Goal: Task Accomplishment & Management: Complete application form

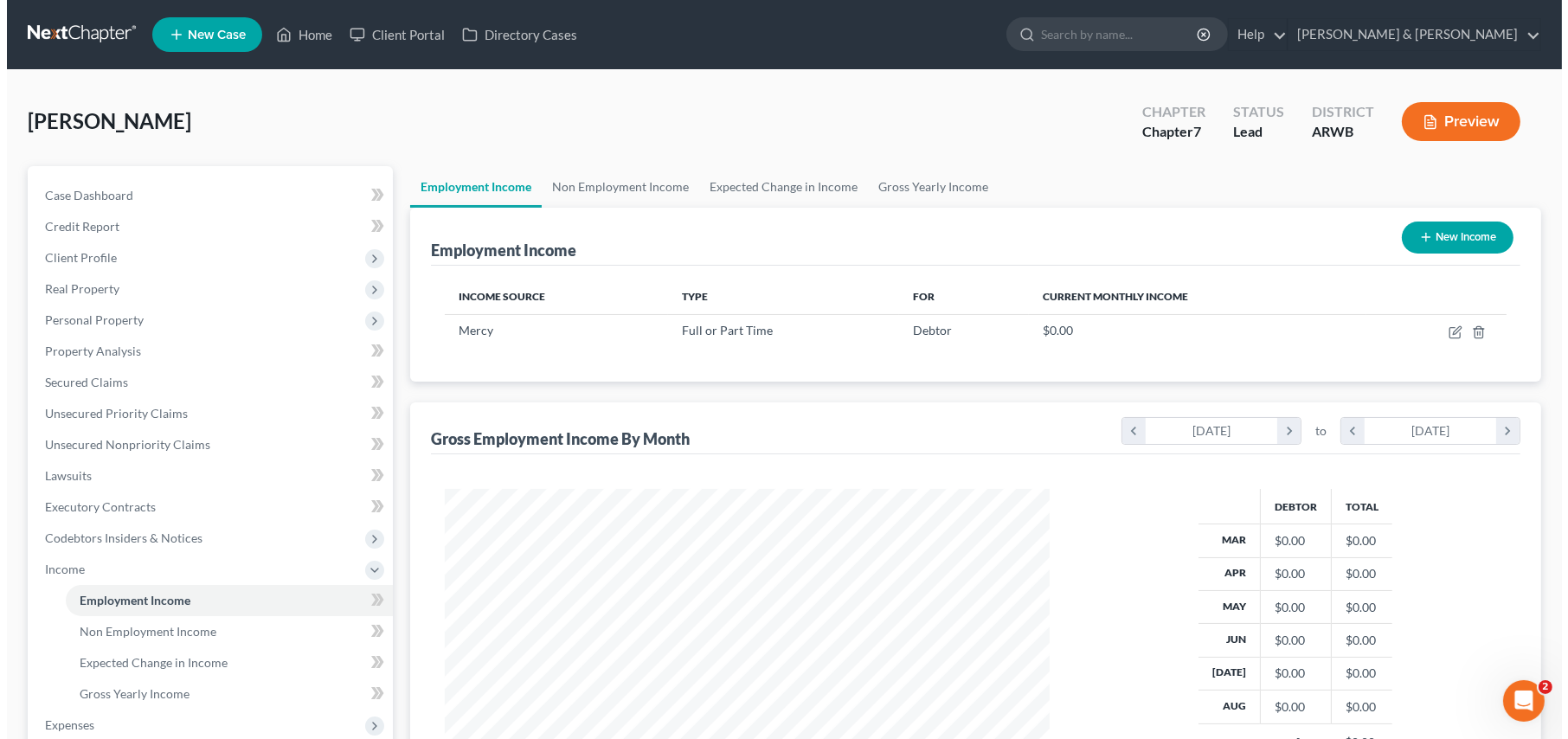
scroll to position [310, 639]
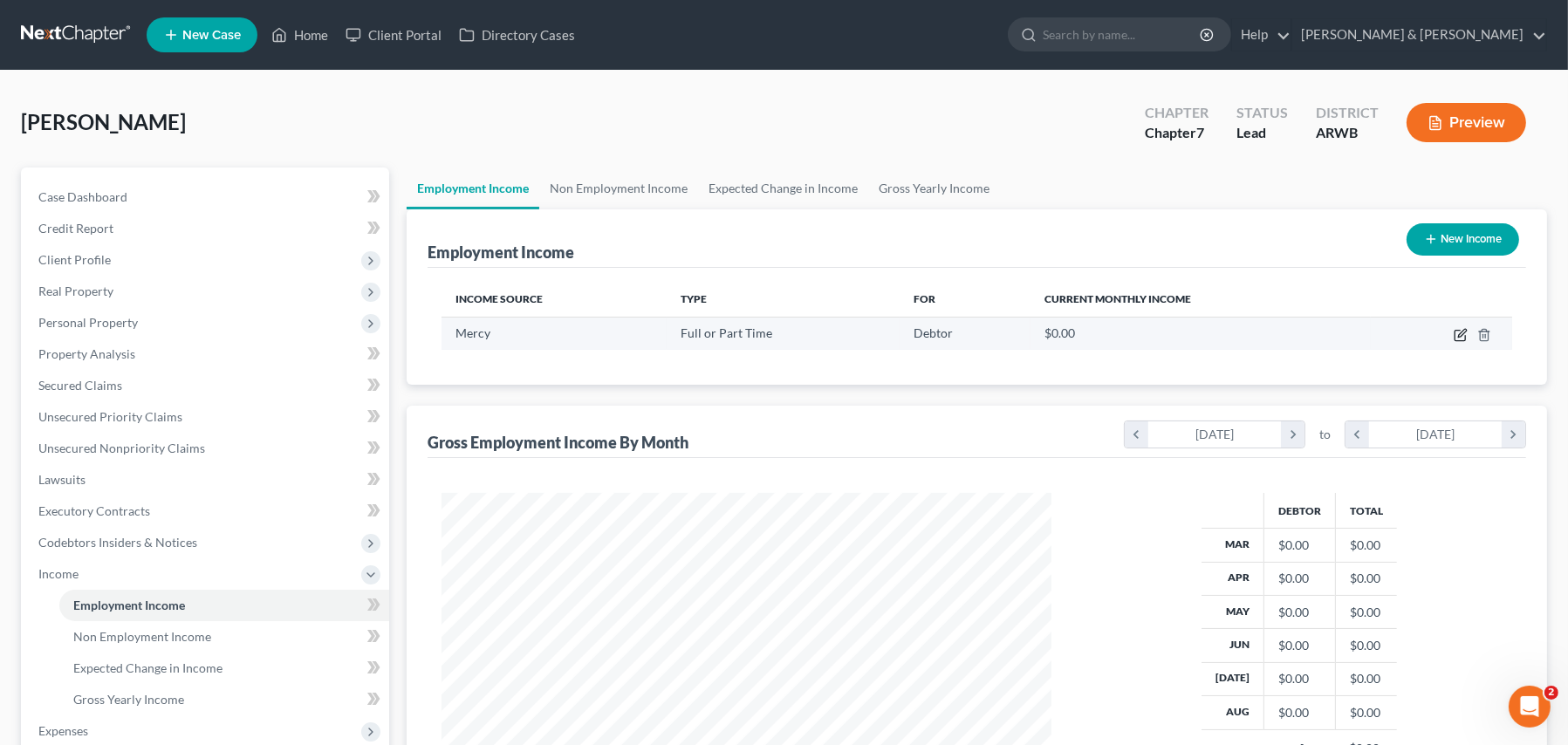
click at [1461, 337] on icon "button" at bounding box center [1461, 335] width 14 height 14
select select "0"
select select "2"
select select "1"
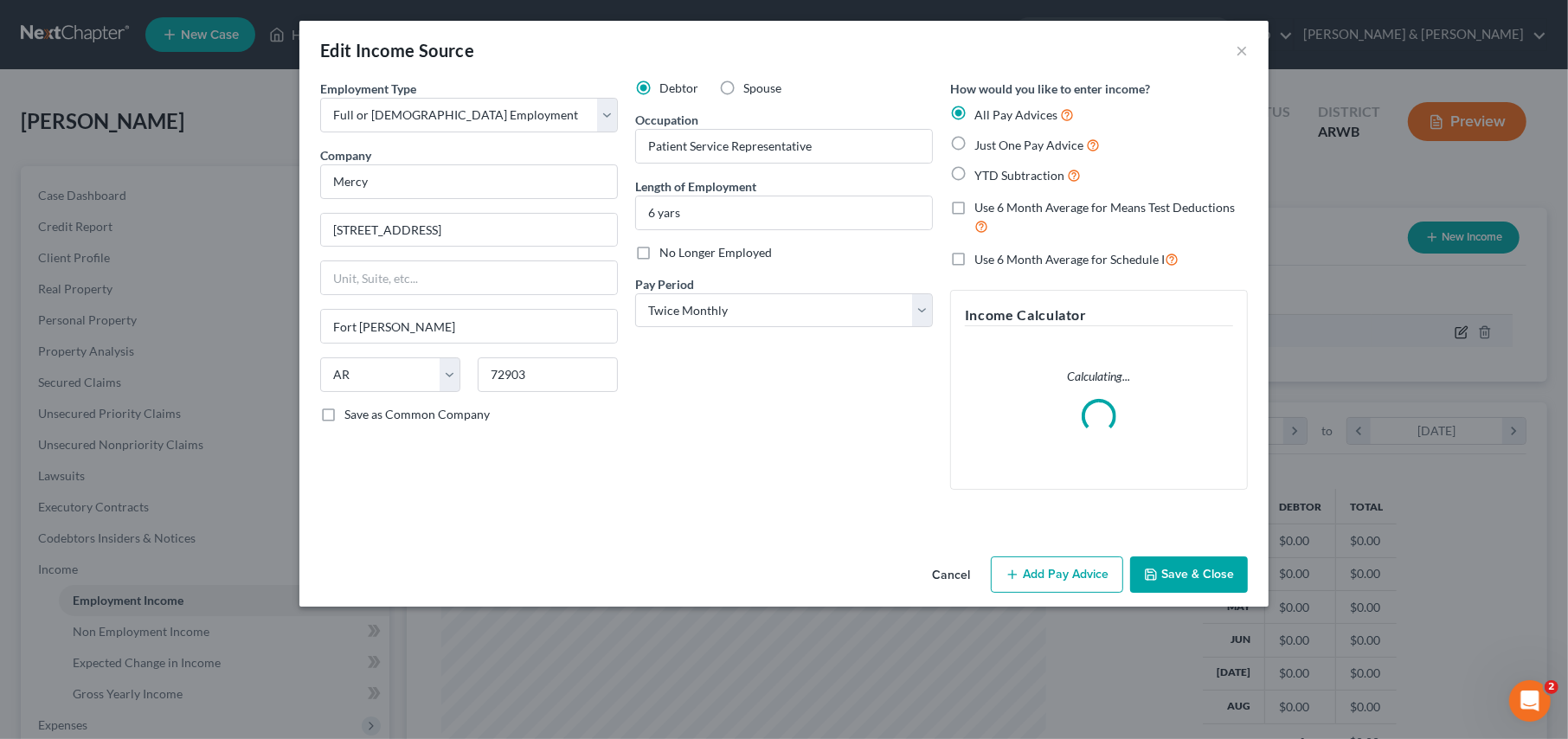
scroll to position [310, 646]
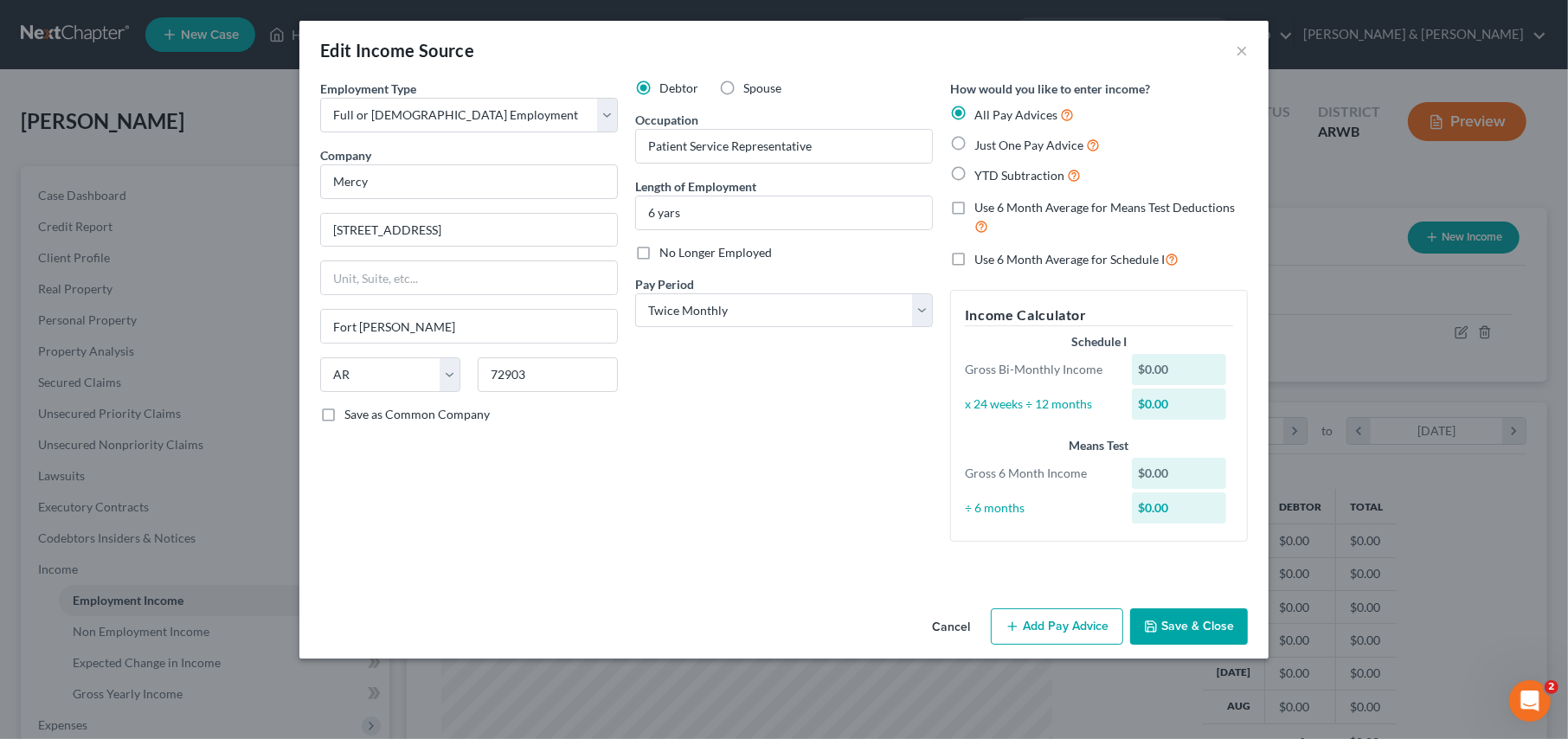
click at [1040, 624] on button "Add Pay Advice" at bounding box center [1056, 627] width 132 height 37
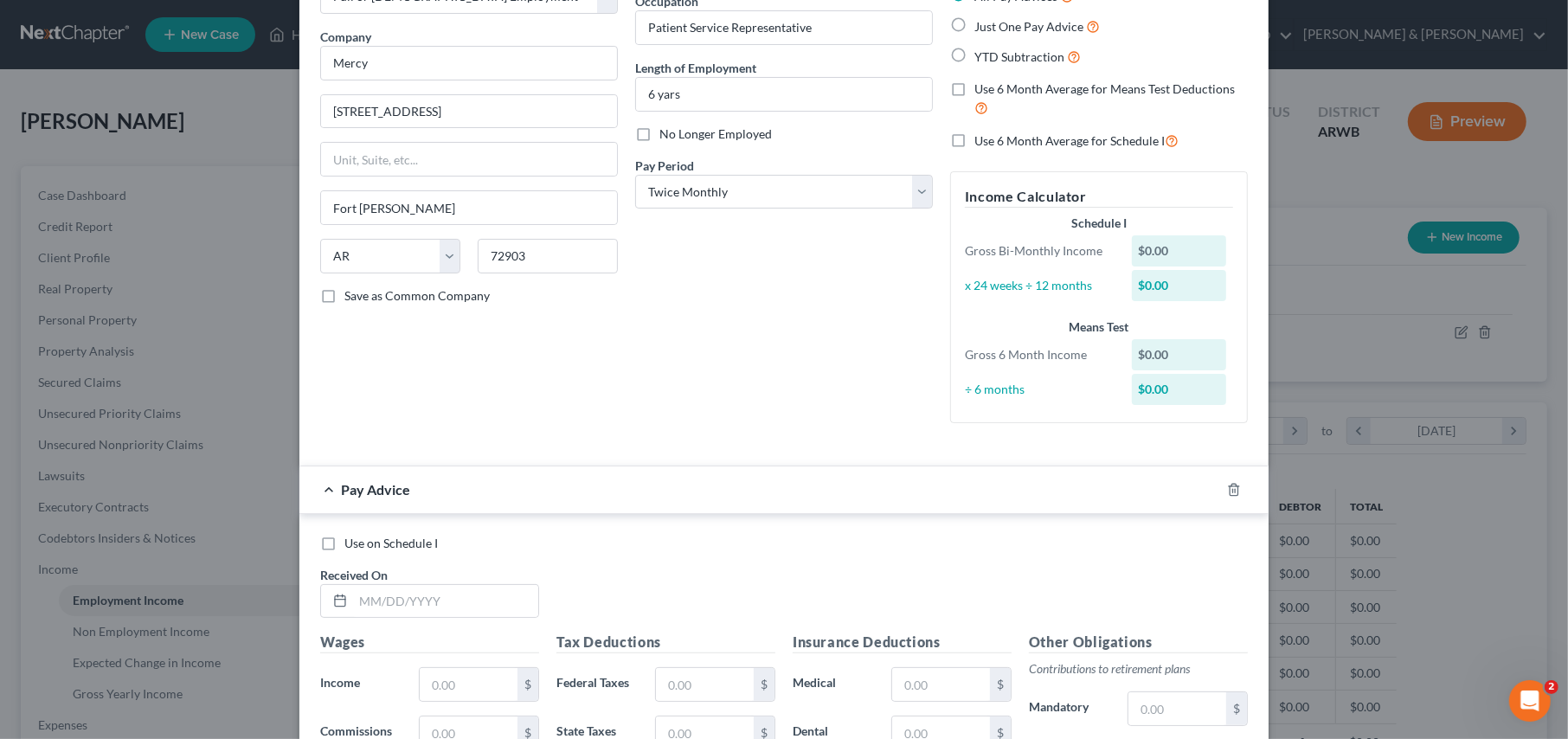
scroll to position [0, 0]
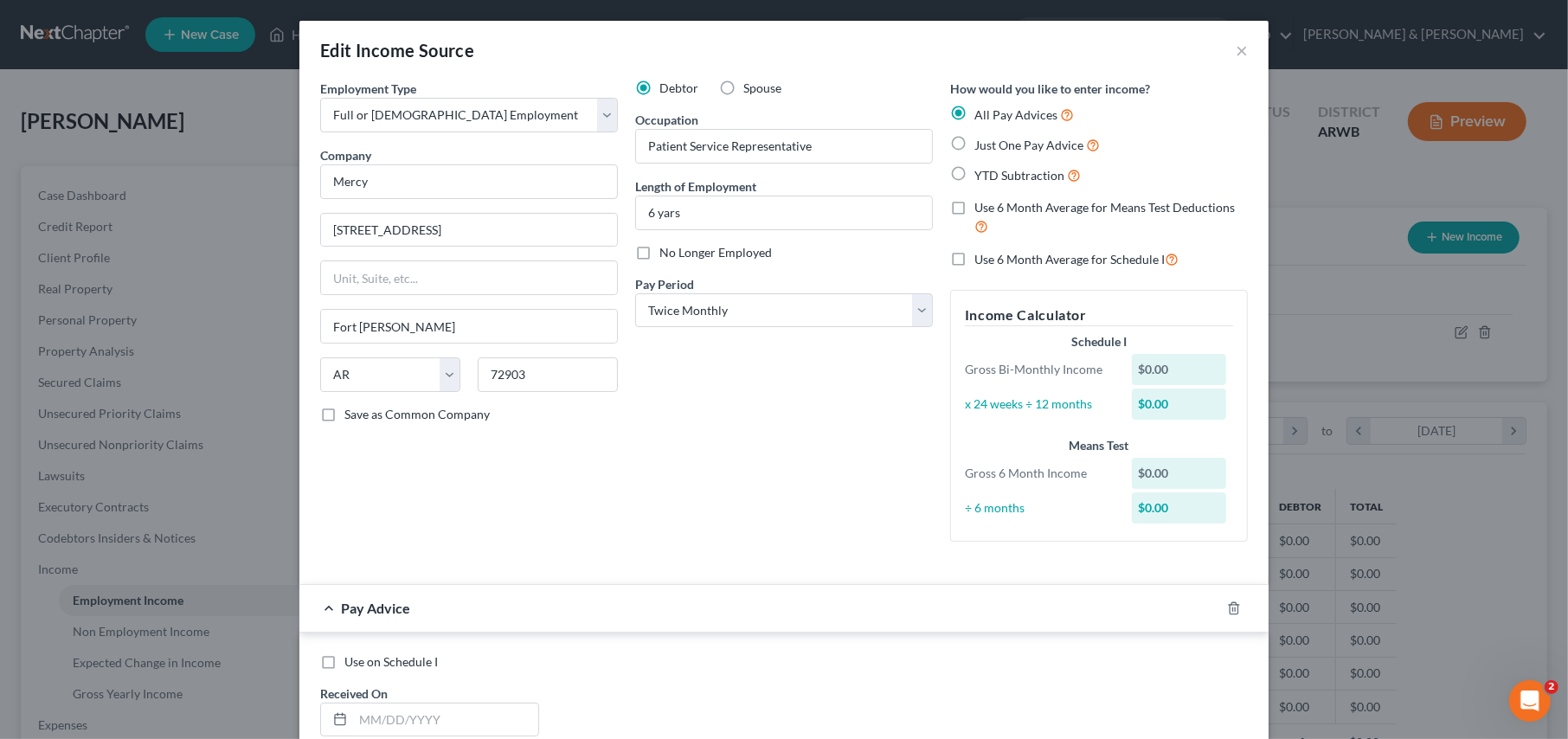
click at [975, 138] on label "Just One Pay Advice" at bounding box center [1037, 145] width 126 height 20
click at [981, 138] on input "Just One Pay Advice" at bounding box center [987, 141] width 11 height 11
radio input "true"
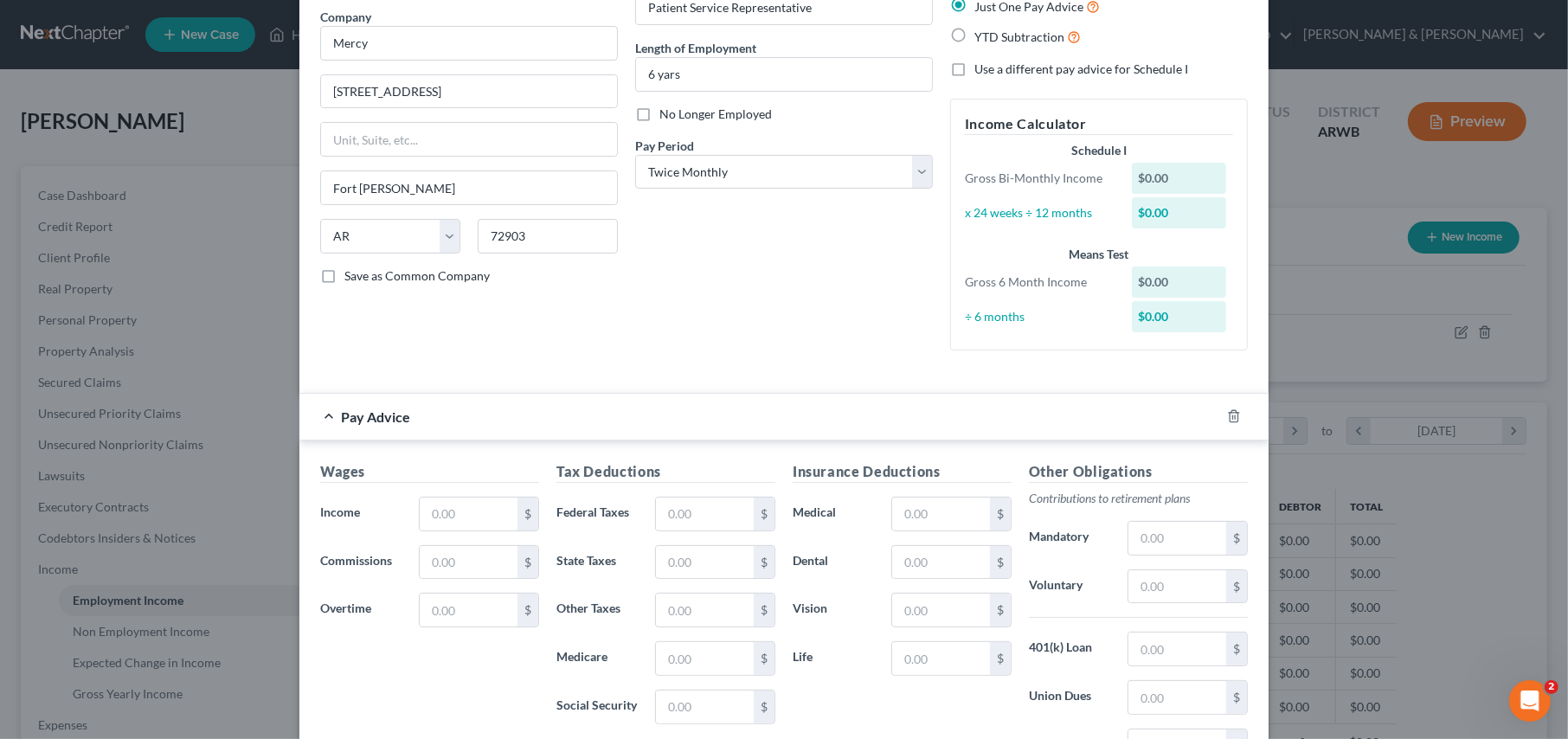
scroll to position [173, 0]
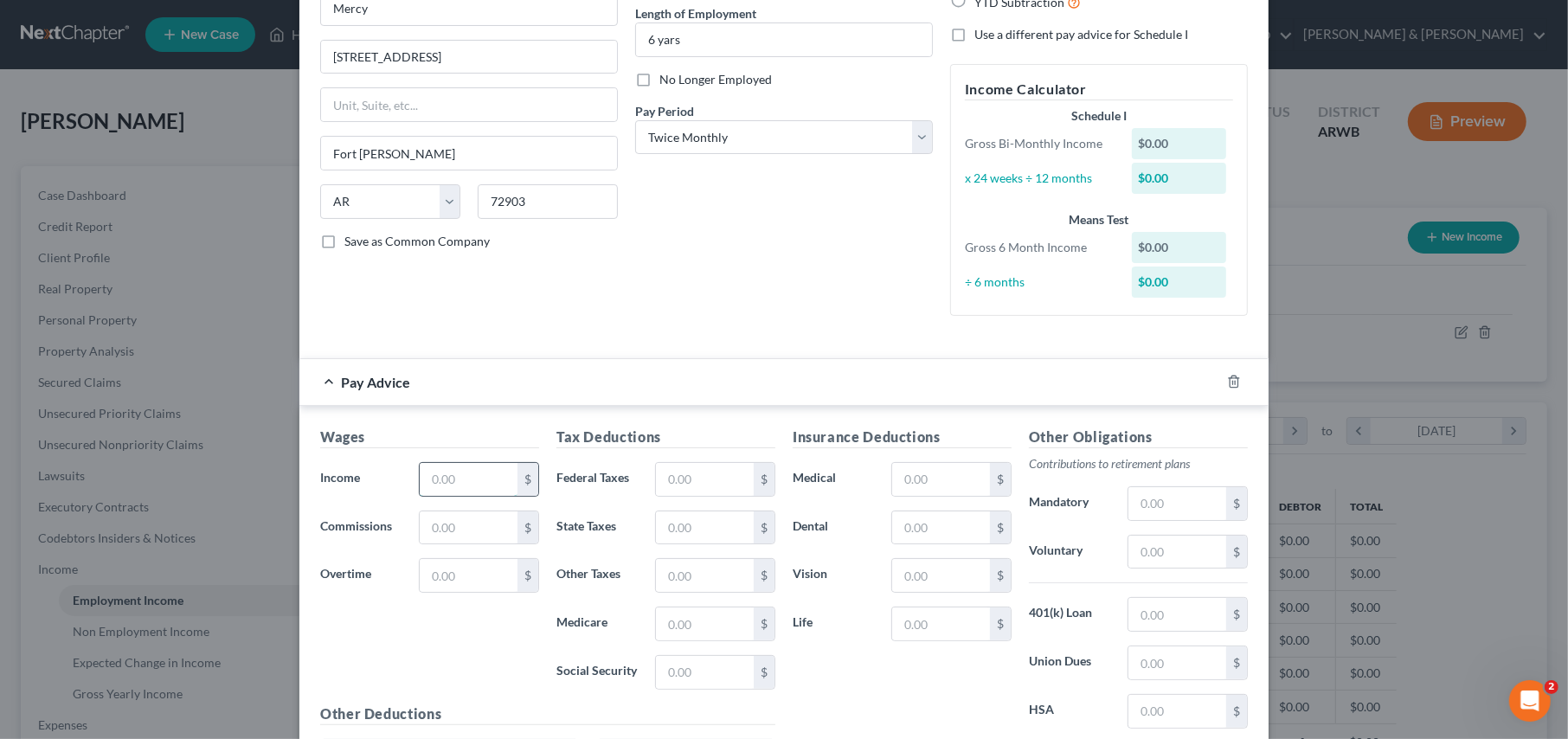
click at [443, 478] on input "text" at bounding box center [468, 480] width 97 height 33
type input "1,535.74"
click at [677, 472] on input "text" at bounding box center [705, 480] width 97 height 33
type input "121.29"
click at [677, 534] on input "text" at bounding box center [705, 529] width 97 height 33
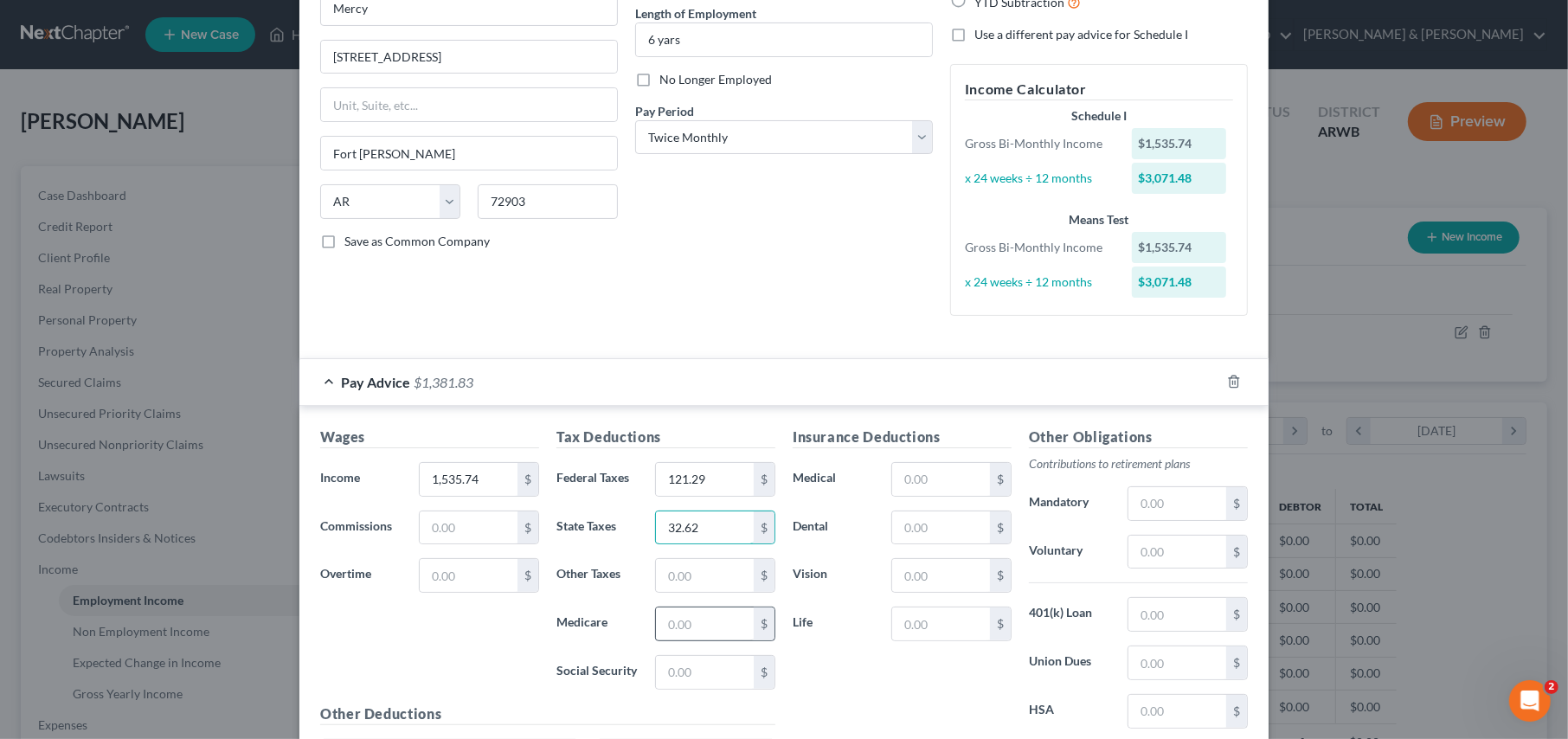
type input "32.62"
click at [692, 622] on input "text" at bounding box center [705, 624] width 97 height 33
type input "21.56"
click at [662, 672] on input "text" at bounding box center [705, 673] width 97 height 33
type input "92.19"
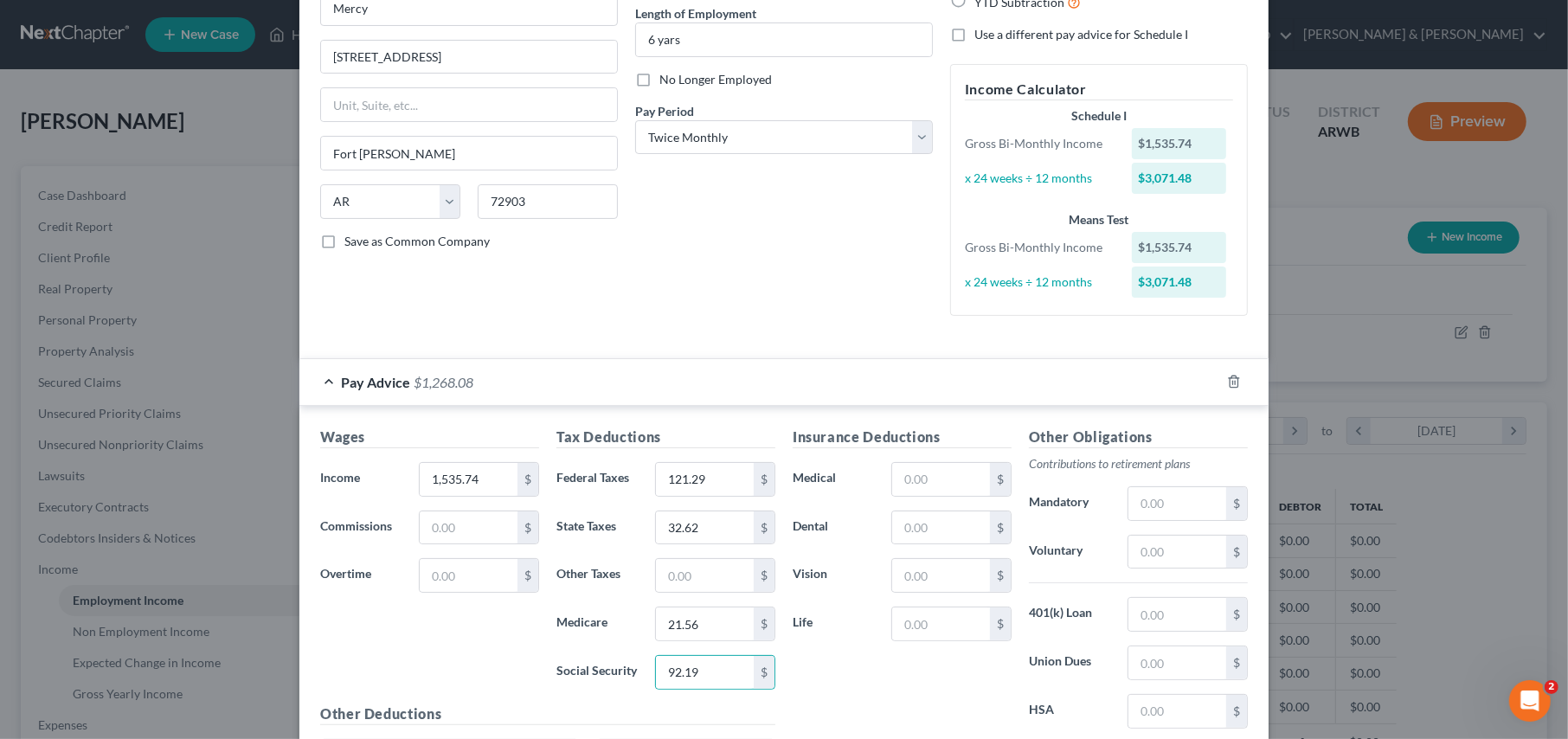
click at [845, 699] on div "Insurance Deductions Medical $ Dental $ Vision $ Life $" at bounding box center [901, 608] width 236 height 365
click at [1151, 499] on input "text" at bounding box center [1177, 504] width 97 height 33
type input "153.58"
click at [895, 529] on input "text" at bounding box center [941, 529] width 97 height 33
type input "38.98"
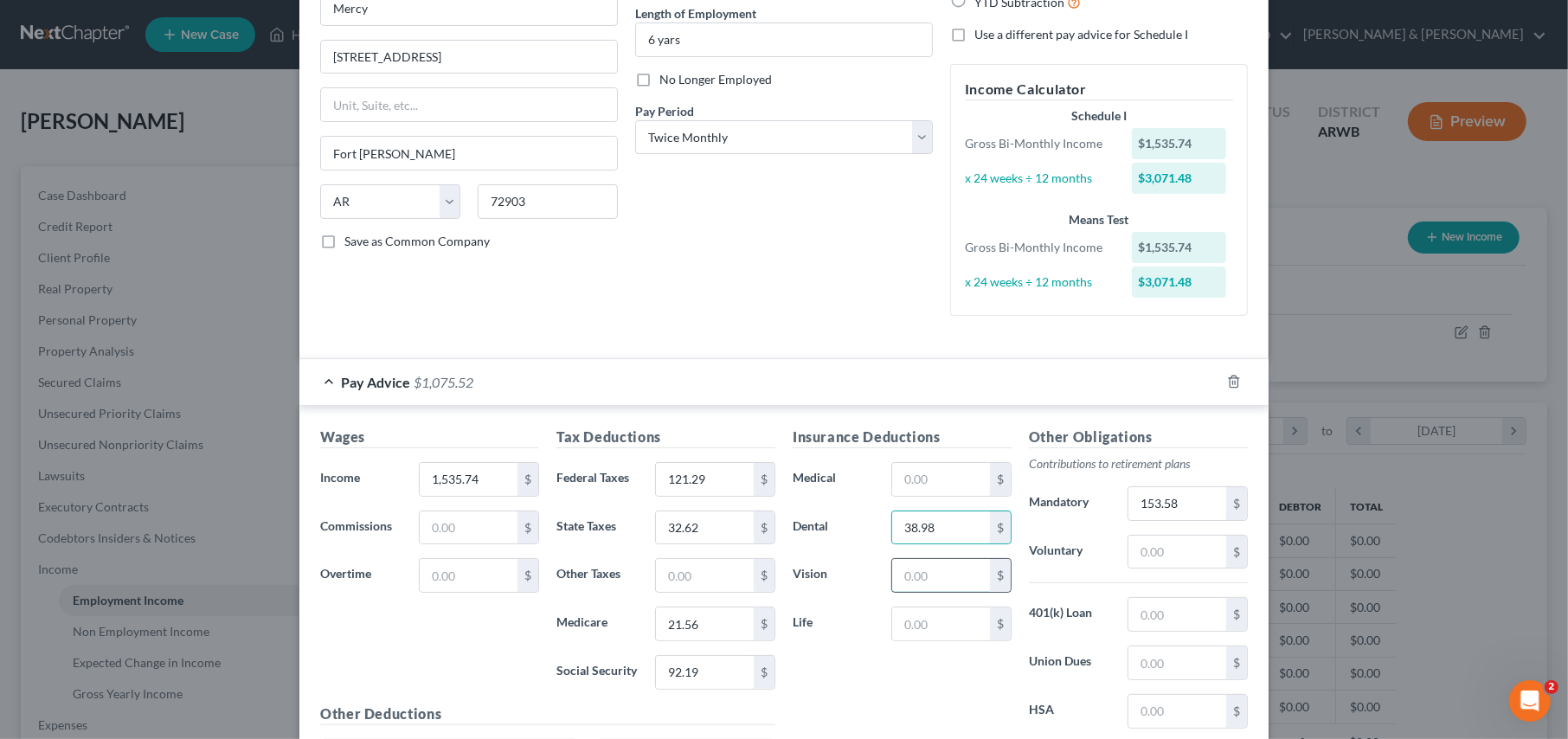
click at [896, 586] on input "text" at bounding box center [941, 575] width 97 height 33
type input "9.86"
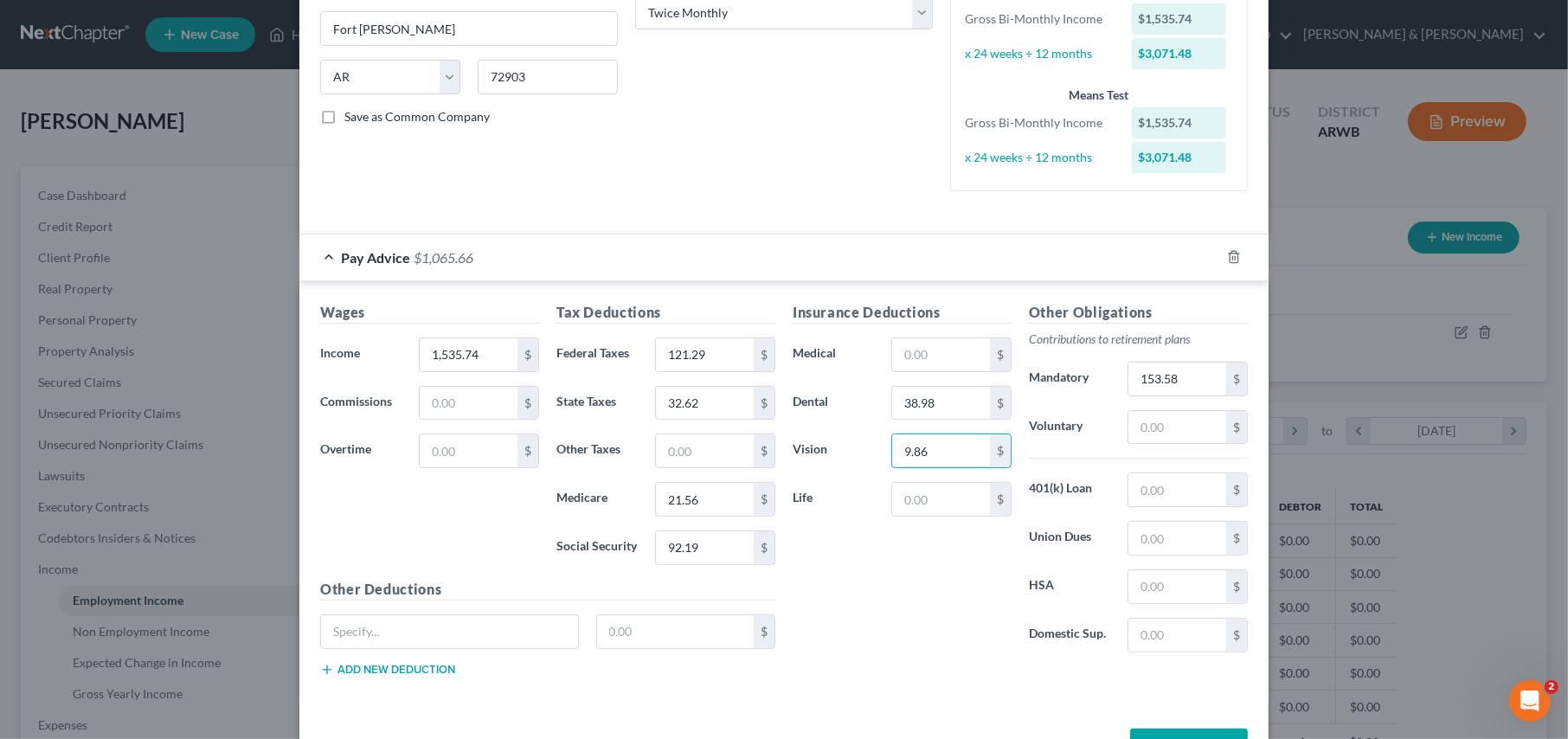
scroll to position [347, 0]
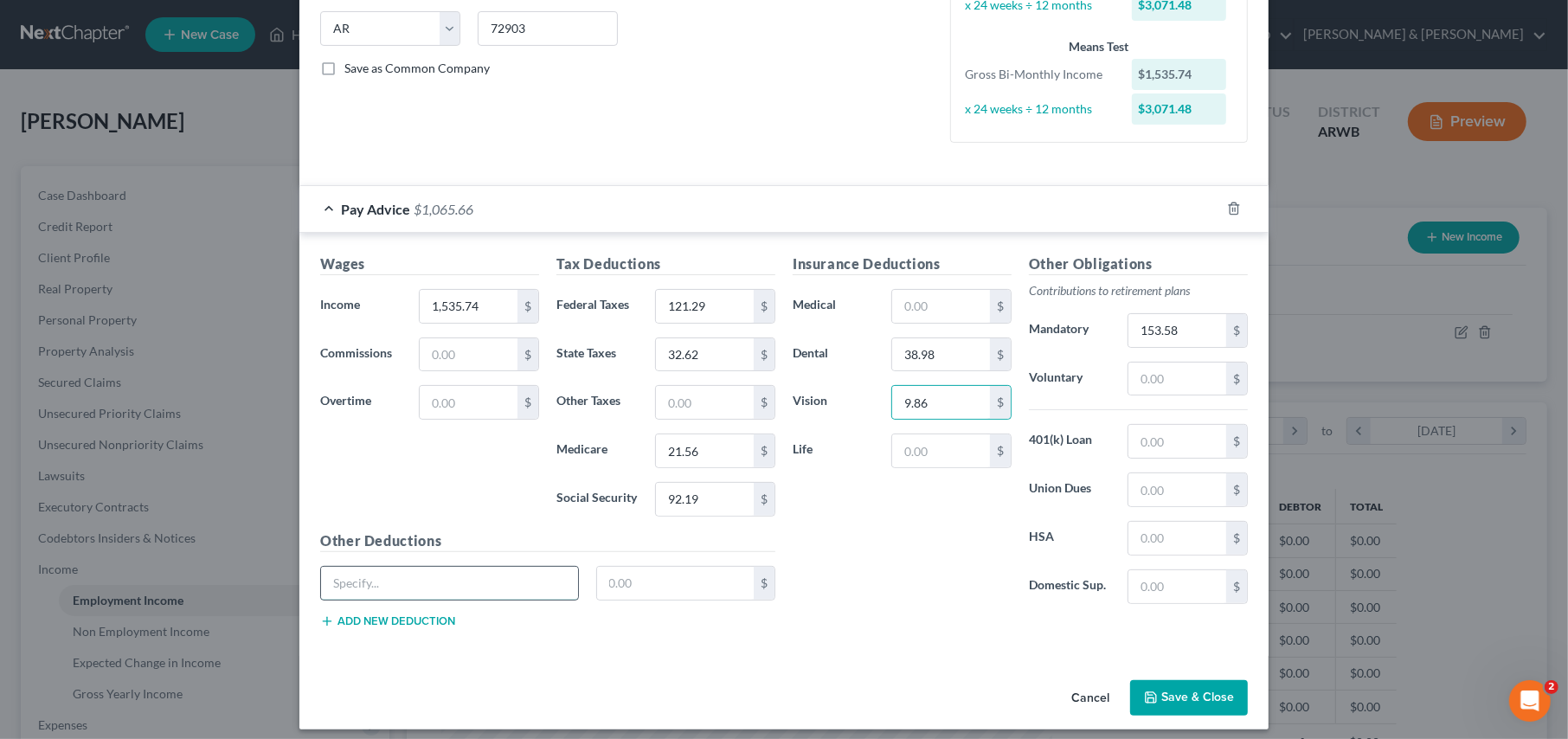
click at [377, 586] on input "text" at bounding box center [449, 584] width 257 height 33
type input "Child Life"
type input "0.60"
click at [439, 619] on button "Add new deduction" at bounding box center [387, 621] width 135 height 14
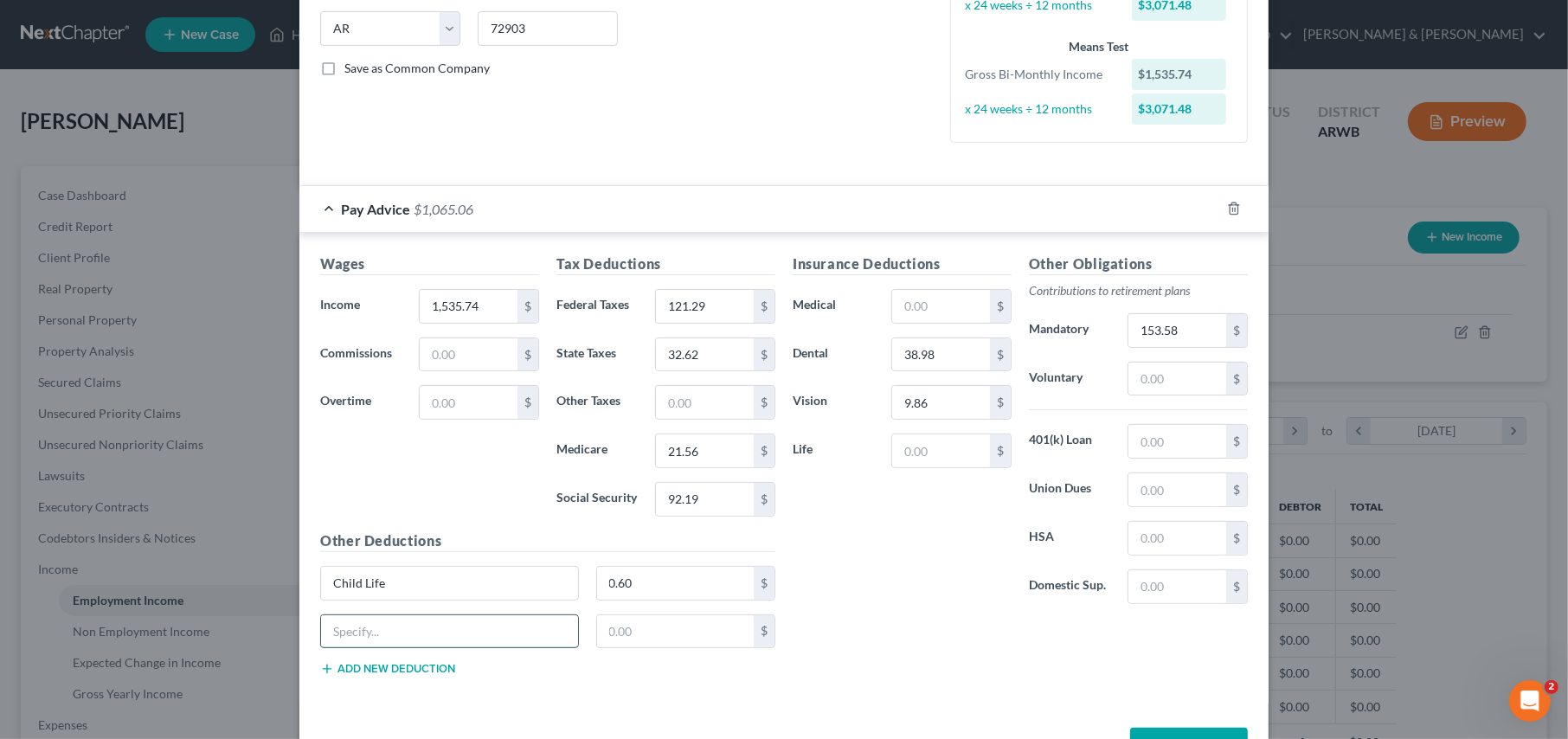
click at [346, 624] on input "text" at bounding box center [449, 632] width 257 height 33
type input "Critical Illness"
type input "7.15"
click at [336, 665] on button "Add new deduction" at bounding box center [387, 669] width 135 height 14
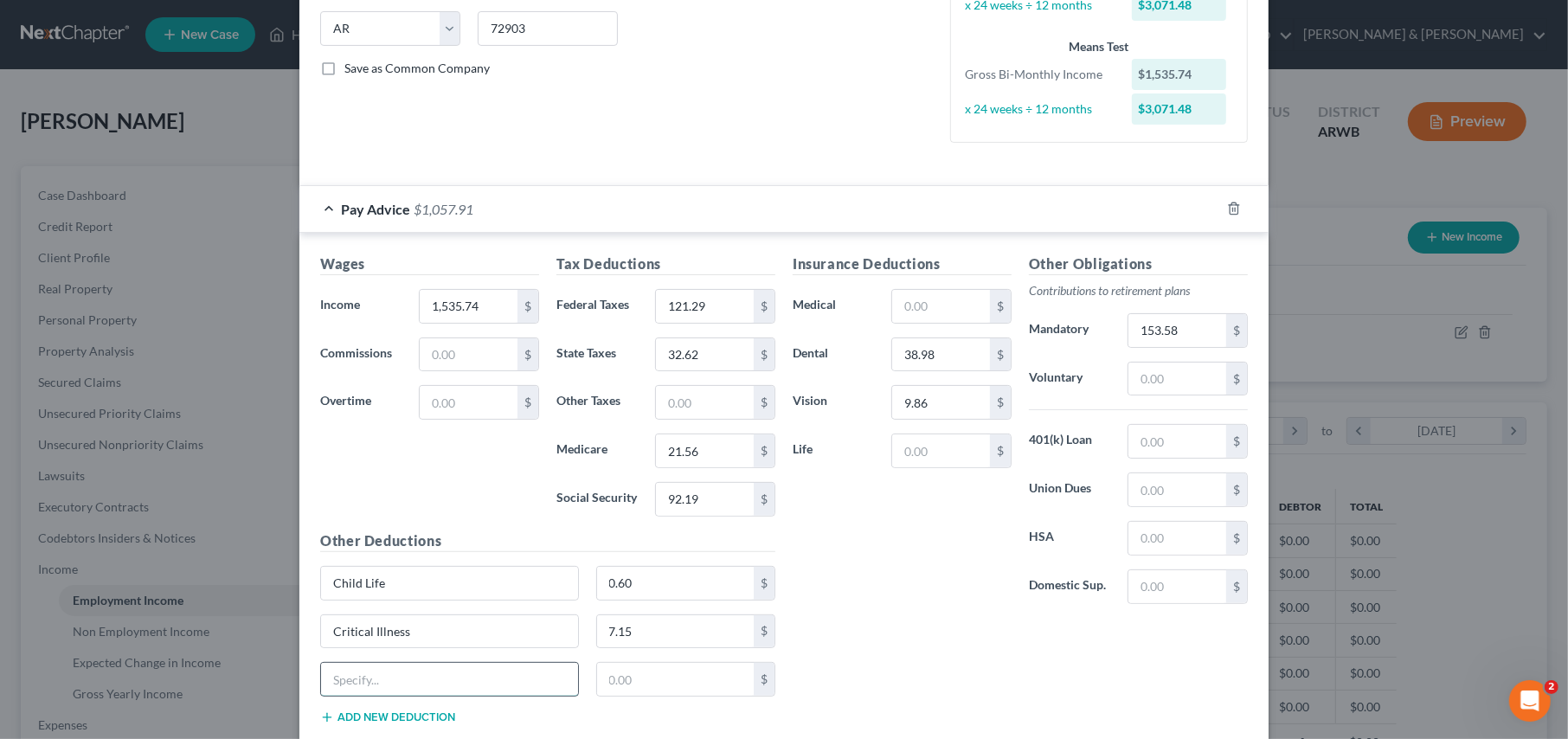
click at [334, 676] on input "text" at bounding box center [449, 679] width 257 height 33
type input "h"
type input "Hospital Indeminity"
click at [646, 675] on input "text" at bounding box center [675, 679] width 157 height 33
type input "10.55"
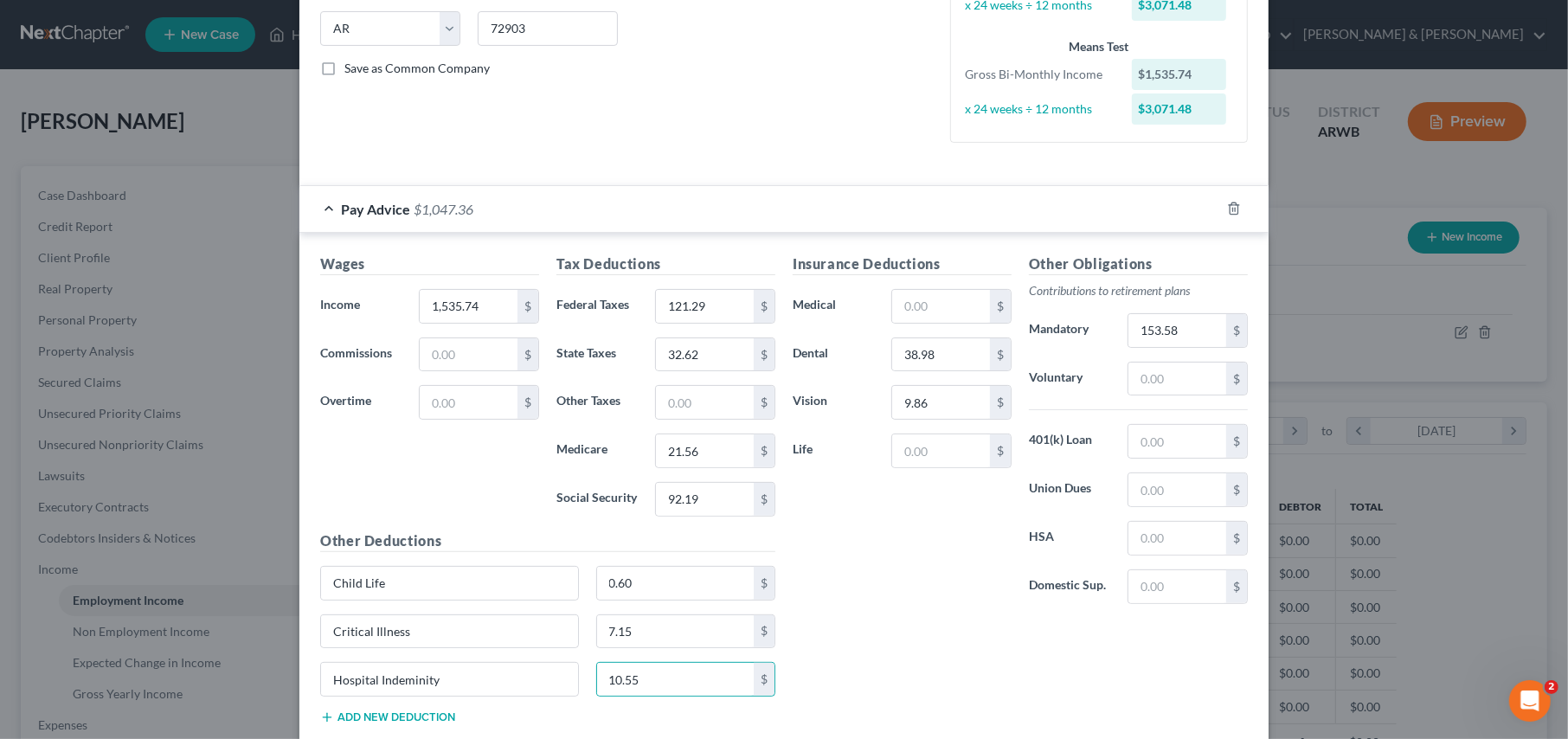
click at [423, 711] on button "Add new deduction" at bounding box center [387, 717] width 135 height 14
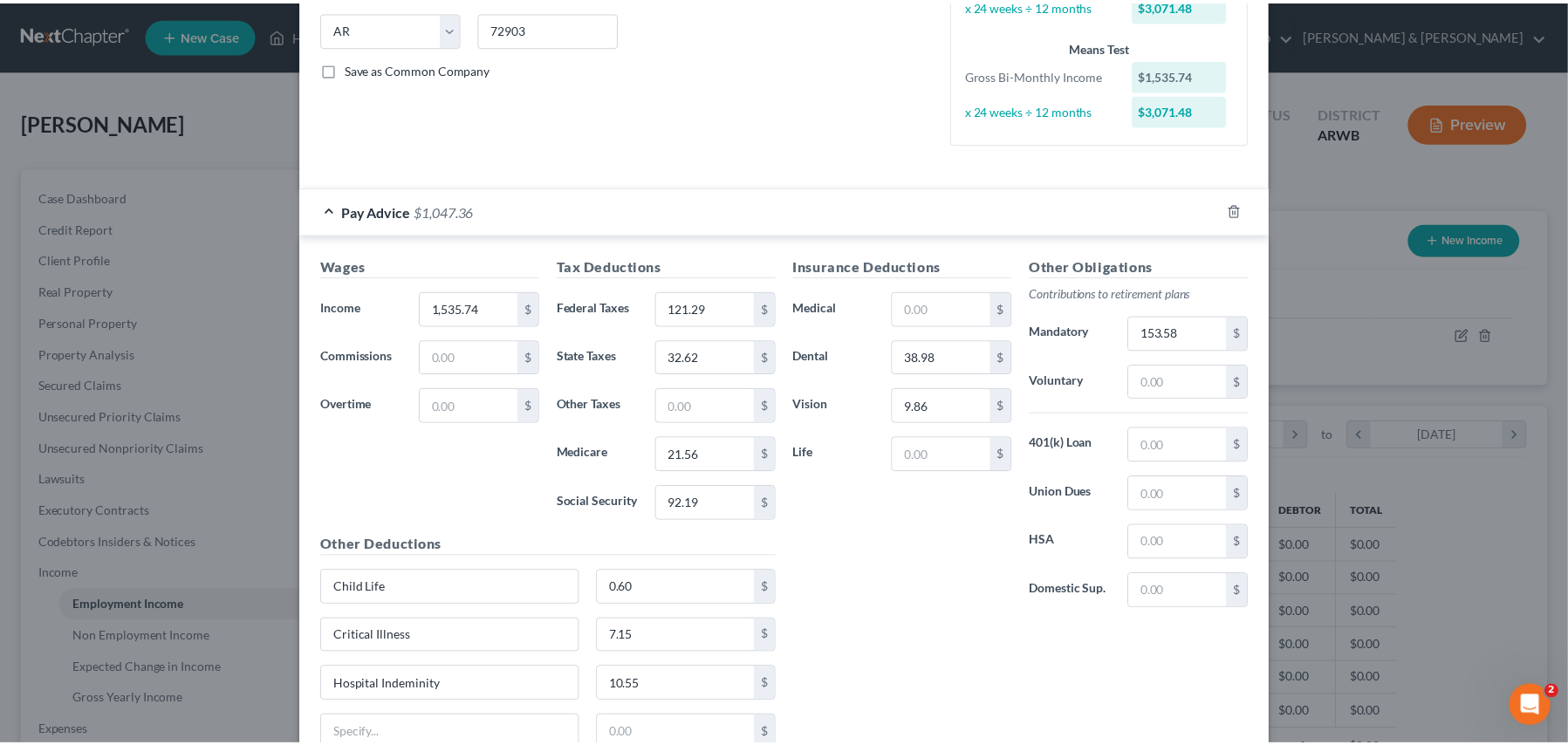
scroll to position [476, 0]
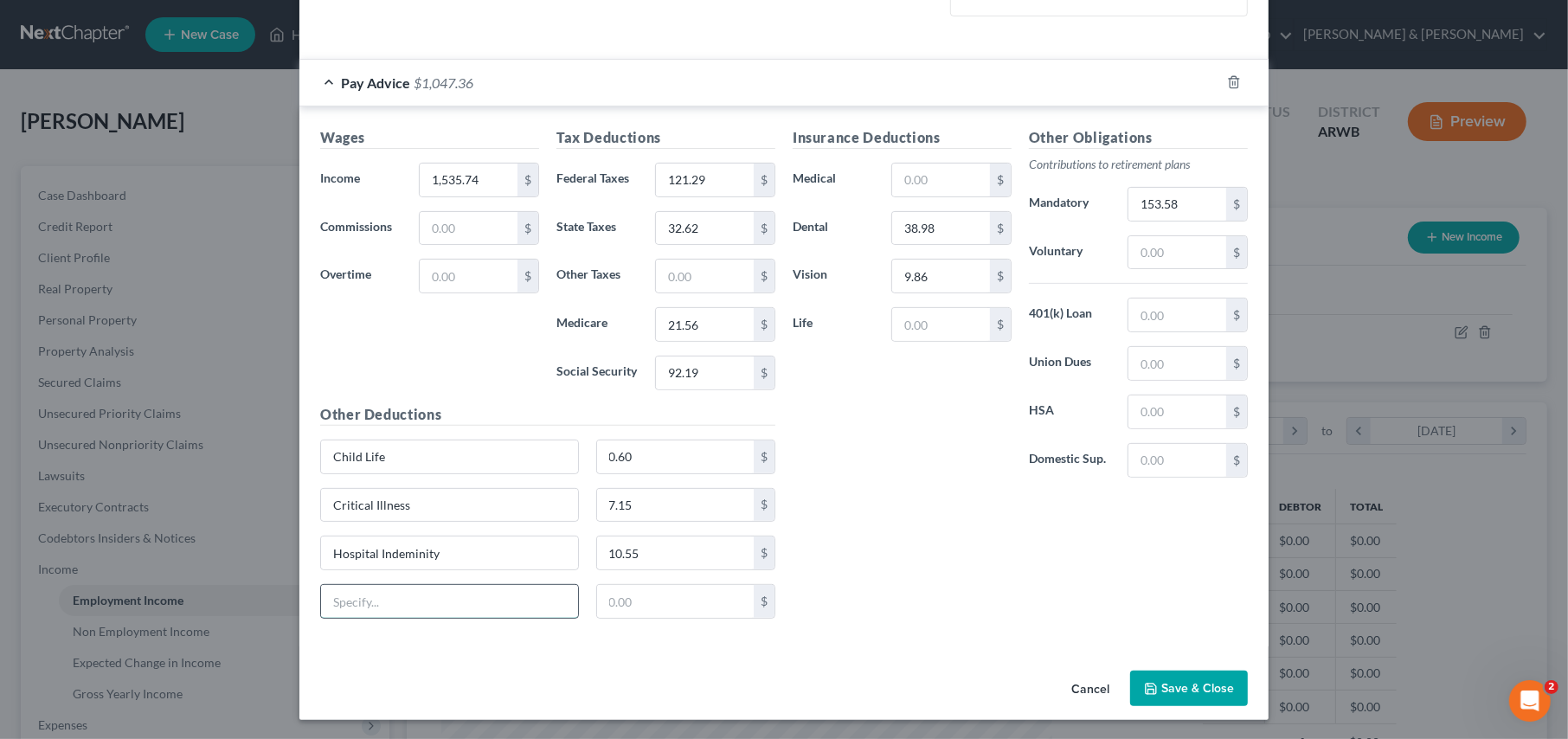
click at [422, 599] on input "text" at bounding box center [449, 602] width 257 height 33
type input "Mercy FDTN and Short Term Disability"
click at [634, 588] on input "text" at bounding box center [675, 602] width 157 height 33
type input "16.11"
click at [1169, 687] on button "Save & Close" at bounding box center [1189, 689] width 118 height 37
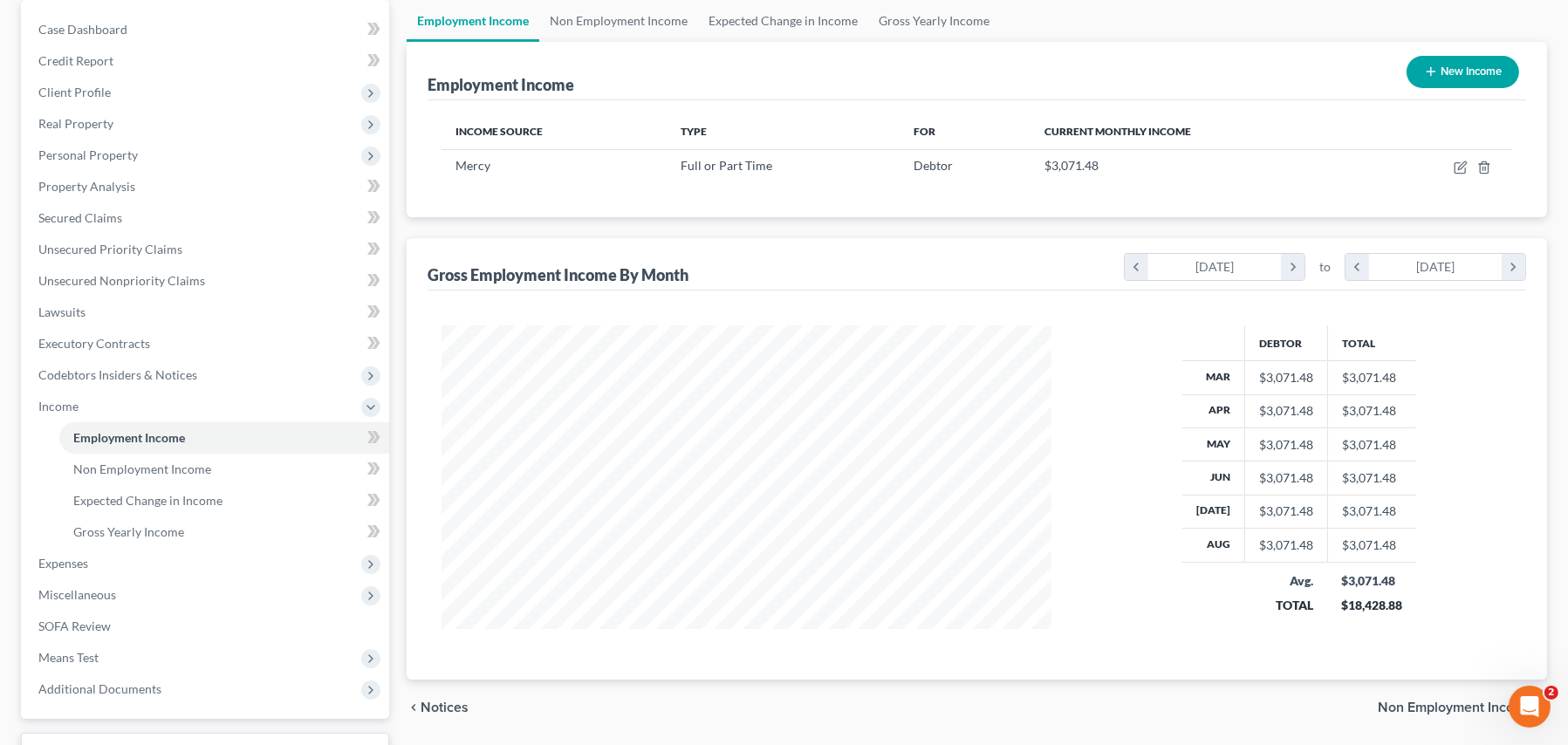
scroll to position [174, 0]
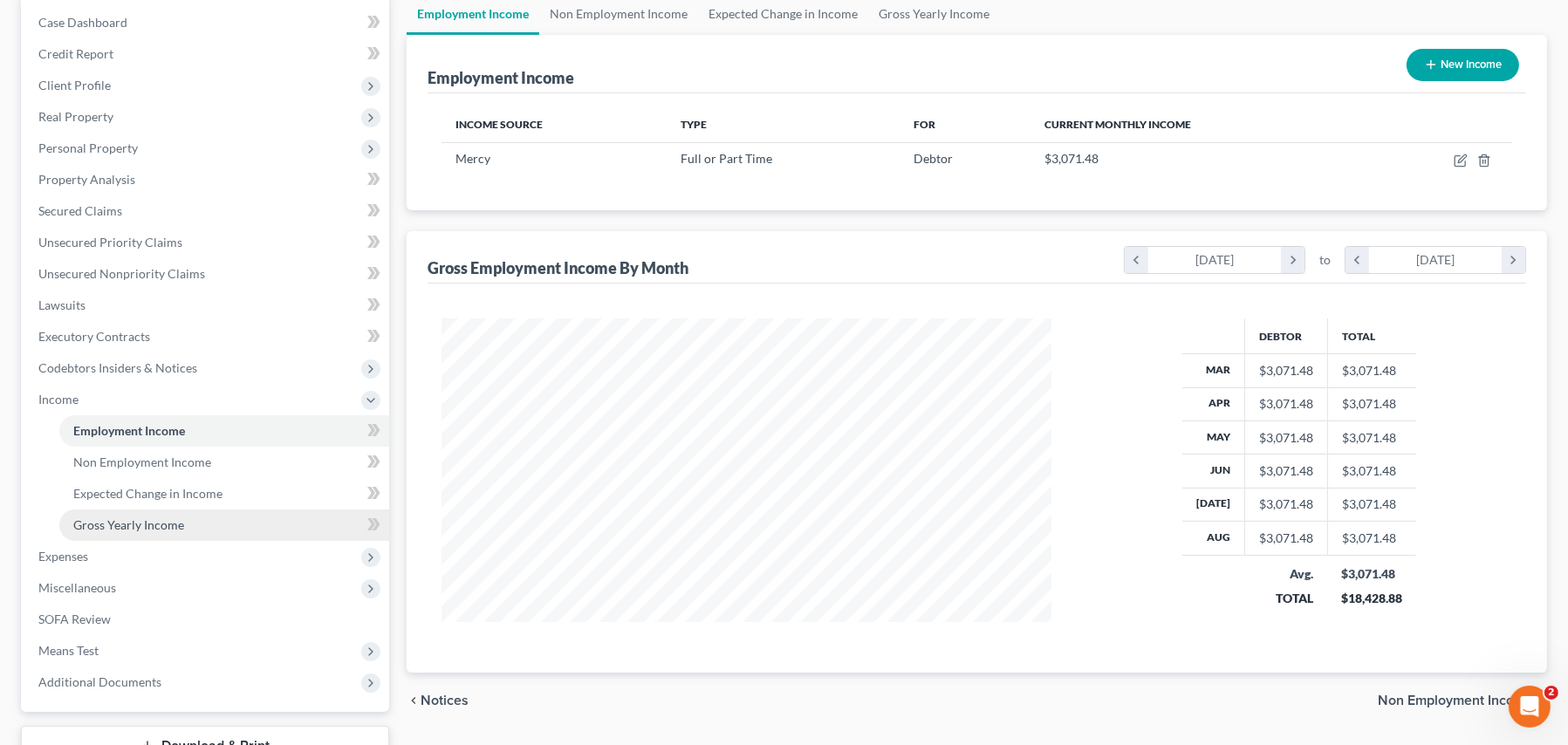
click at [152, 525] on span "Gross Yearly Income" at bounding box center [129, 525] width 111 height 15
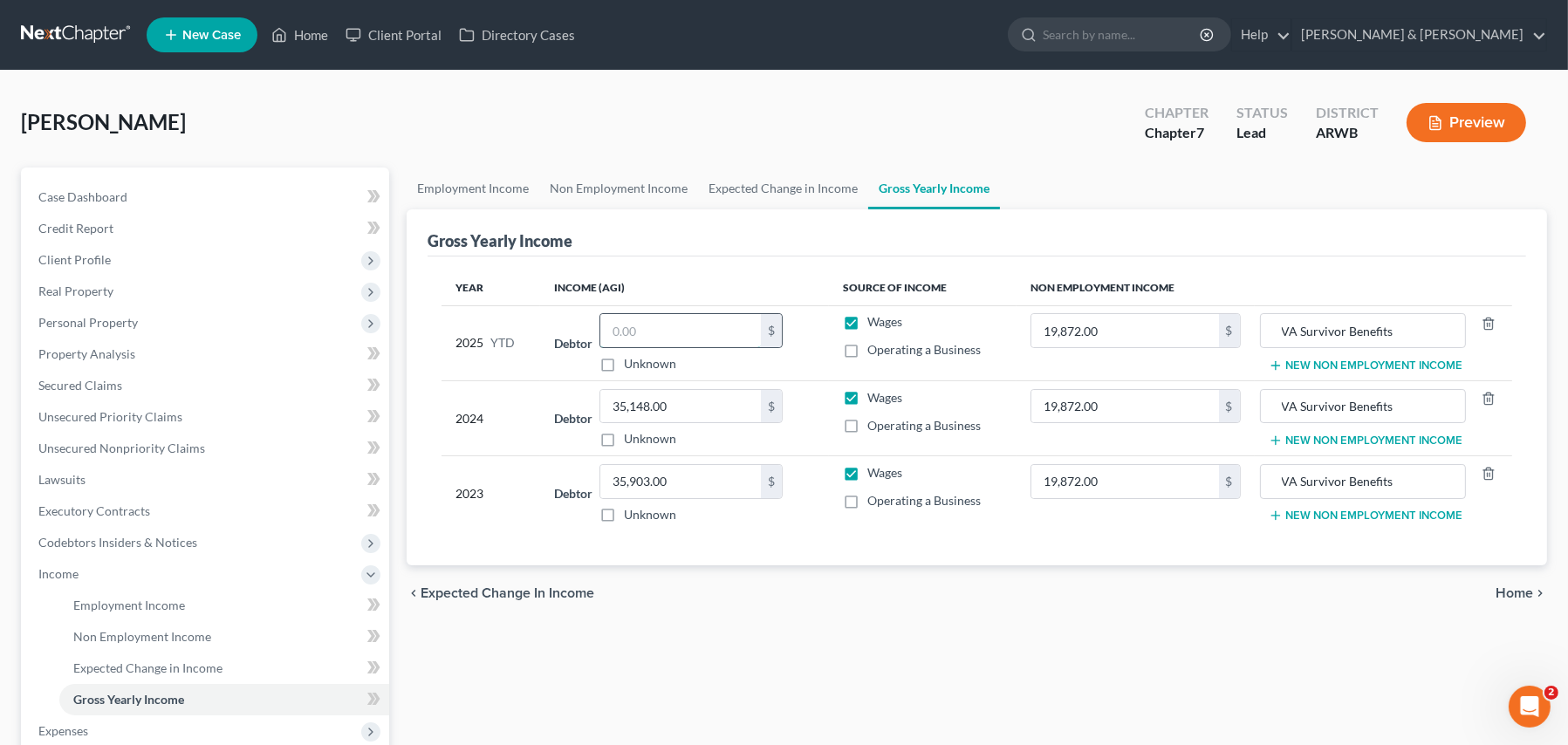
click at [626, 332] on input "text" at bounding box center [680, 331] width 160 height 33
type input "18,379.41"
click at [770, 617] on div "chevron_left Expected Change in Income Home chevron_right" at bounding box center [977, 593] width 1141 height 56
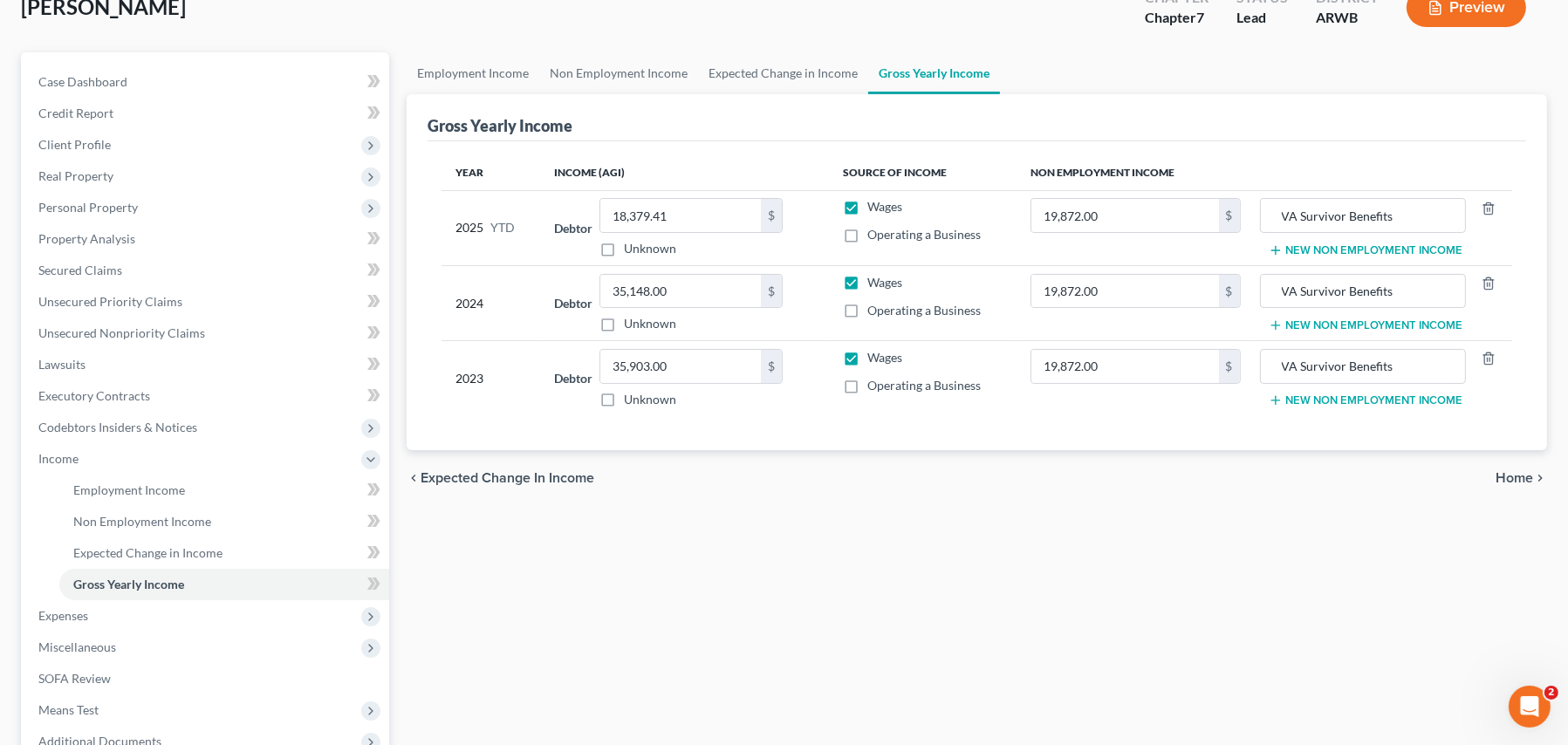
scroll to position [306, 0]
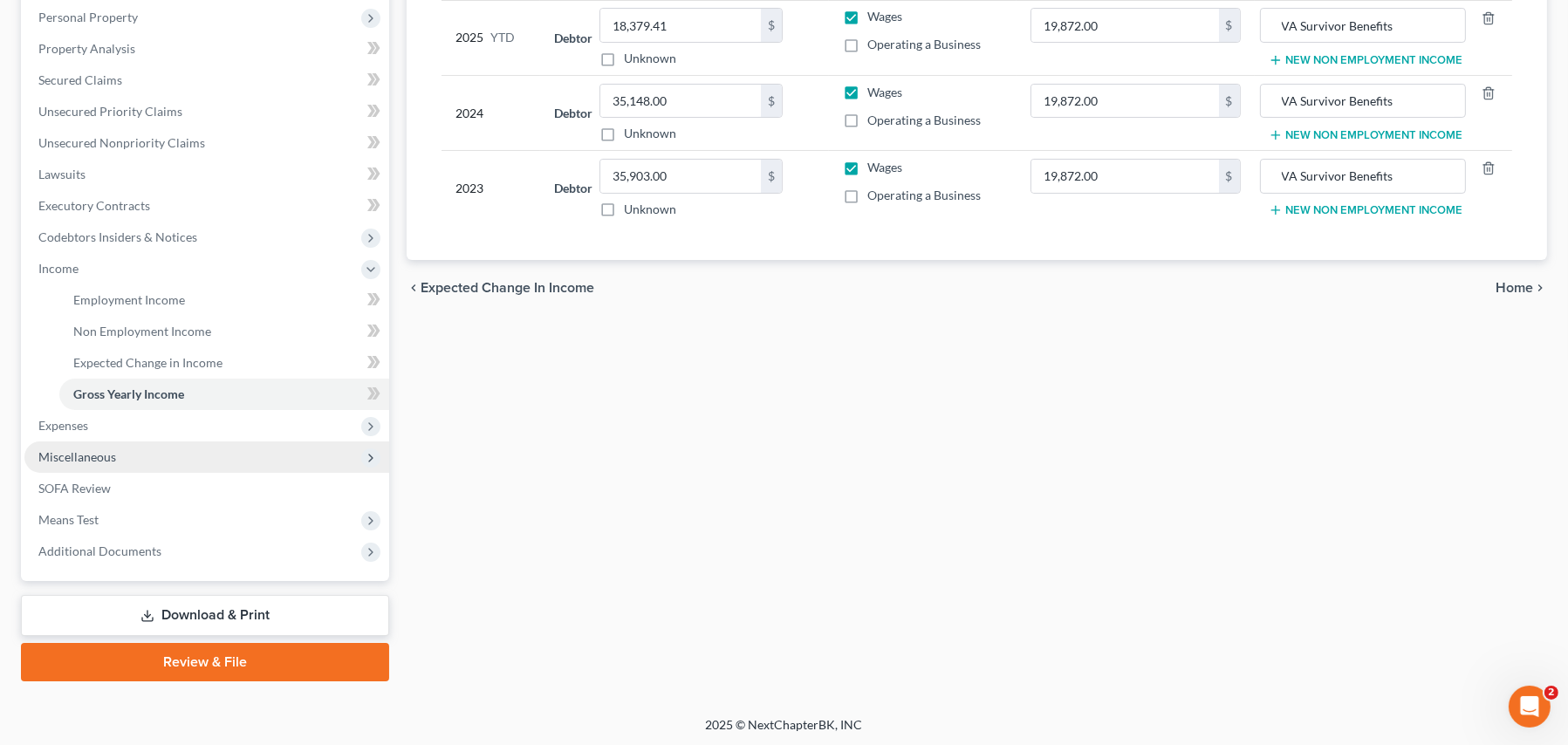
click at [91, 456] on span "Miscellaneous" at bounding box center [77, 457] width 78 height 15
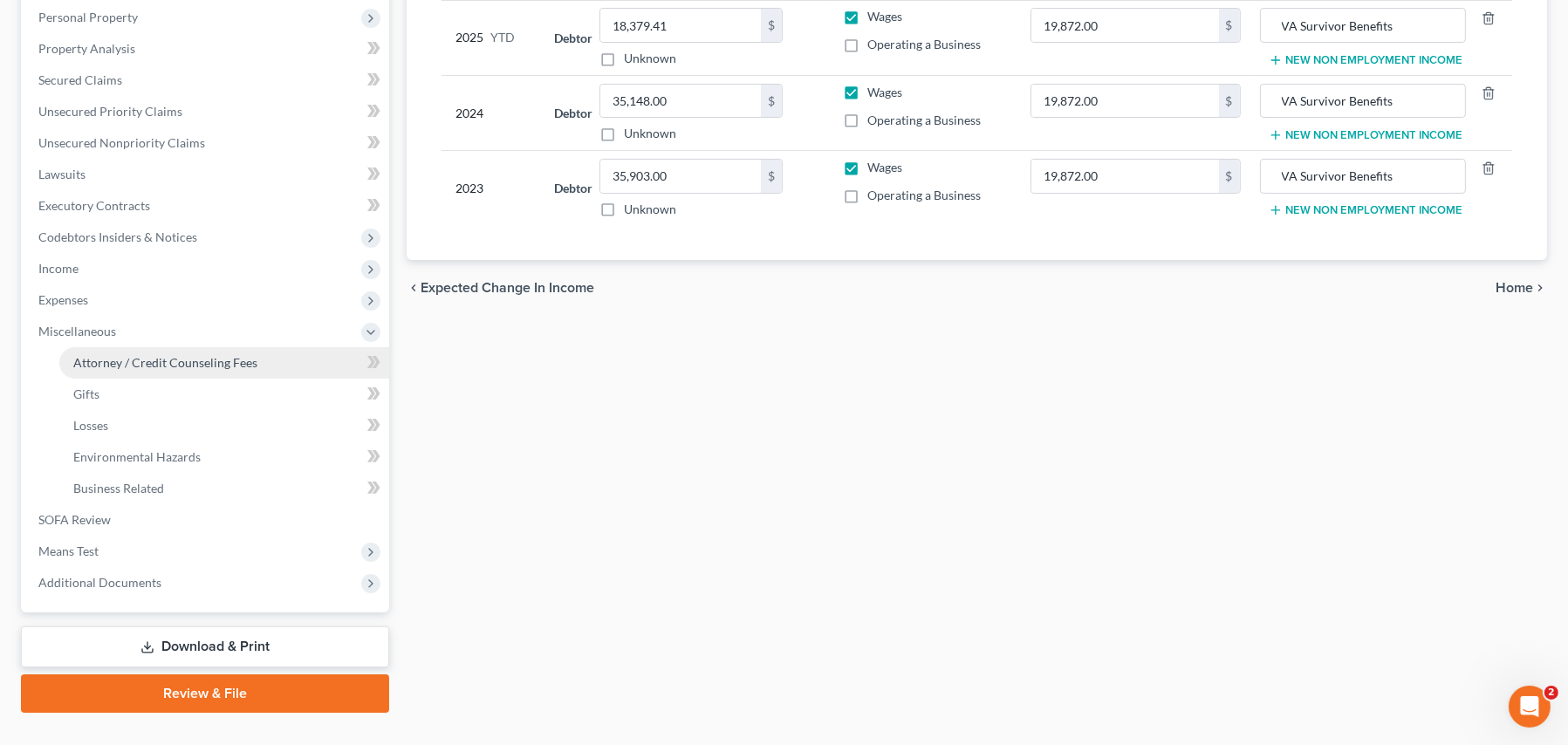
click at [133, 361] on span "Attorney / Credit Counseling Fees" at bounding box center [165, 362] width 184 height 15
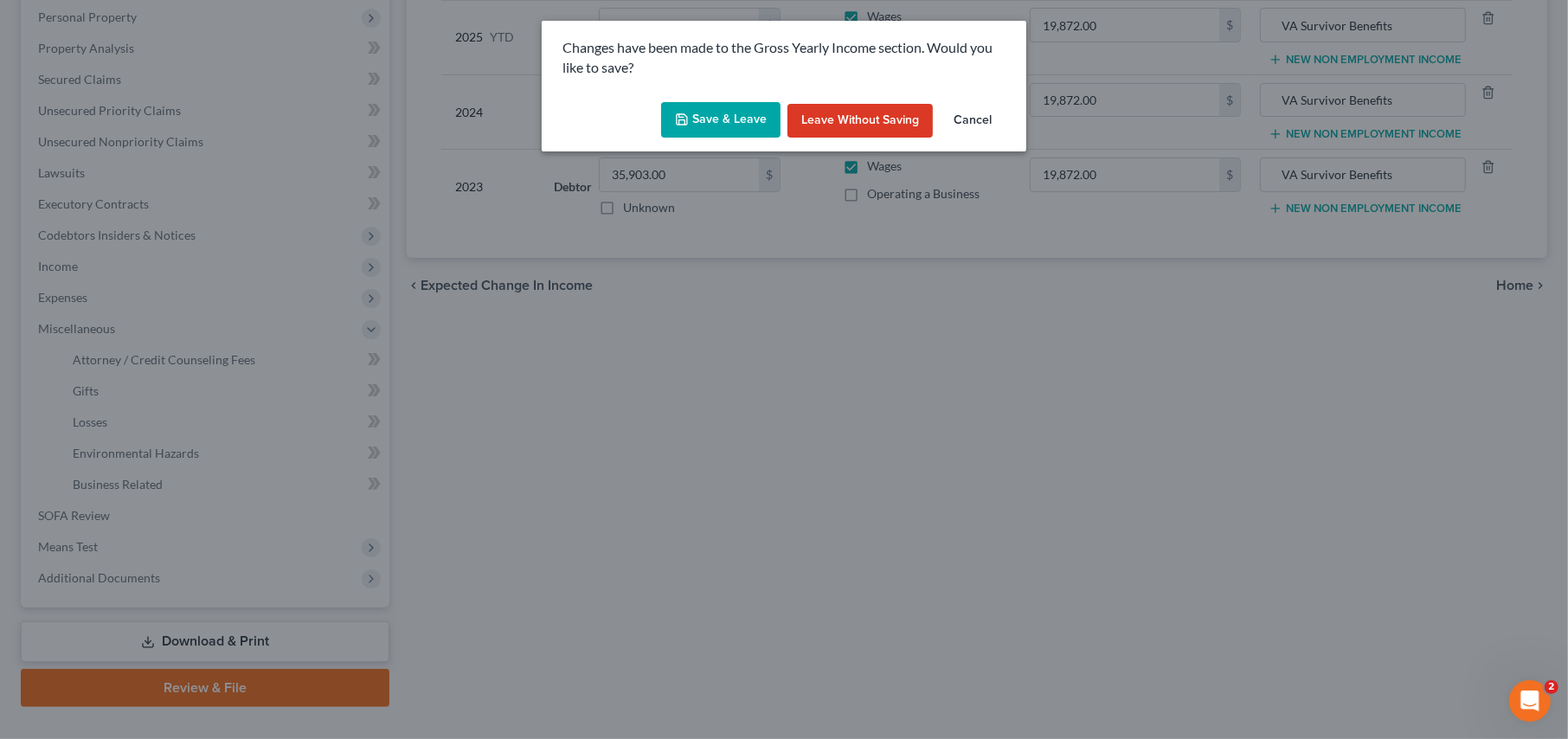
click at [745, 119] on button "Save & Leave" at bounding box center [721, 120] width 119 height 37
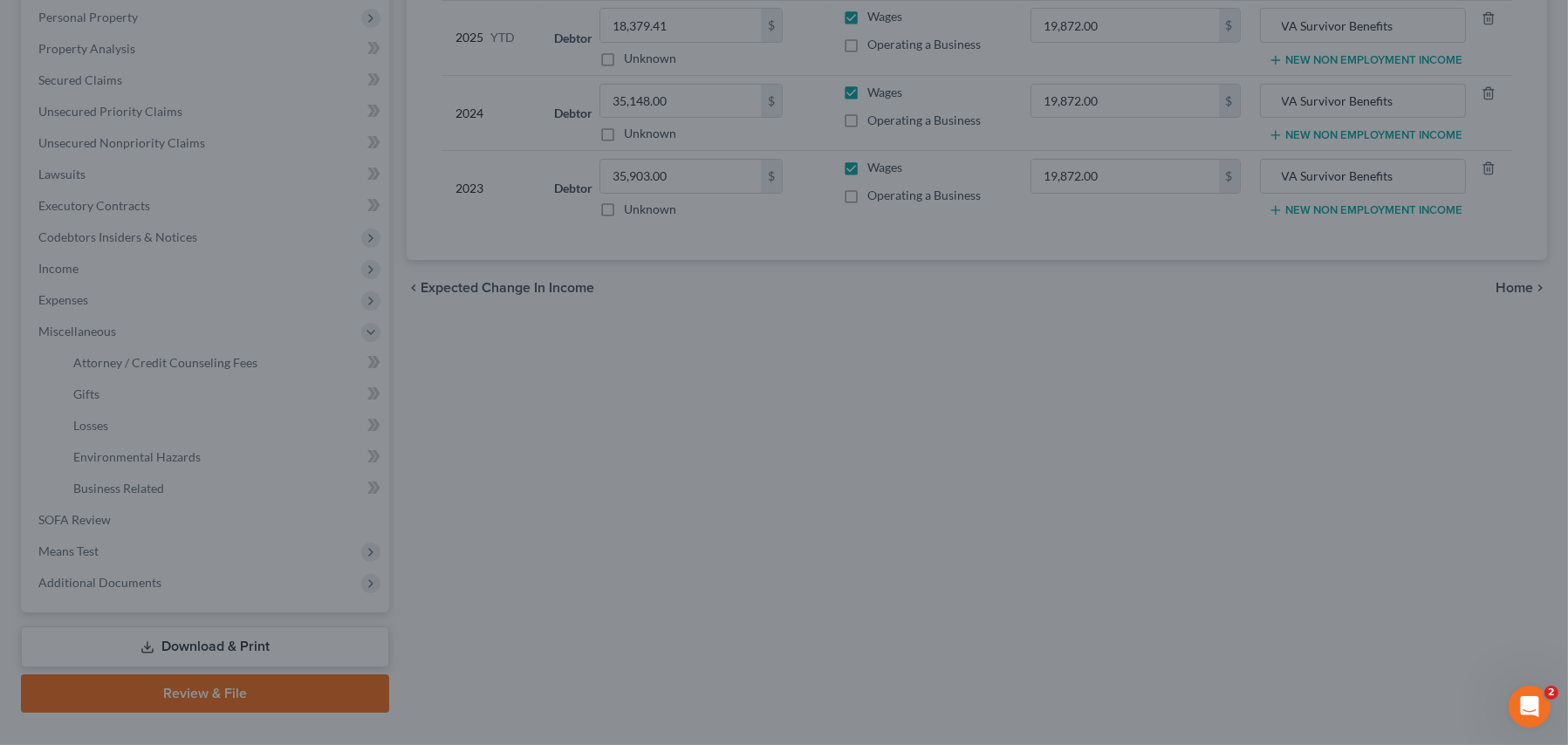
select select "0"
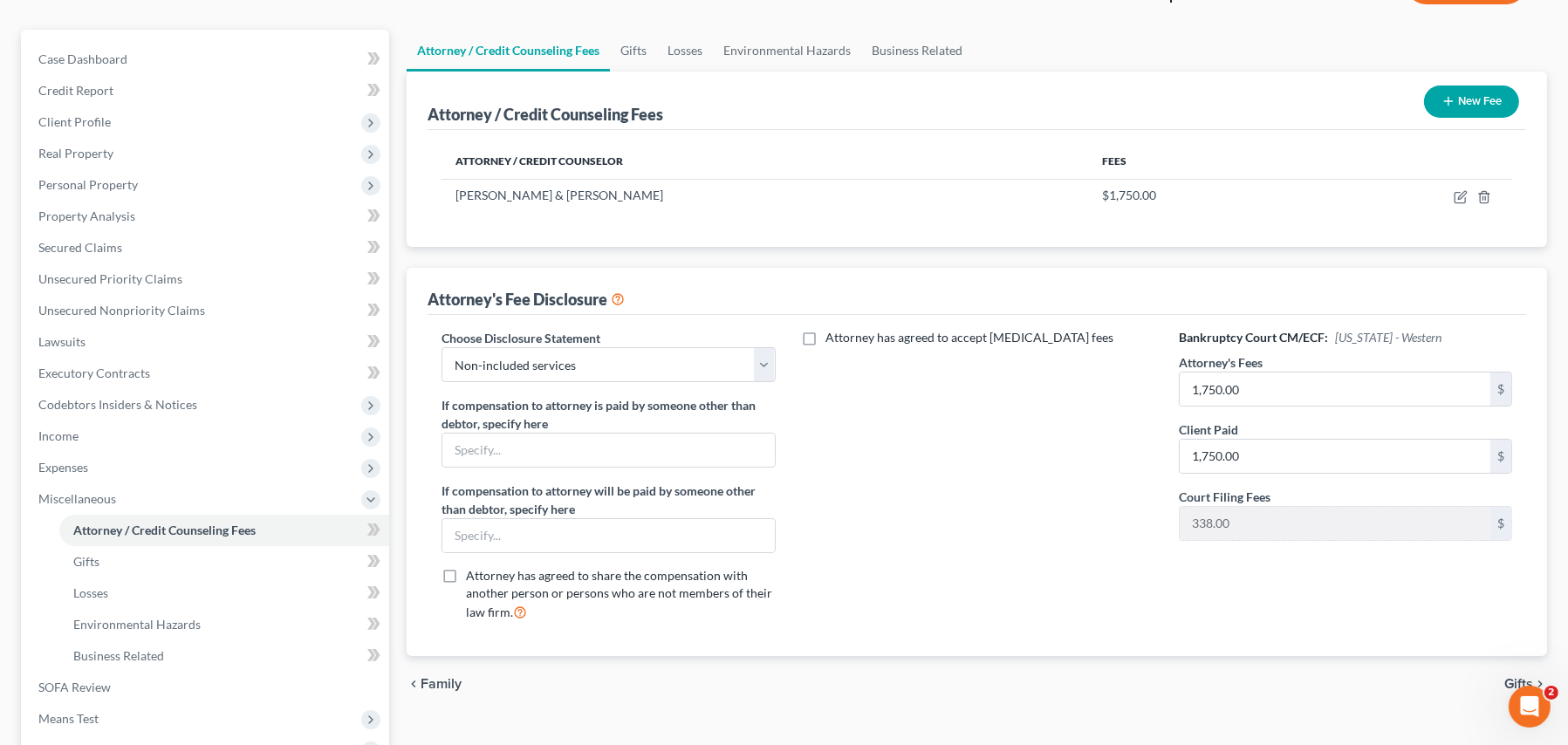
scroll to position [337, 0]
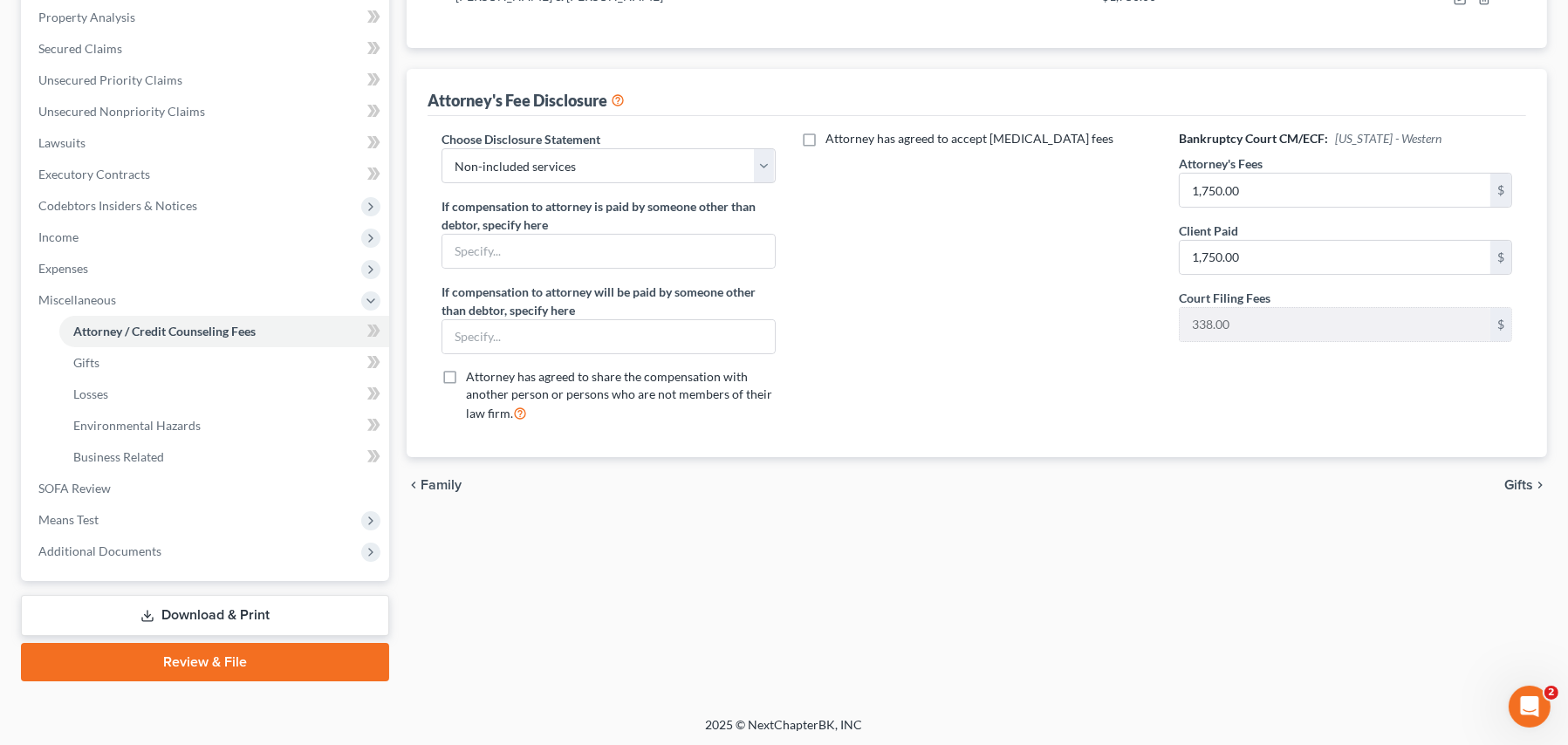
click at [620, 641] on div "Attorney / Credit Counseling Fees Gifts Losses Environmental Hazards Business R…" at bounding box center [977, 256] width 1158 height 851
click at [564, 536] on div "Attorney / Credit Counseling Fees Gifts Losses Environmental Hazards Business R…" at bounding box center [977, 256] width 1158 height 851
drag, startPoint x: 235, startPoint y: 608, endPoint x: 248, endPoint y: 607, distance: 13.0
click at [236, 608] on link "Download & Print" at bounding box center [205, 615] width 368 height 41
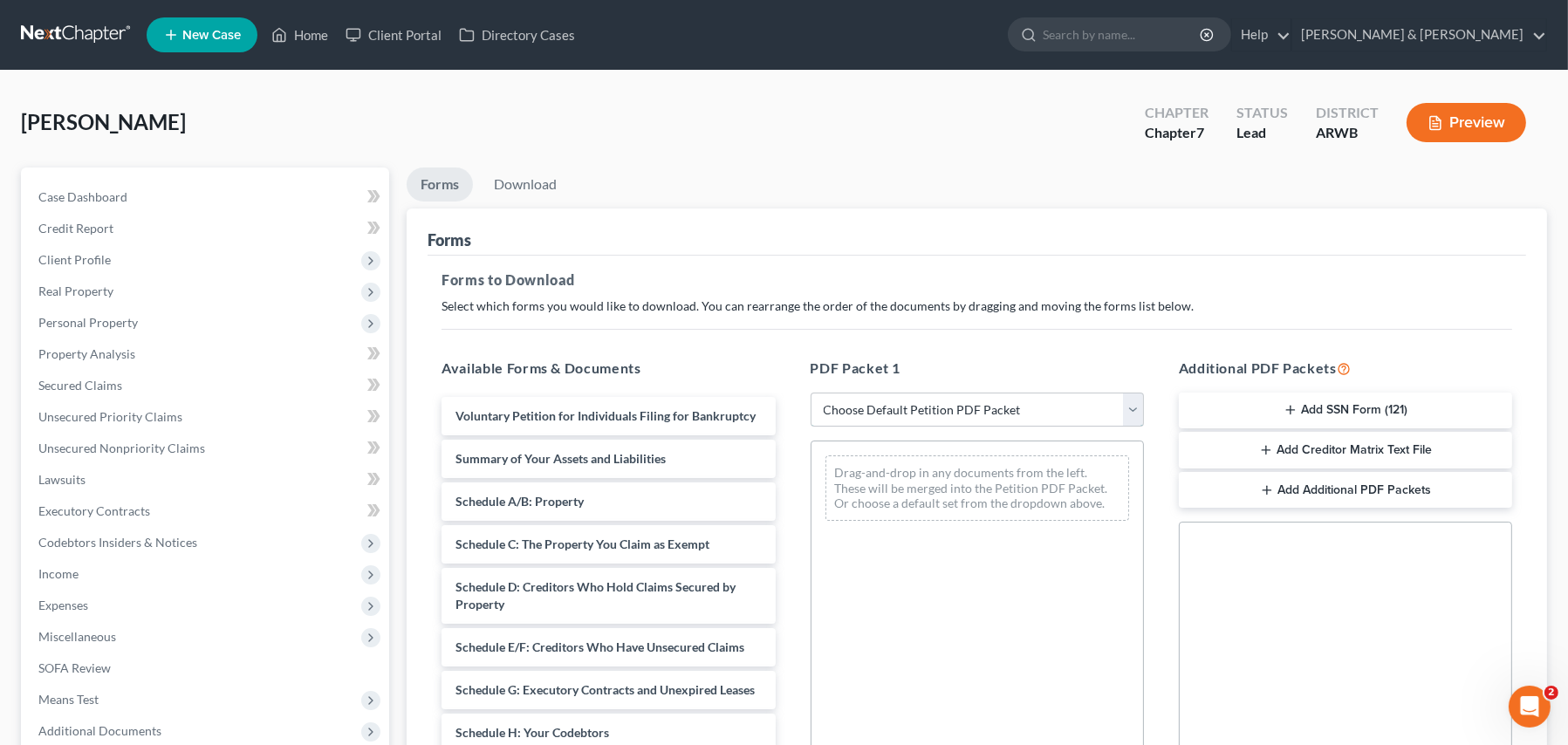
click at [867, 415] on select "Choose Default Petition PDF Packet Complete Bankruptcy Petition (all forms and …" at bounding box center [978, 410] width 334 height 35
click at [811, 393] on select "Choose Default Petition PDF Packet Complete Bankruptcy Petition (all forms and …" at bounding box center [978, 410] width 334 height 35
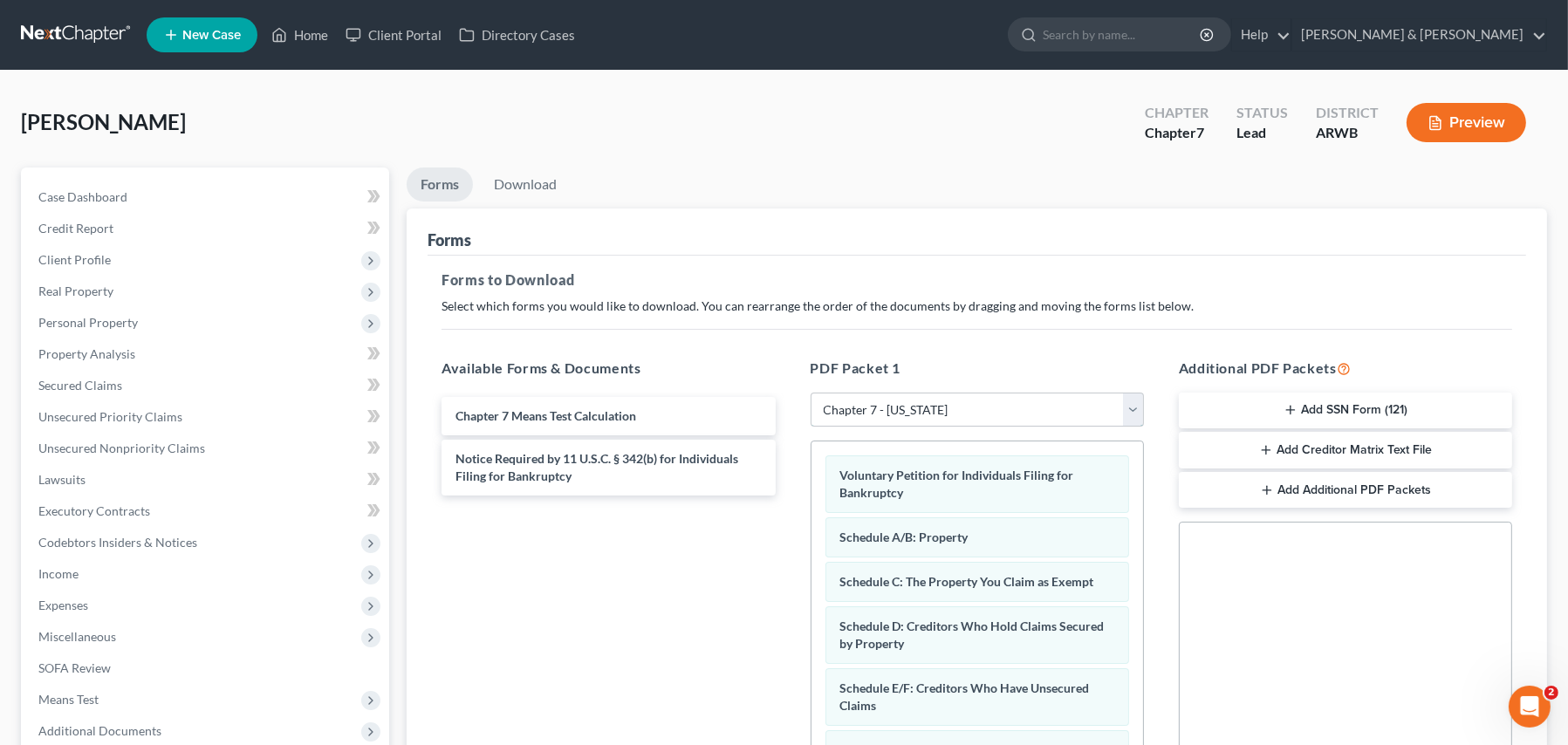
click at [863, 415] on select "Choose Default Petition PDF Packet Complete Bankruptcy Petition (all forms and …" at bounding box center [978, 410] width 334 height 35
click at [811, 393] on select "Choose Default Petition PDF Packet Complete Bankruptcy Petition (all forms and …" at bounding box center [978, 410] width 334 height 35
click at [864, 412] on select "Choose Default Petition PDF Packet Complete Bankruptcy Petition (all forms and …" at bounding box center [978, 410] width 334 height 35
select select "4"
click at [811, 393] on select "Choose Default Petition PDF Packet Complete Bankruptcy Petition (all forms and …" at bounding box center [978, 410] width 334 height 35
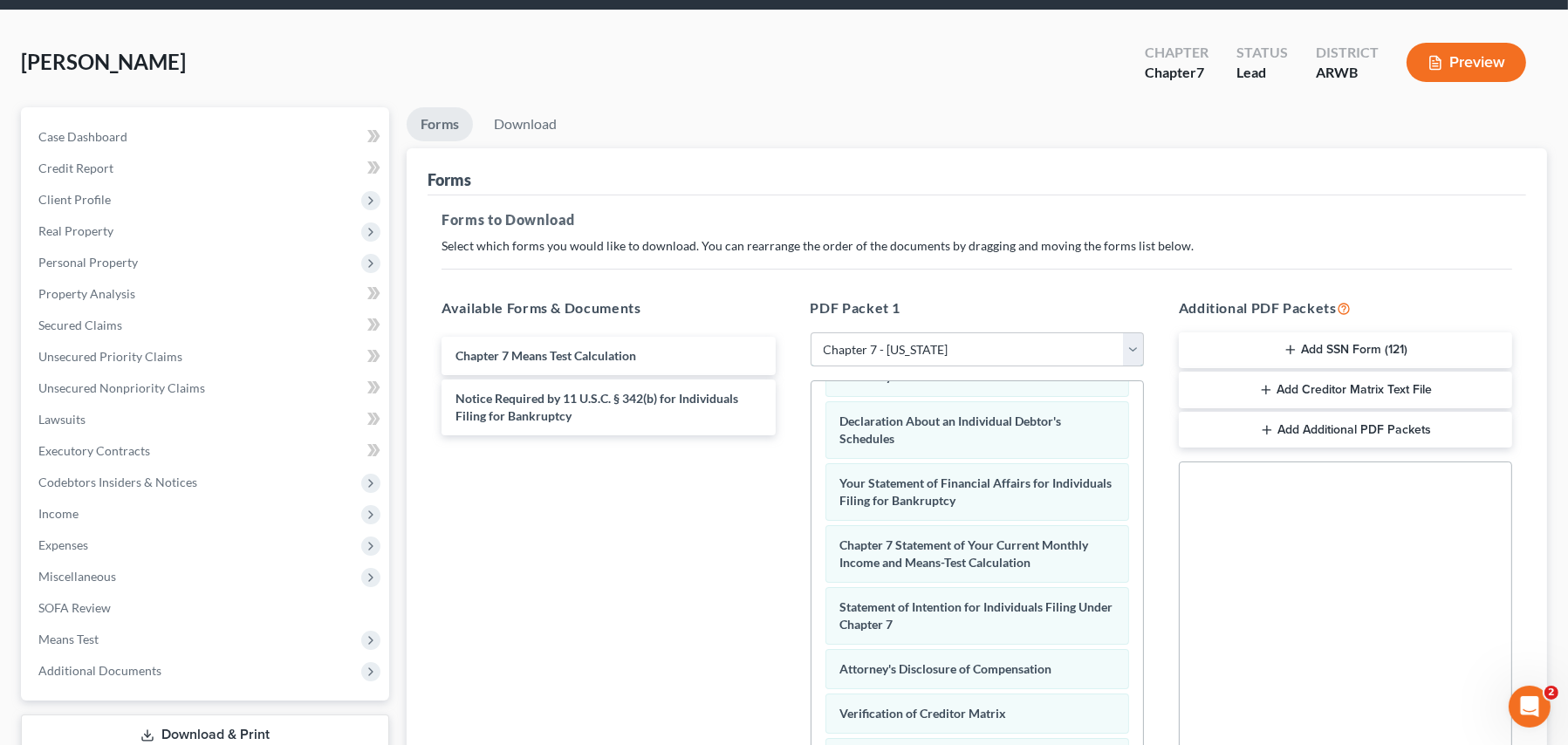
scroll to position [262, 0]
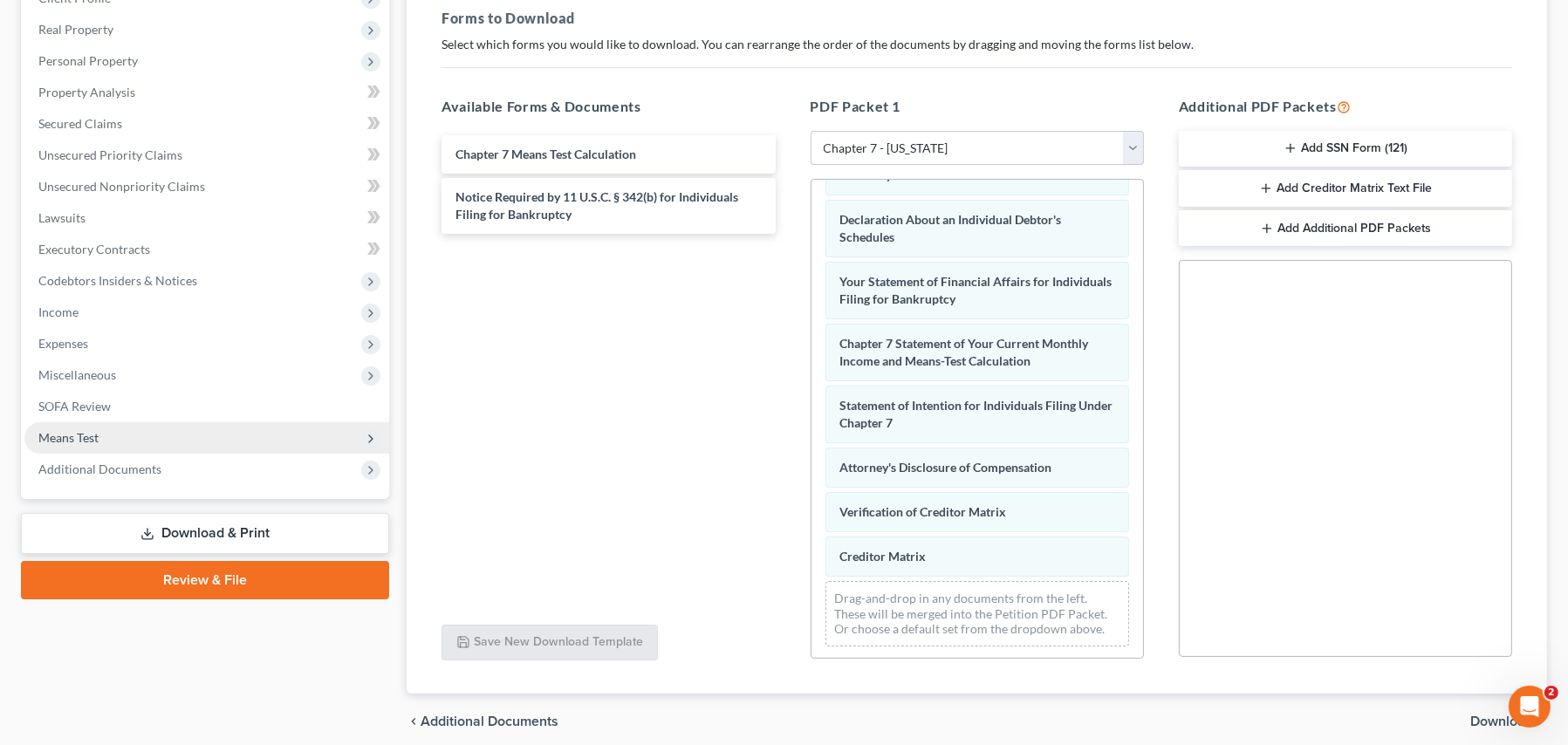
click at [77, 435] on span "Means Test" at bounding box center [68, 437] width 60 height 15
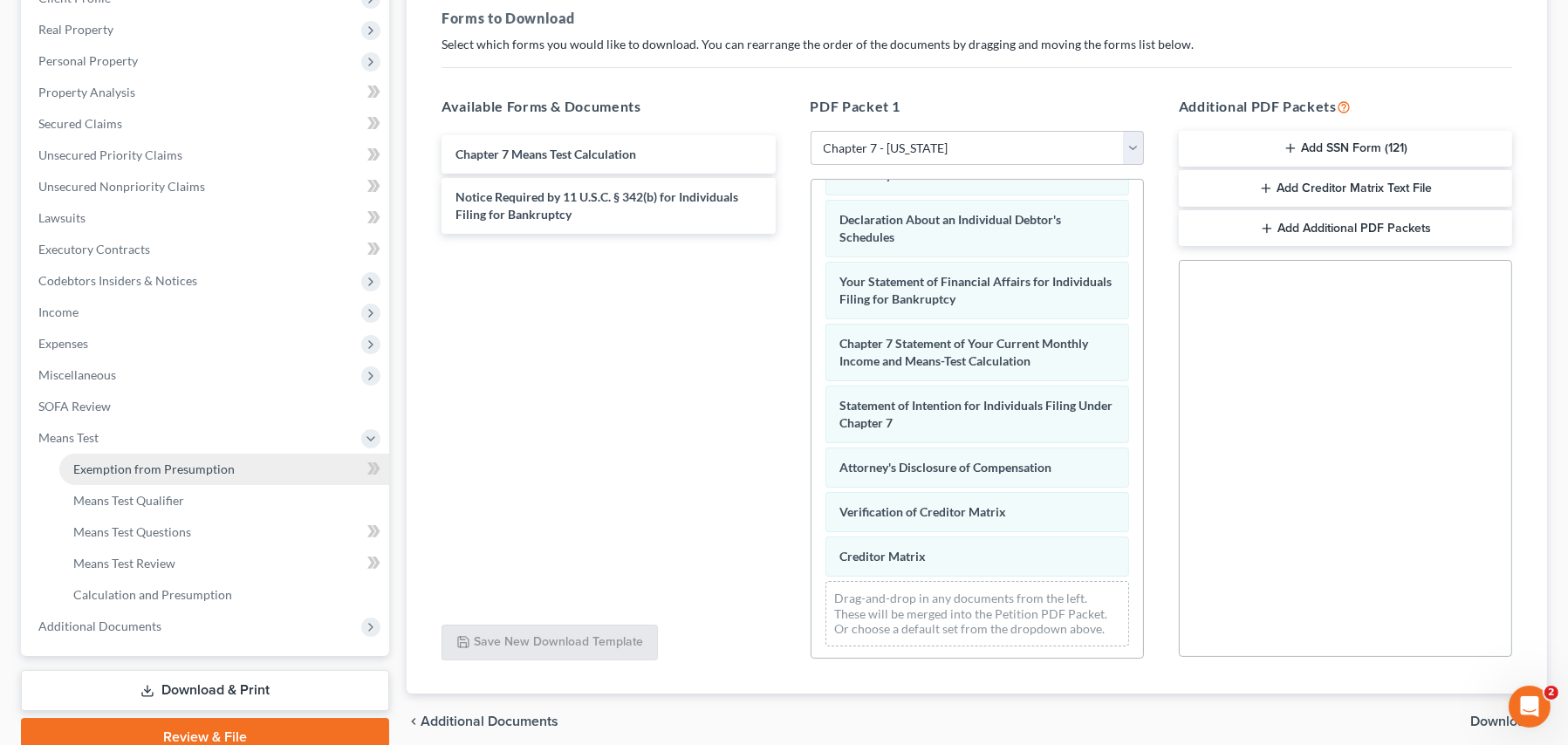
click at [95, 464] on span "Exemption from Presumption" at bounding box center [154, 469] width 161 height 15
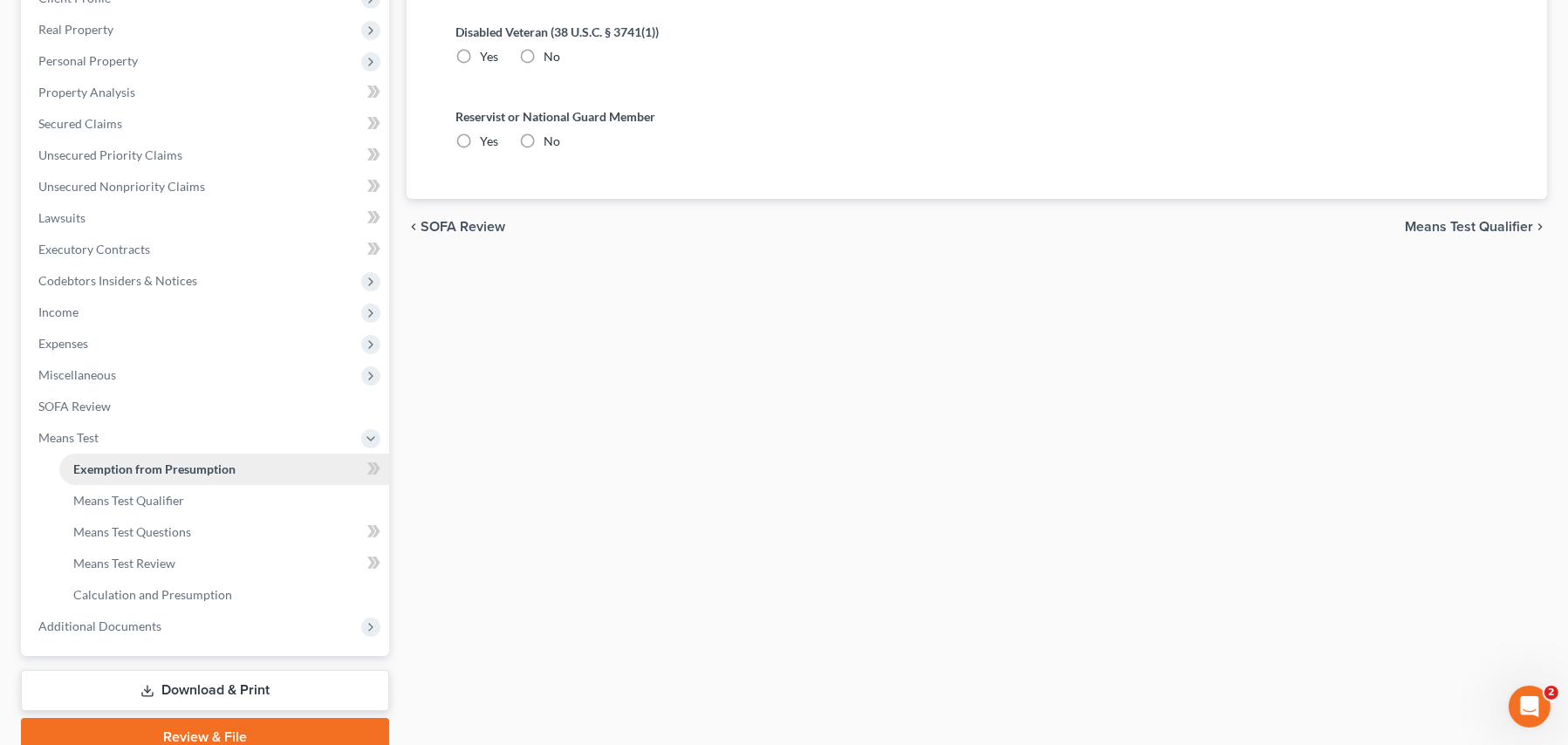
radio input "true"
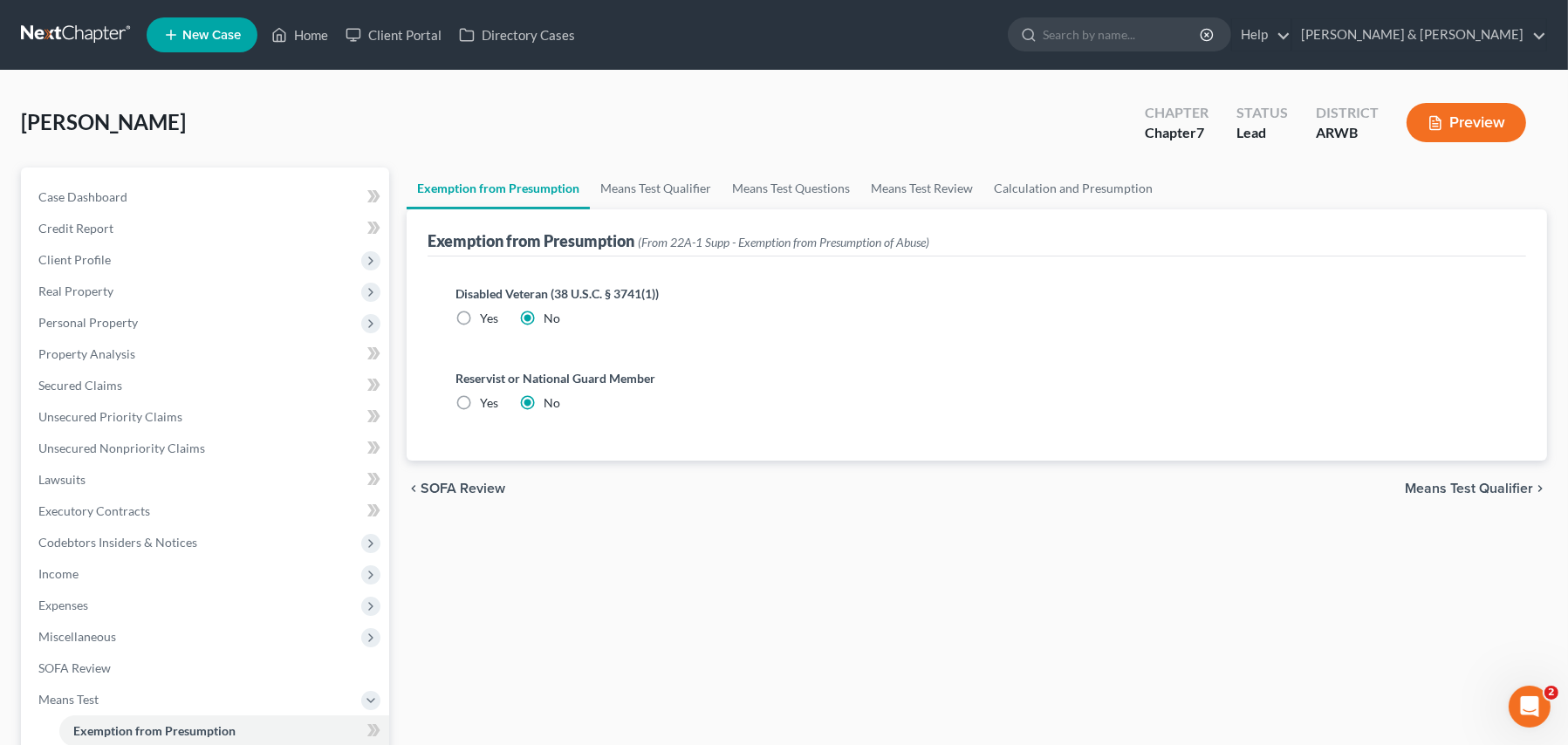
click at [1435, 489] on span "Means Test Qualifier" at bounding box center [1469, 488] width 128 height 14
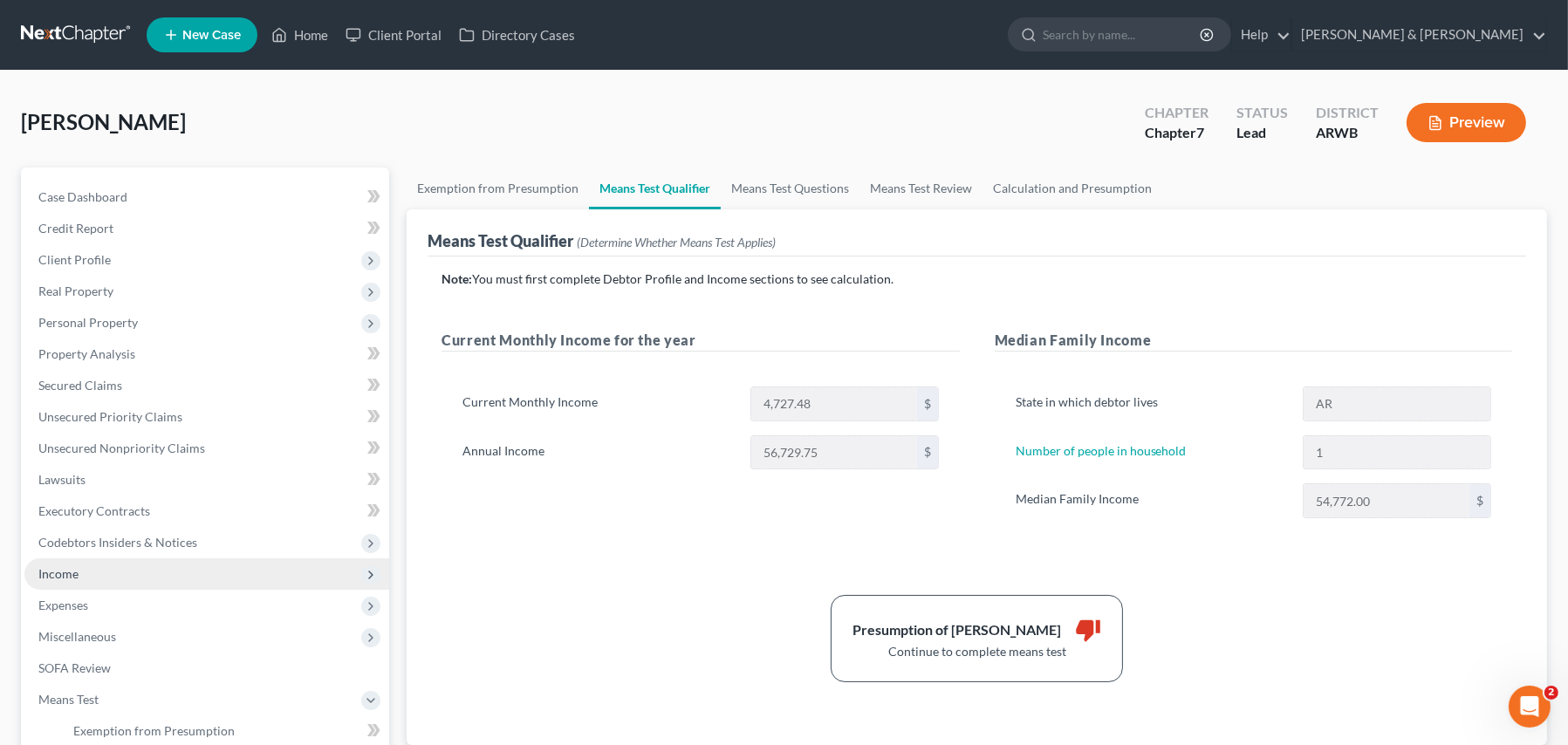
click at [49, 578] on span "Income" at bounding box center [57, 574] width 40 height 15
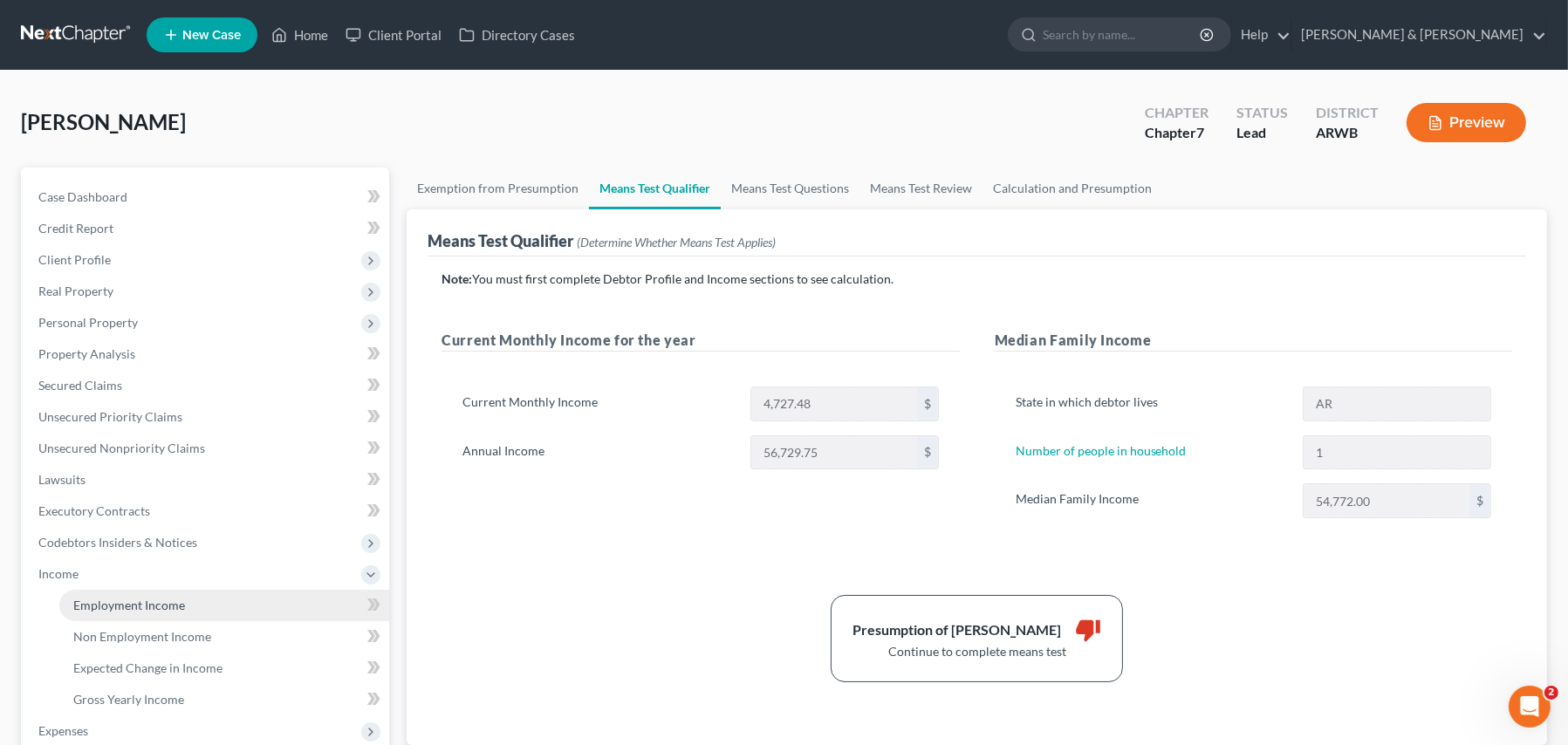
click at [107, 607] on span "Employment Income" at bounding box center [129, 605] width 112 height 15
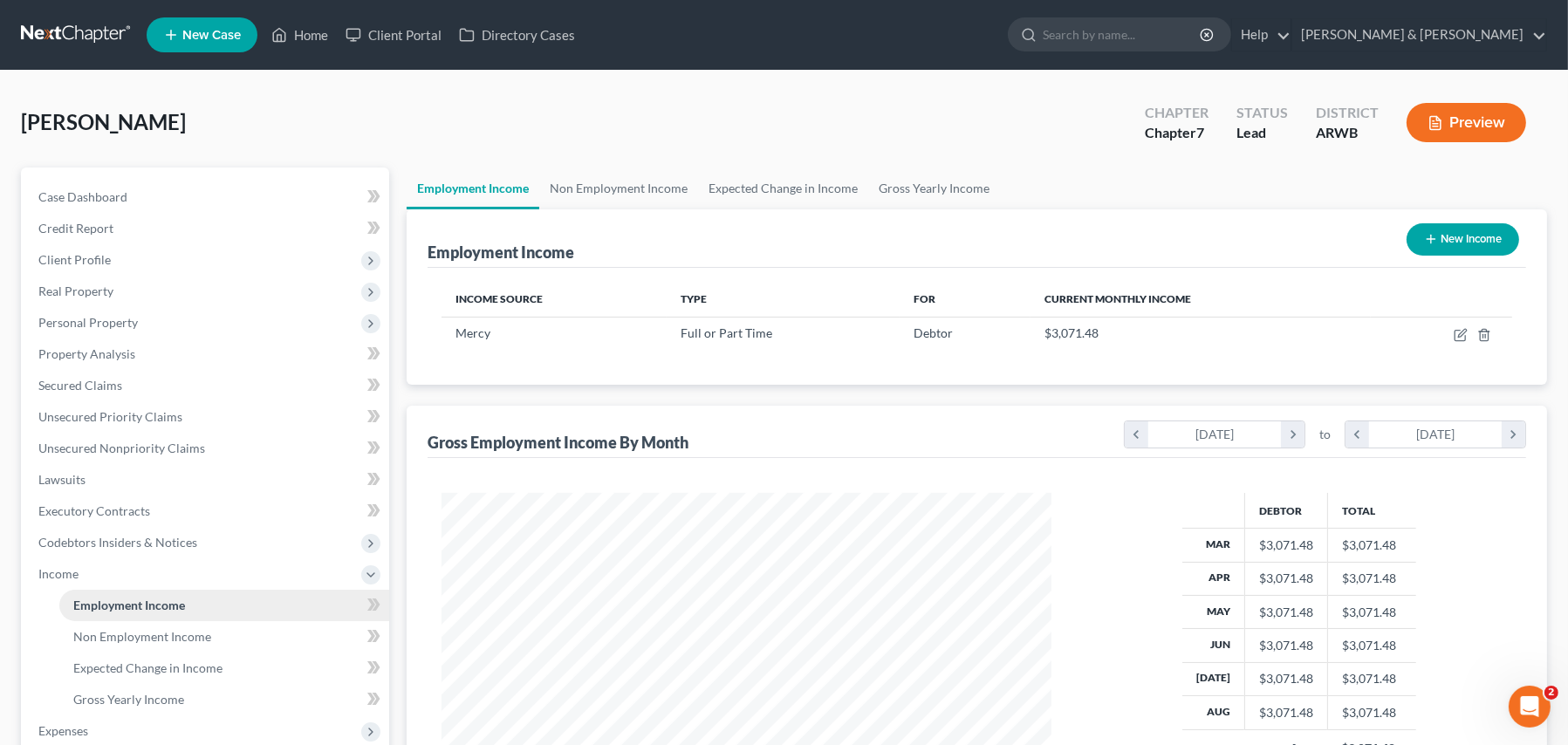
scroll to position [312, 645]
click at [642, 182] on link "Non Employment Income" at bounding box center [618, 188] width 158 height 42
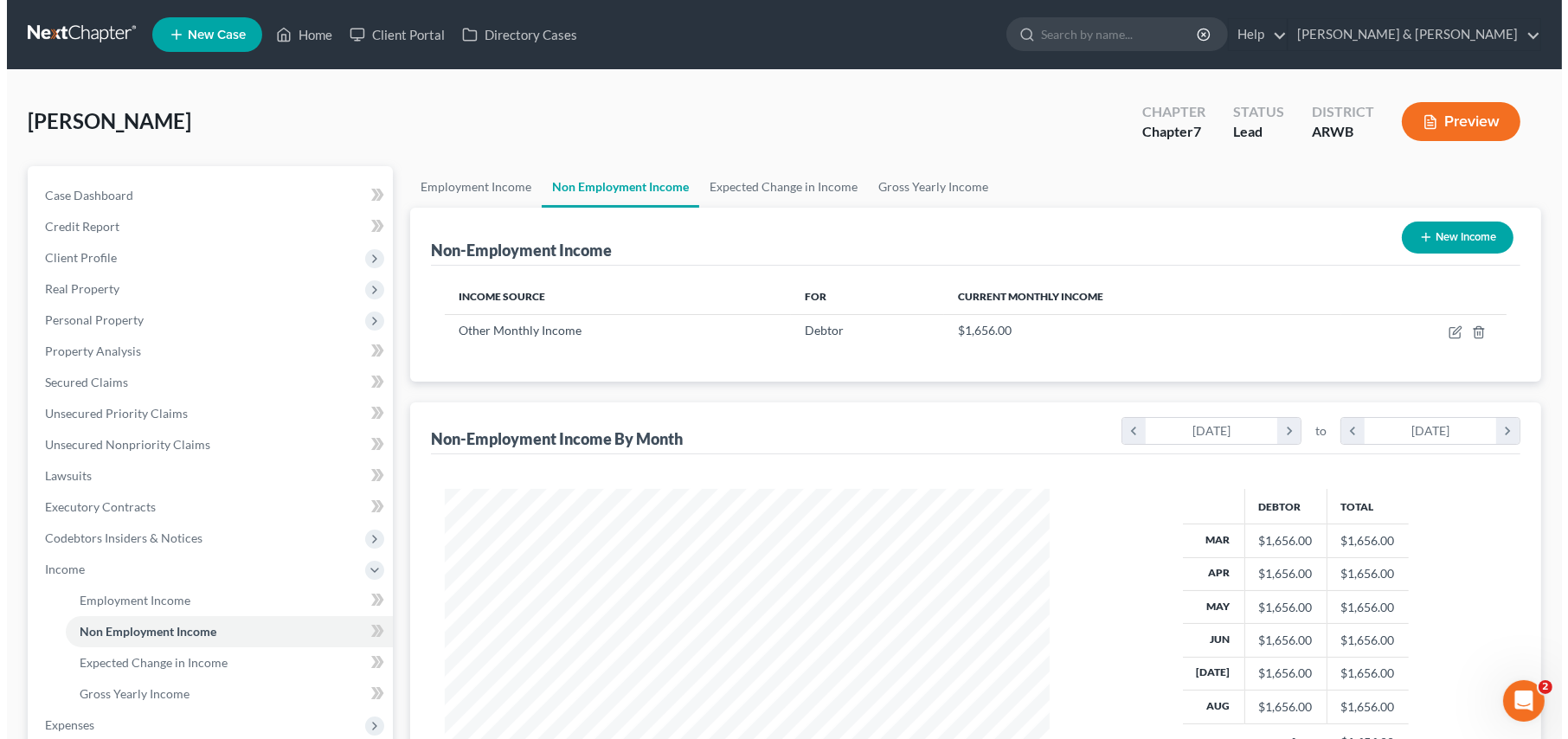
scroll to position [310, 639]
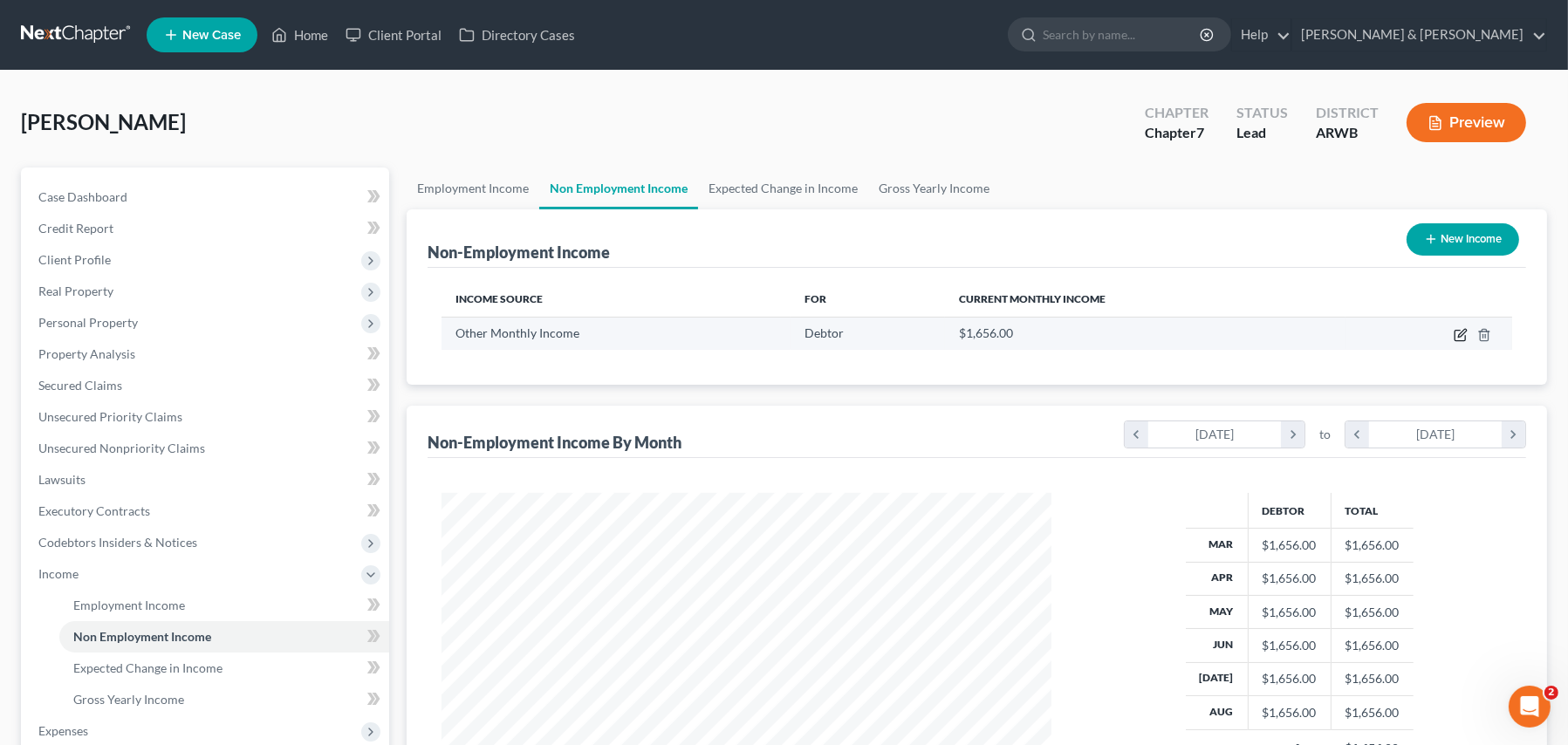
click at [1462, 336] on icon "button" at bounding box center [1461, 335] width 14 height 14
select select "13"
select select "0"
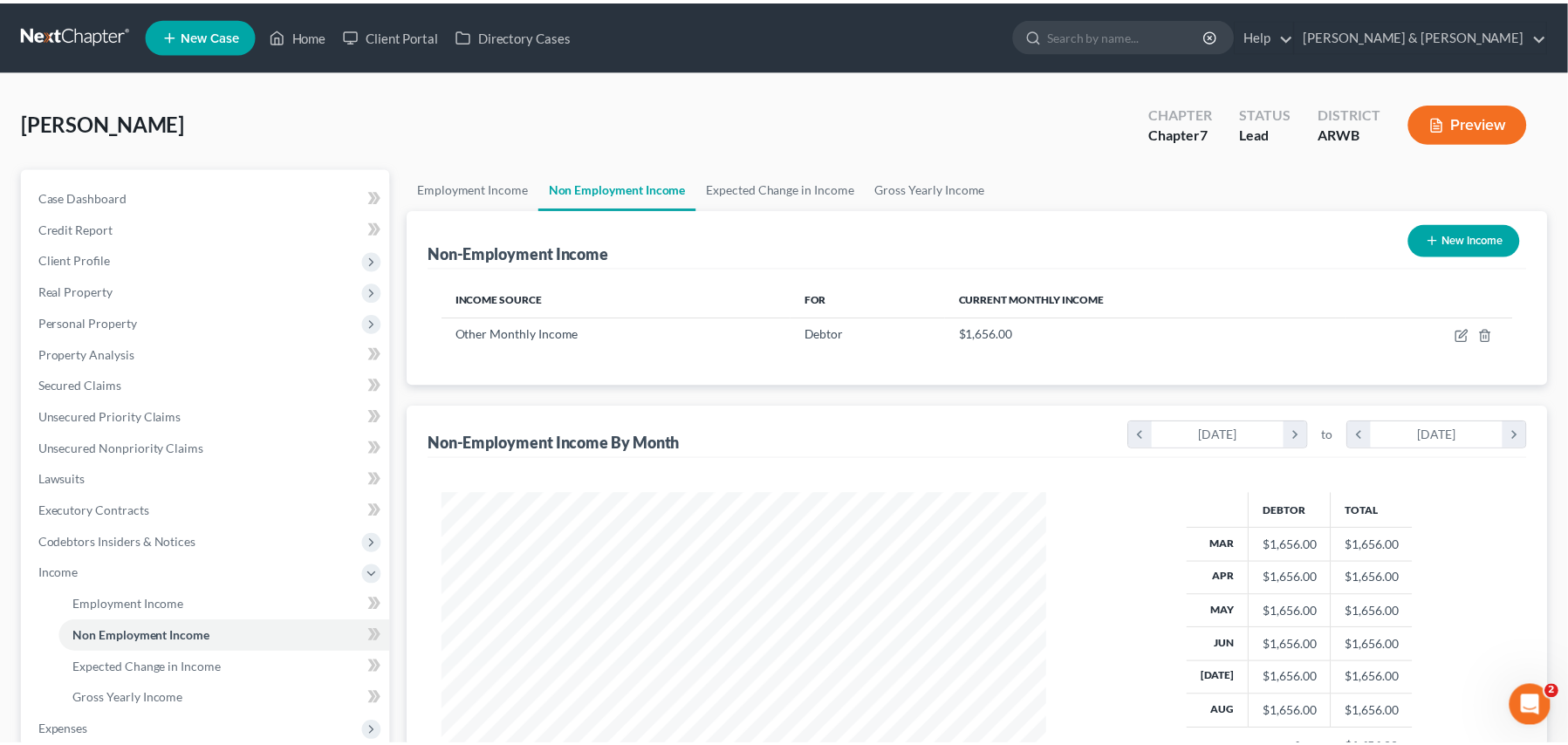
scroll to position [312, 651]
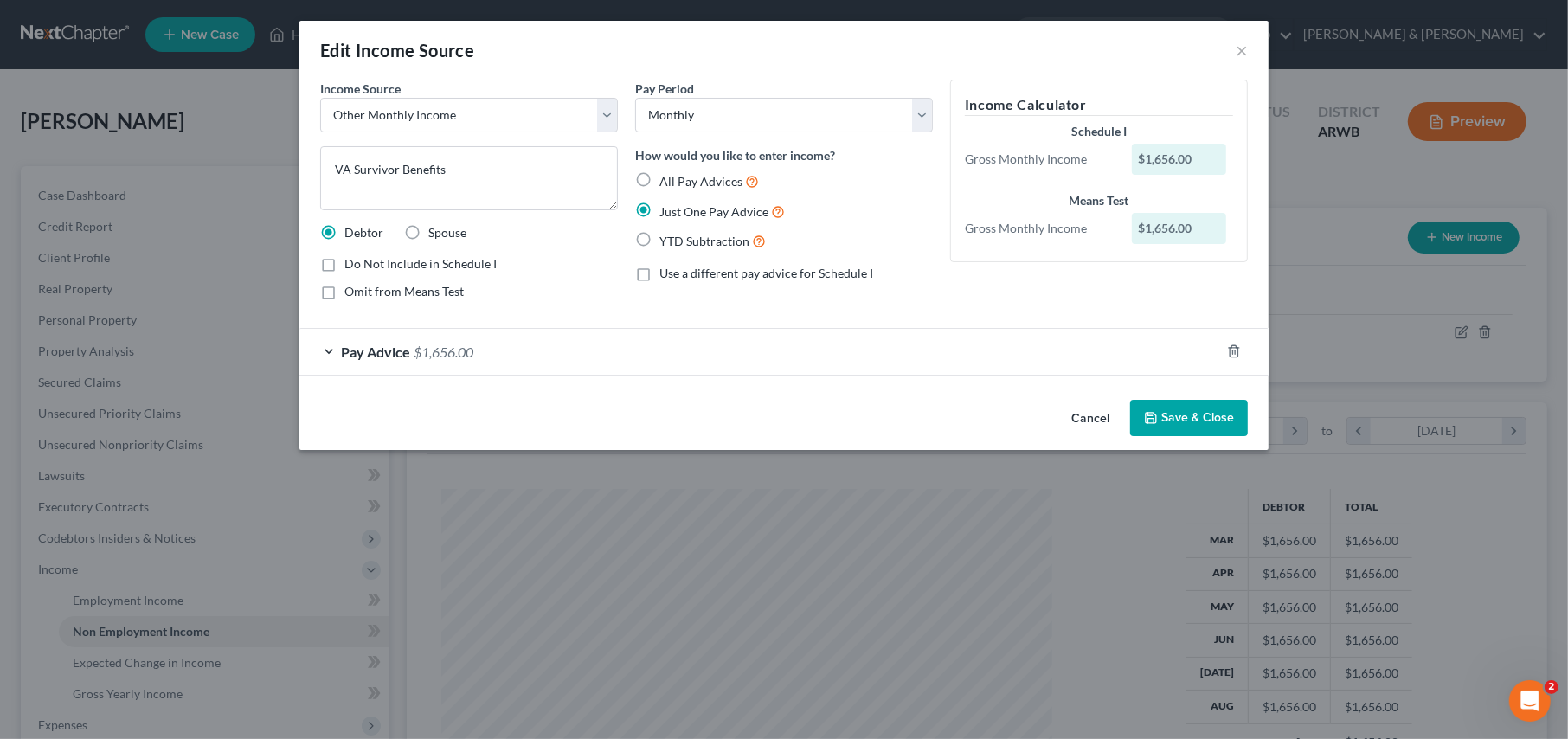
click at [1102, 414] on button "Cancel" at bounding box center [1090, 419] width 66 height 35
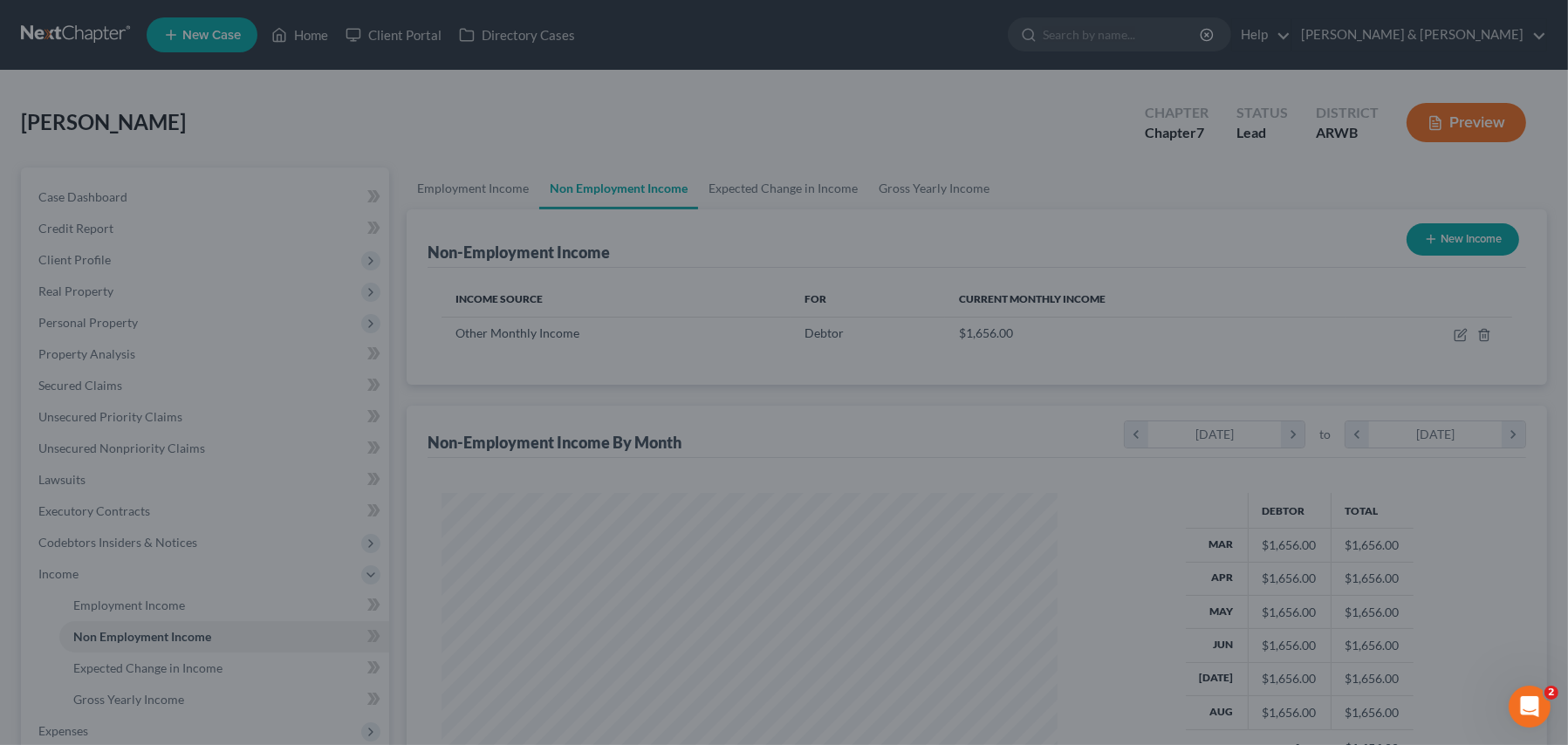
scroll to position [872417, 872176]
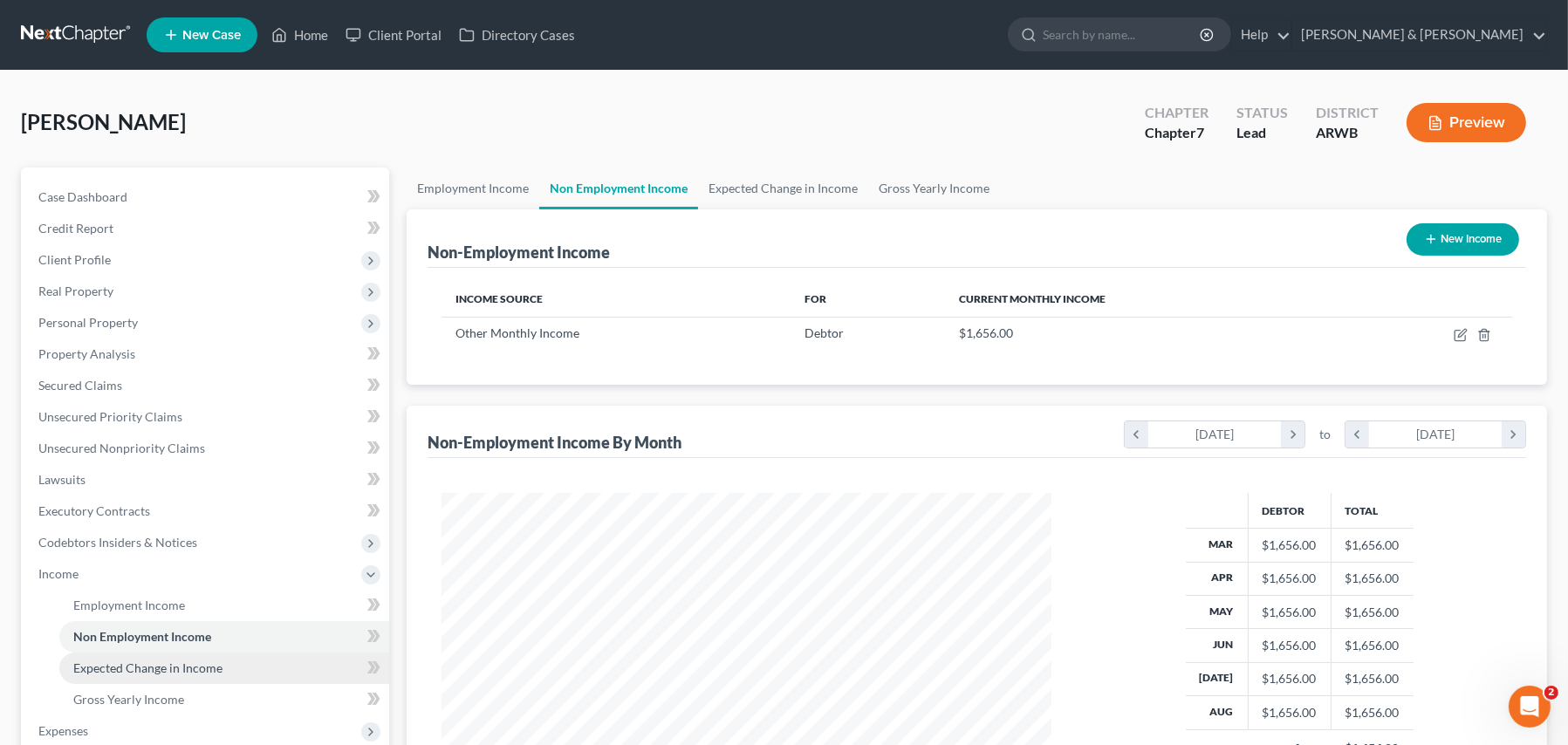
click at [115, 663] on span "Expected Change in Income" at bounding box center [147, 668] width 149 height 15
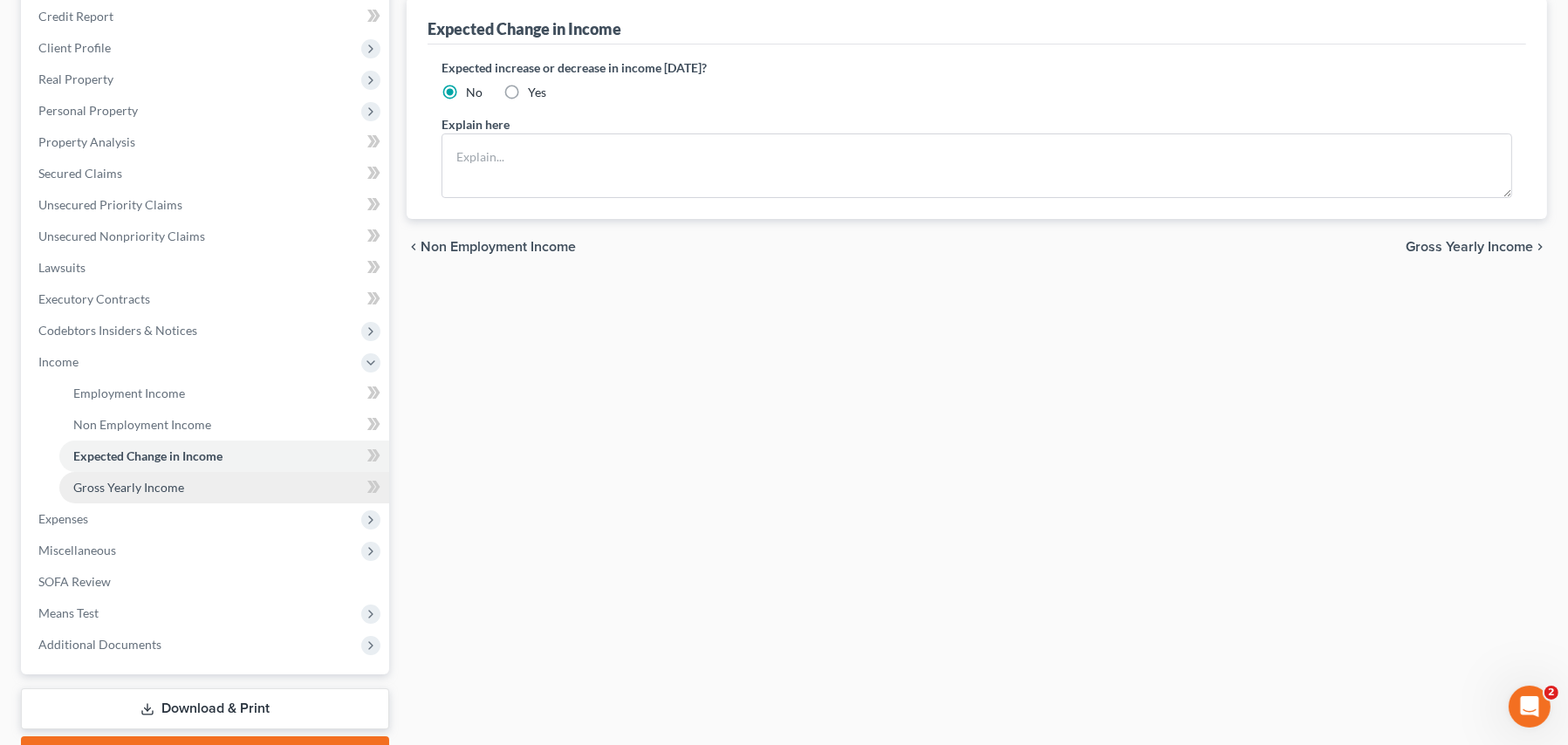
scroll to position [262, 0]
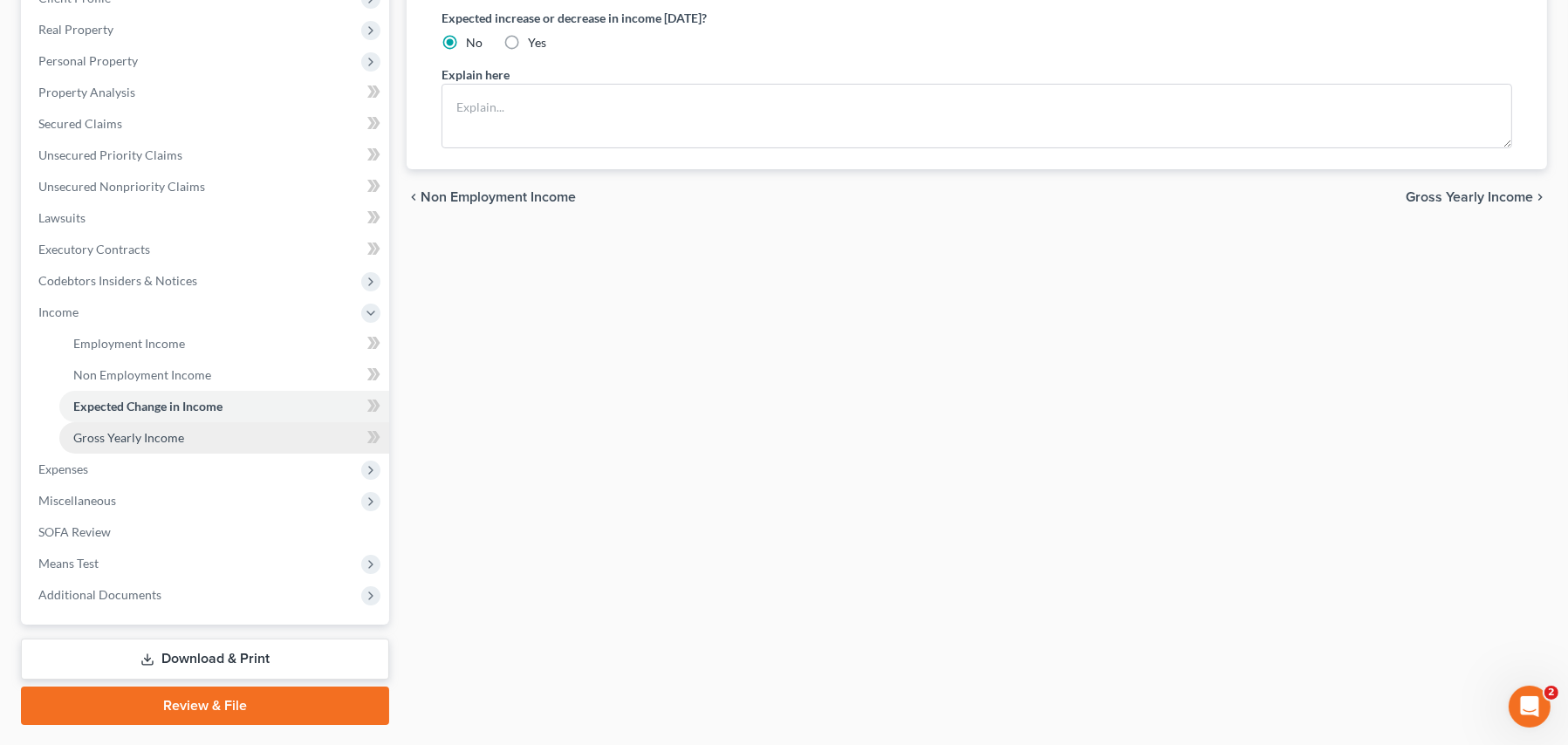
click at [135, 438] on span "Gross Yearly Income" at bounding box center [129, 437] width 111 height 15
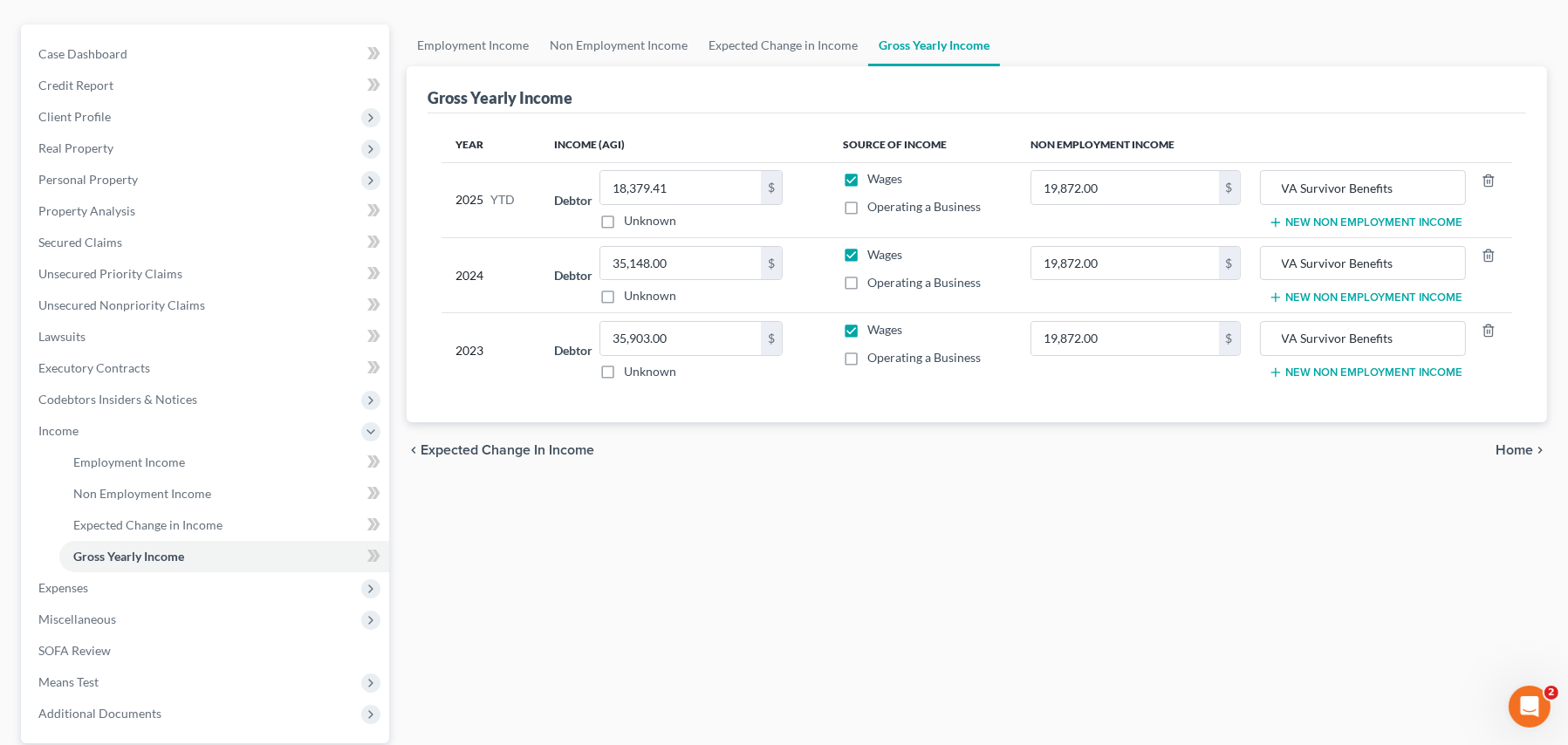
scroll to position [174, 0]
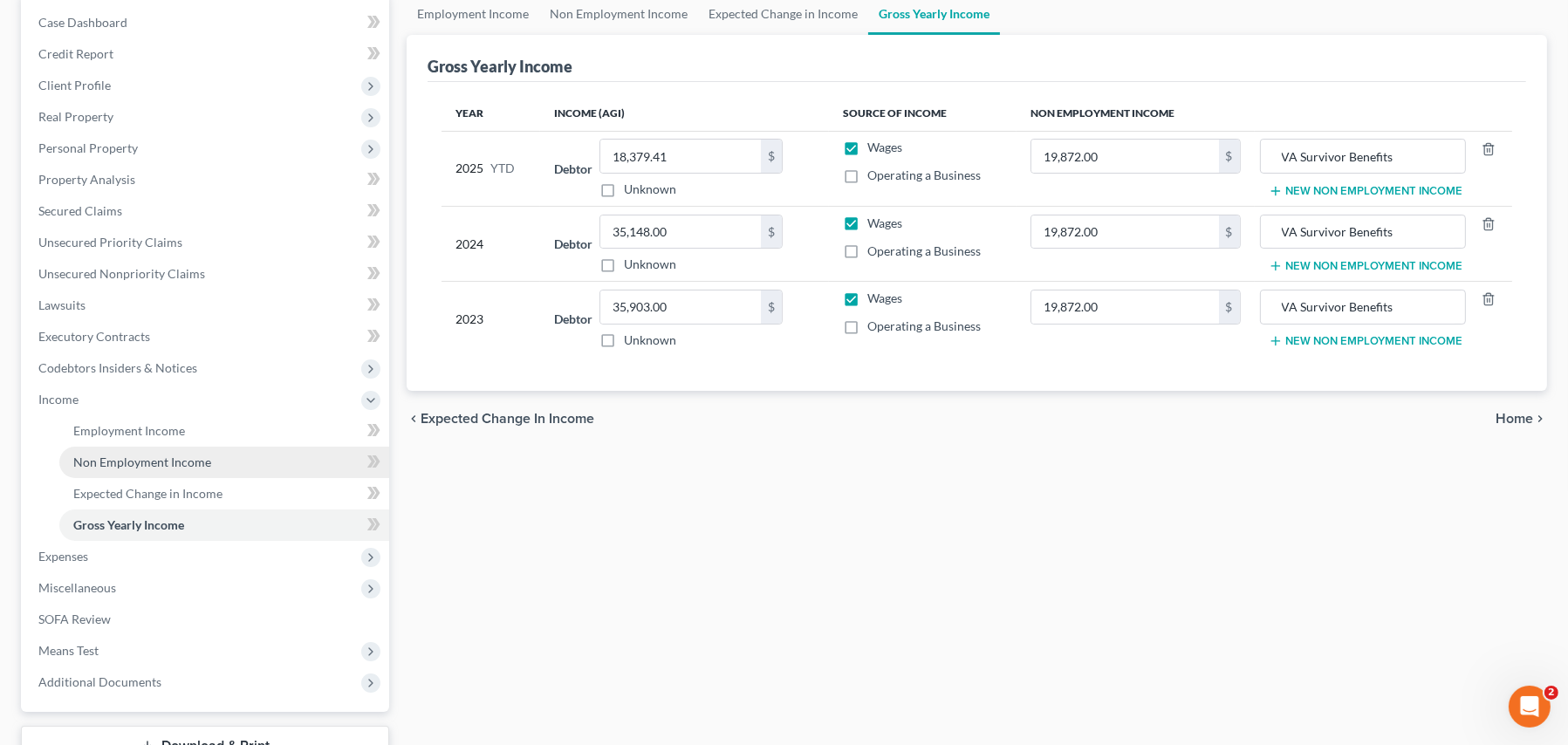
click at [185, 455] on span "Non Employment Income" at bounding box center [142, 462] width 138 height 15
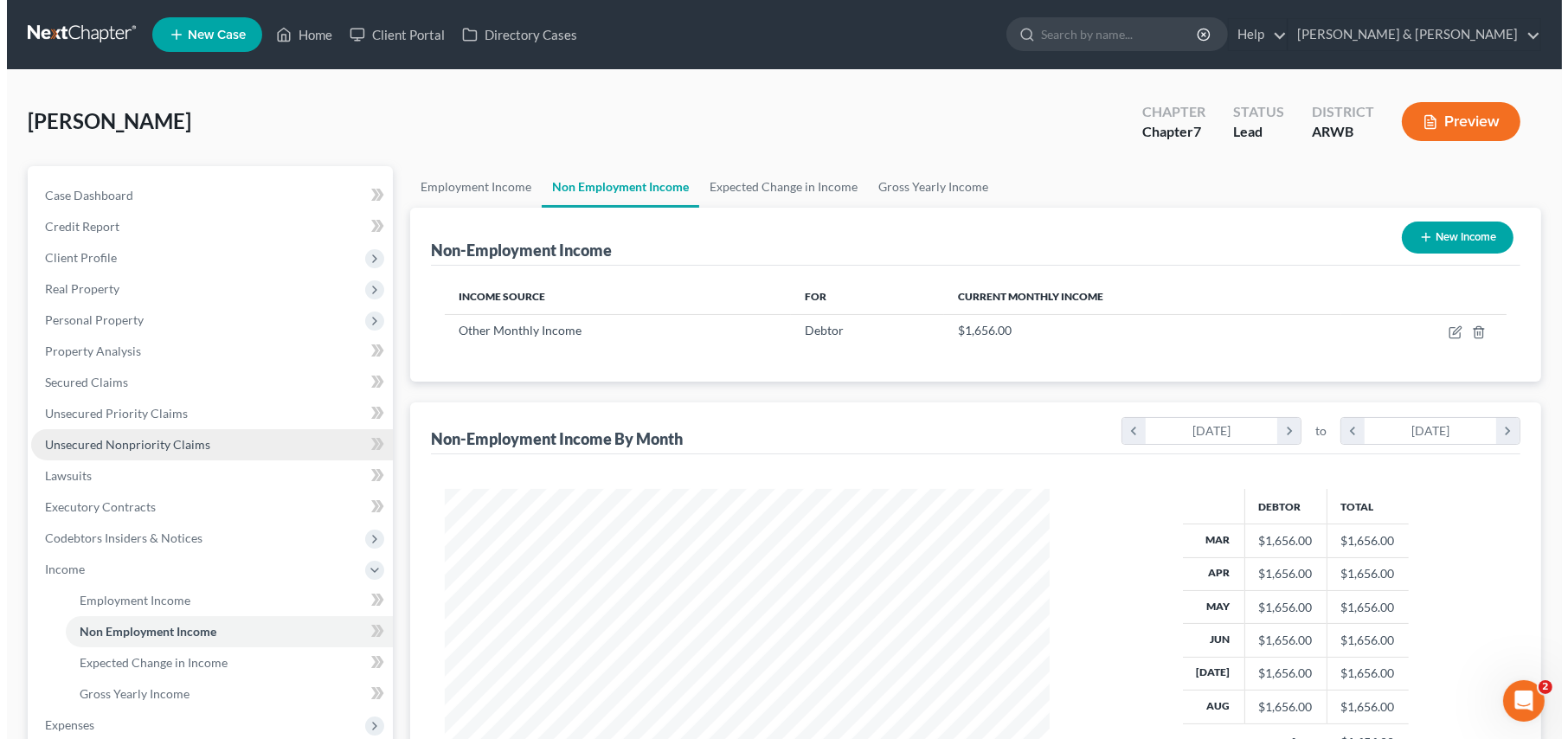
scroll to position [310, 639]
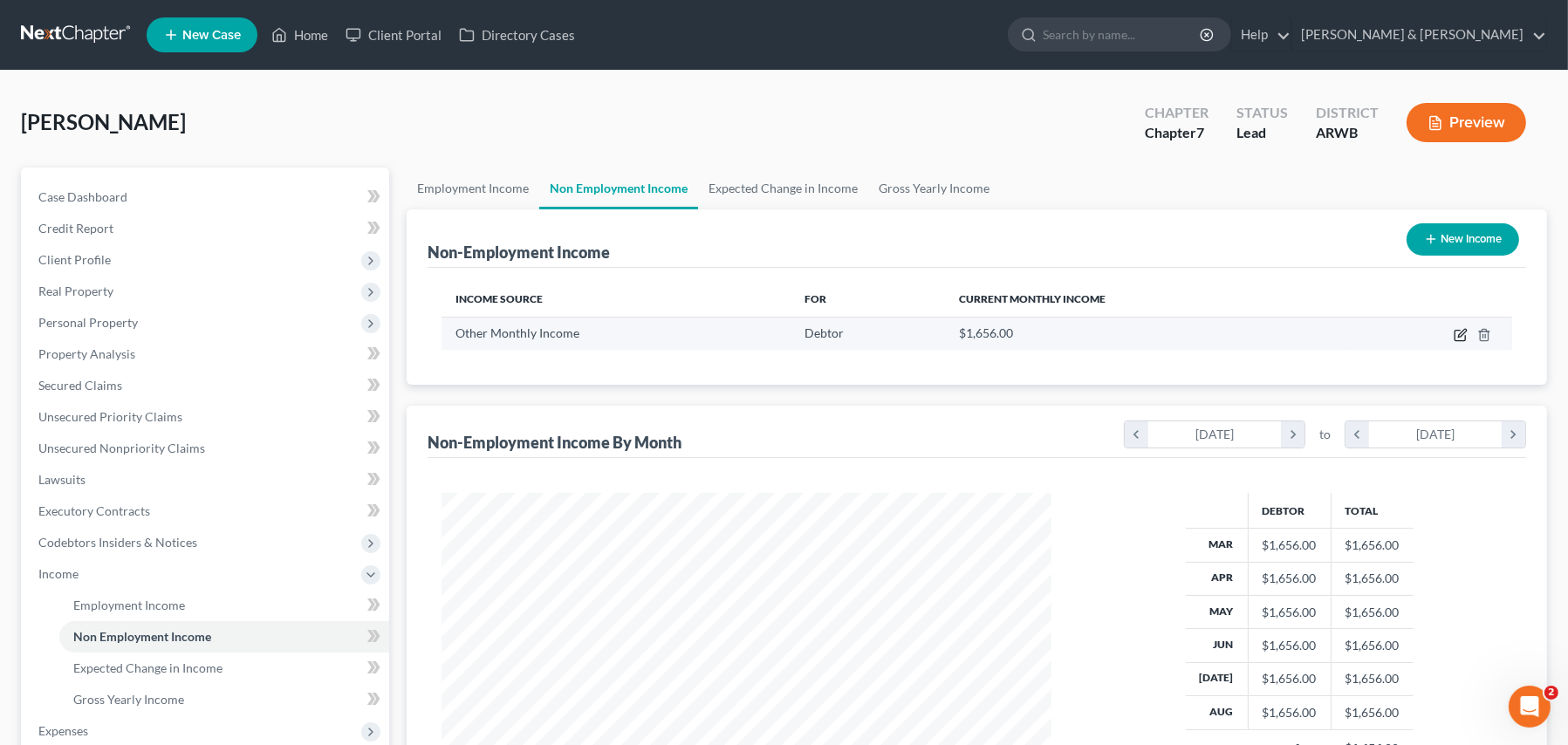
click at [1464, 335] on icon "button" at bounding box center [1461, 335] width 14 height 14
select select "13"
select select "0"
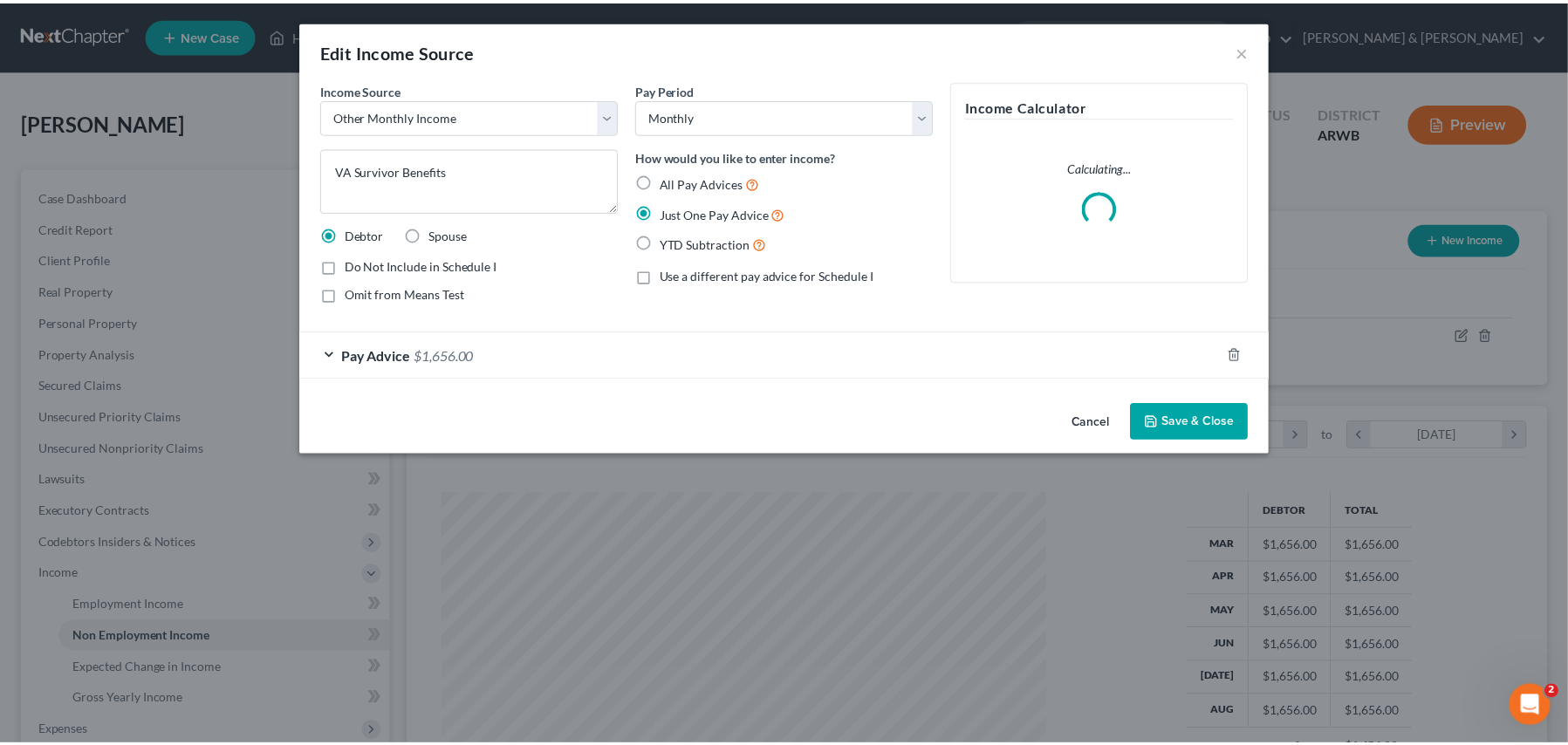
scroll to position [312, 651]
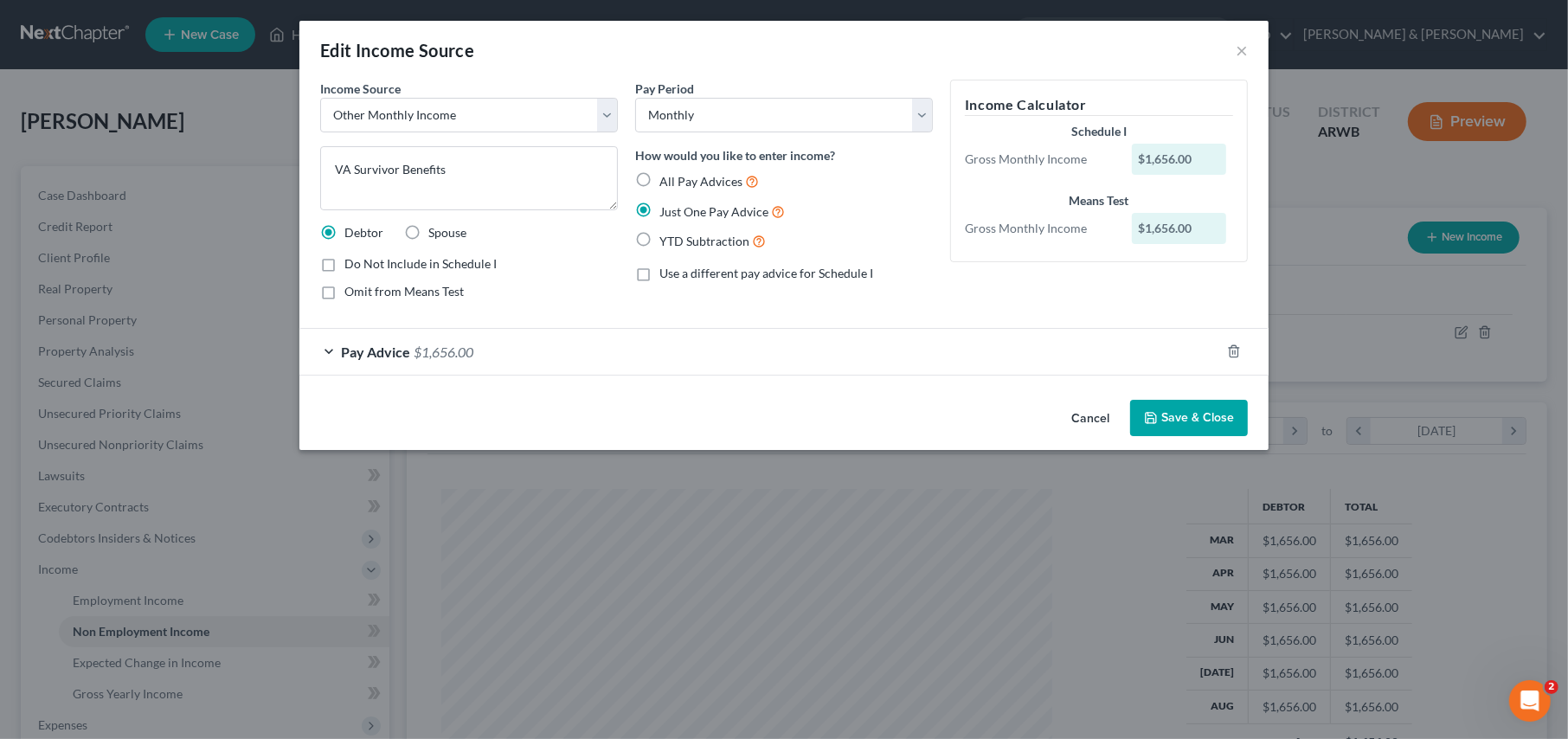
click at [325, 347] on div "Pay Advice $1,656.00" at bounding box center [760, 352] width 920 height 46
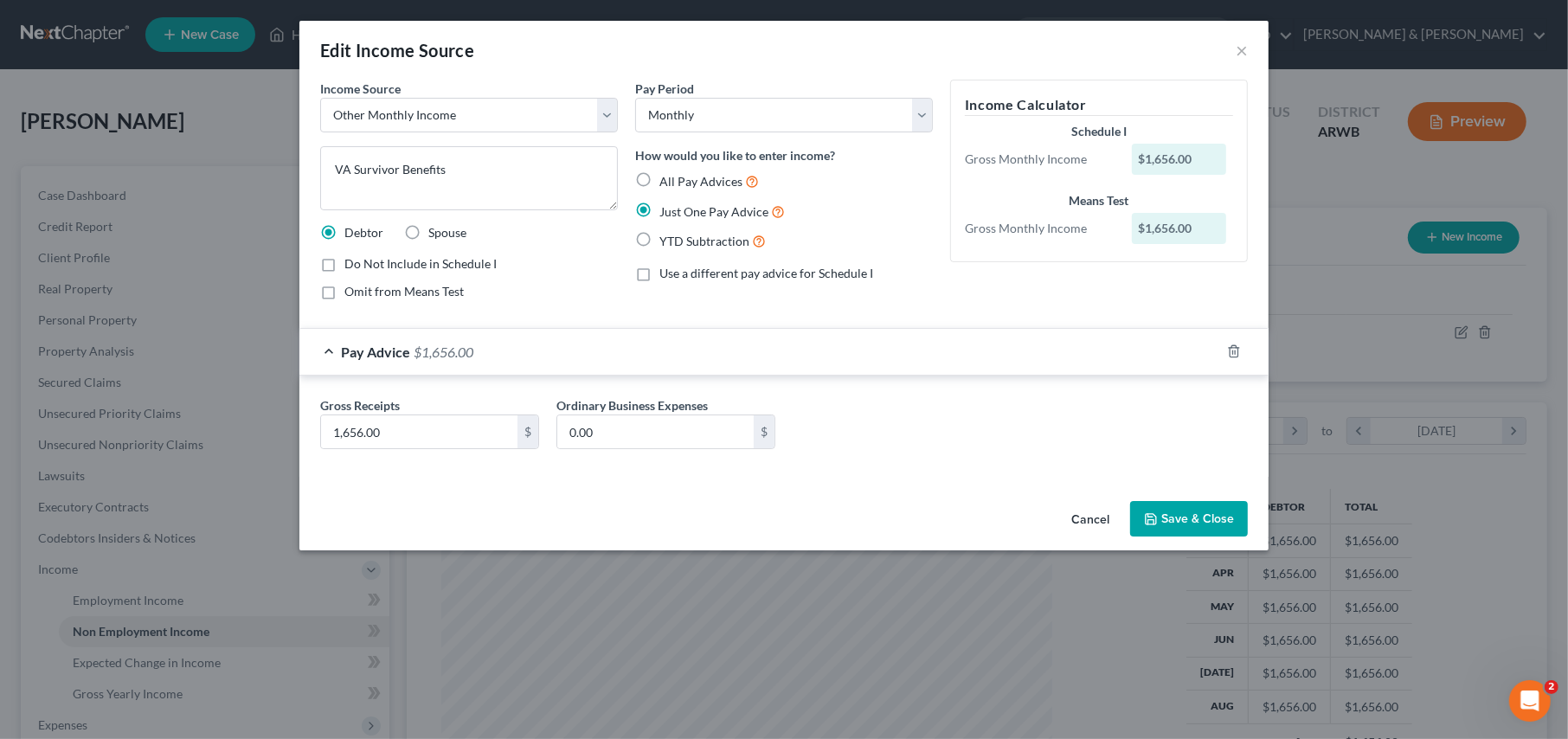
click at [1170, 512] on button "Save & Close" at bounding box center [1189, 519] width 118 height 37
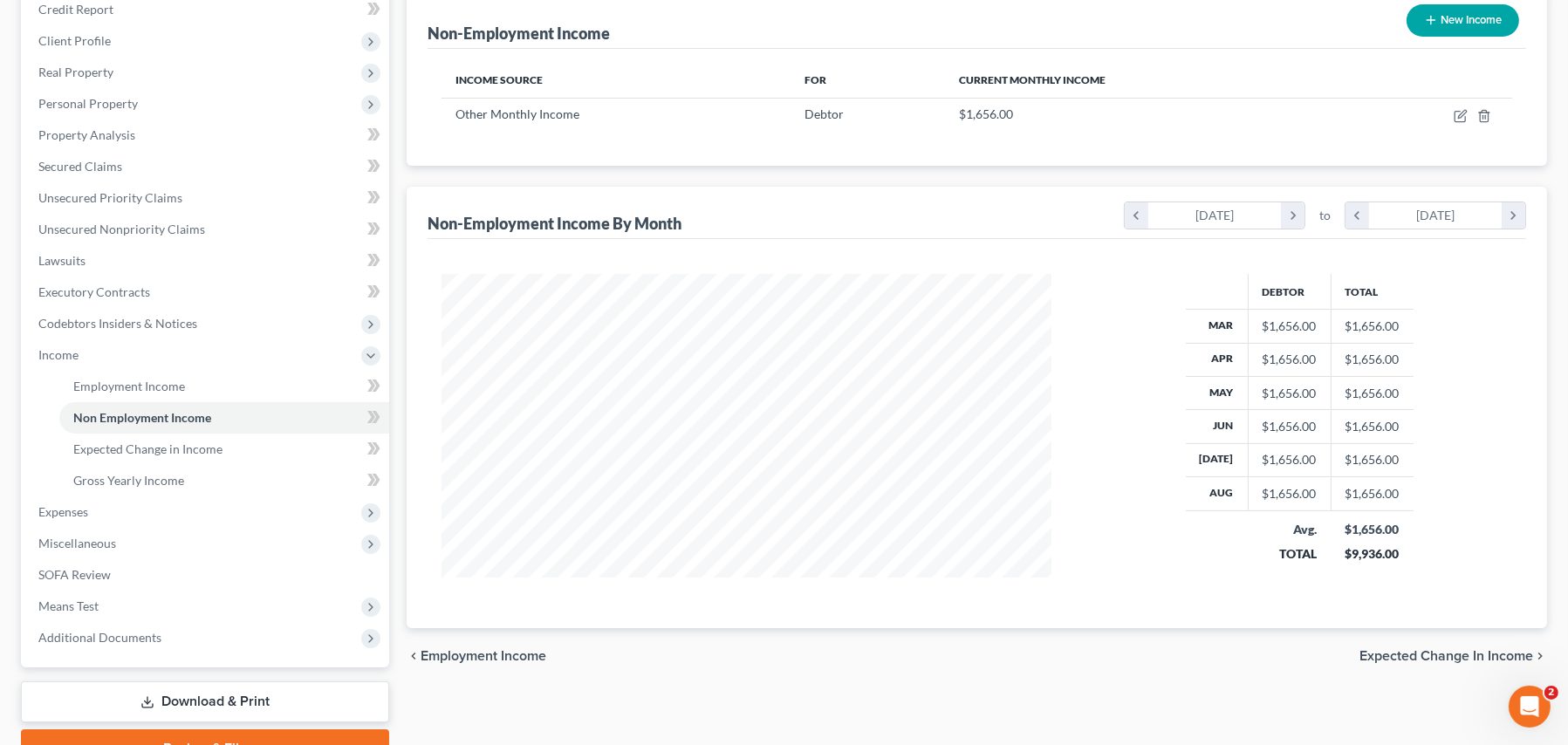
scroll to position [218, 0]
click at [170, 383] on span "Employment Income" at bounding box center [129, 387] width 112 height 15
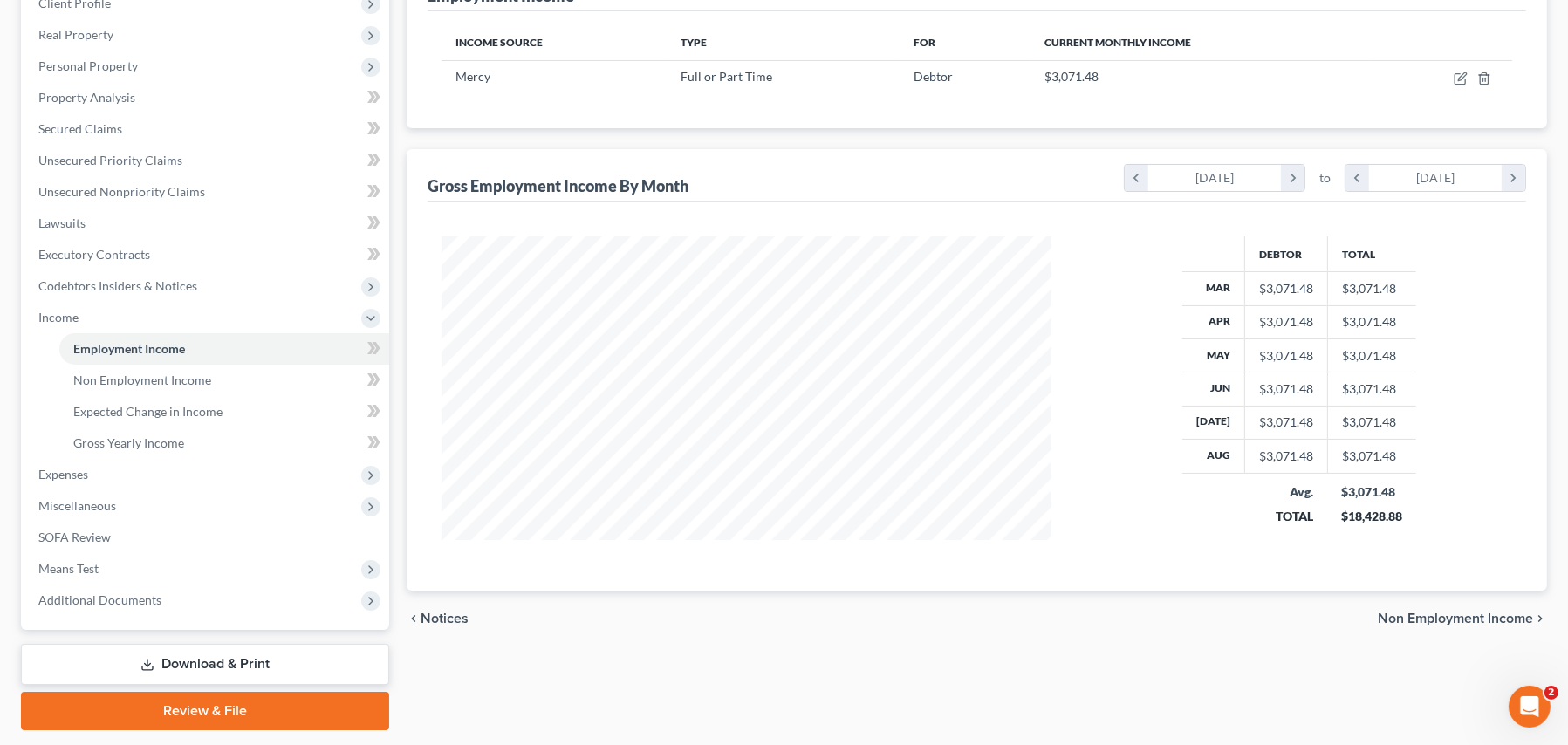
scroll to position [262, 0]
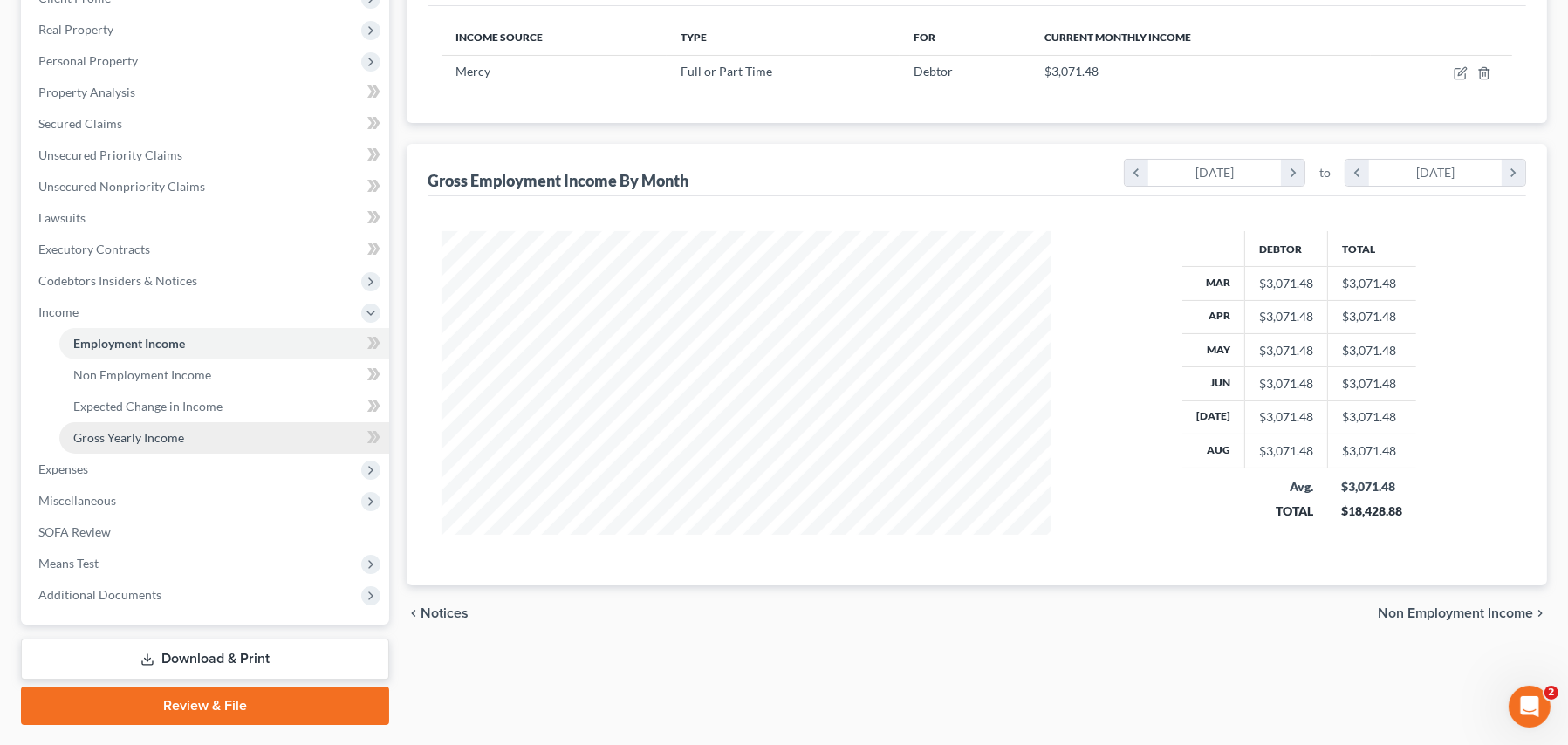
click at [145, 433] on span "Gross Yearly Income" at bounding box center [129, 437] width 111 height 15
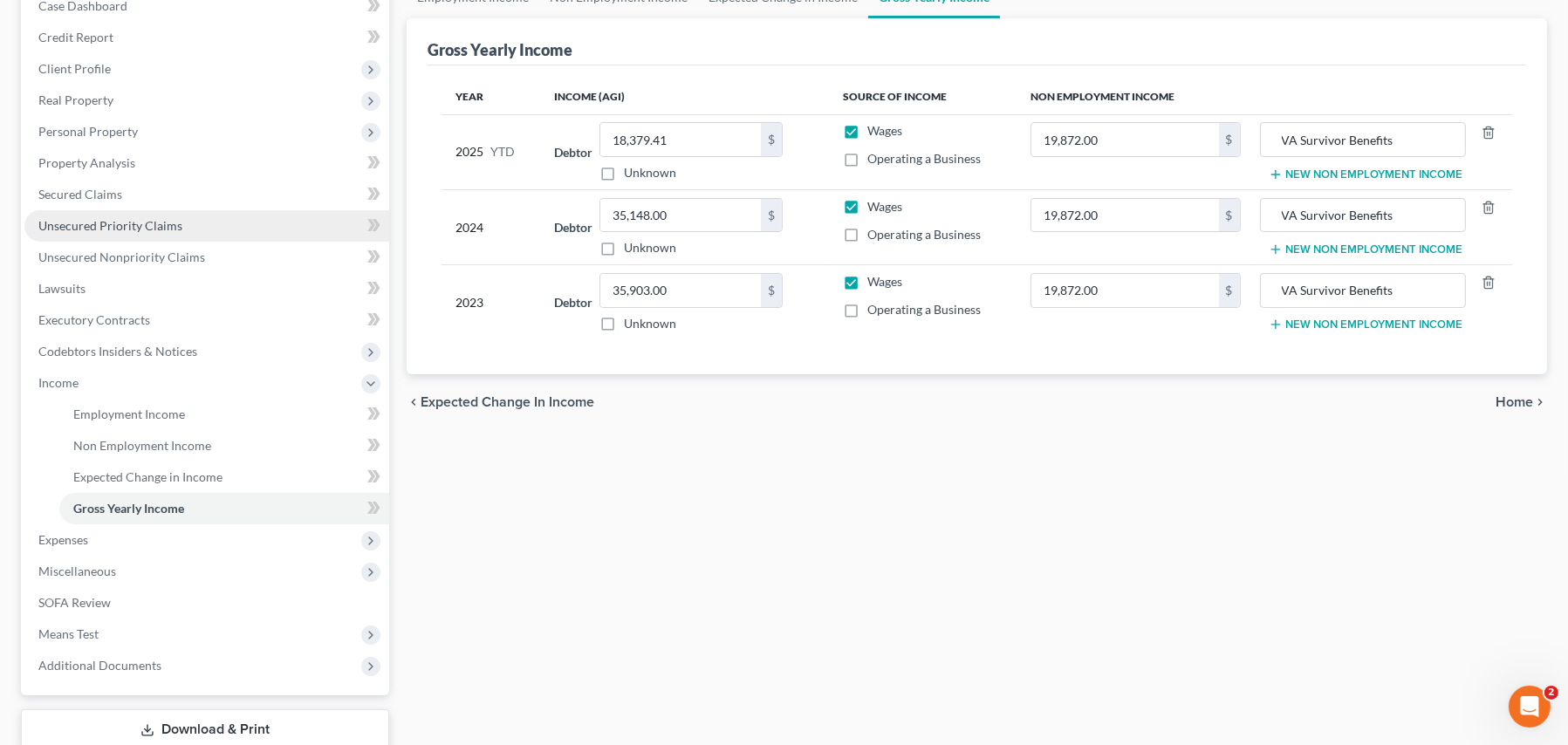
scroll to position [262, 0]
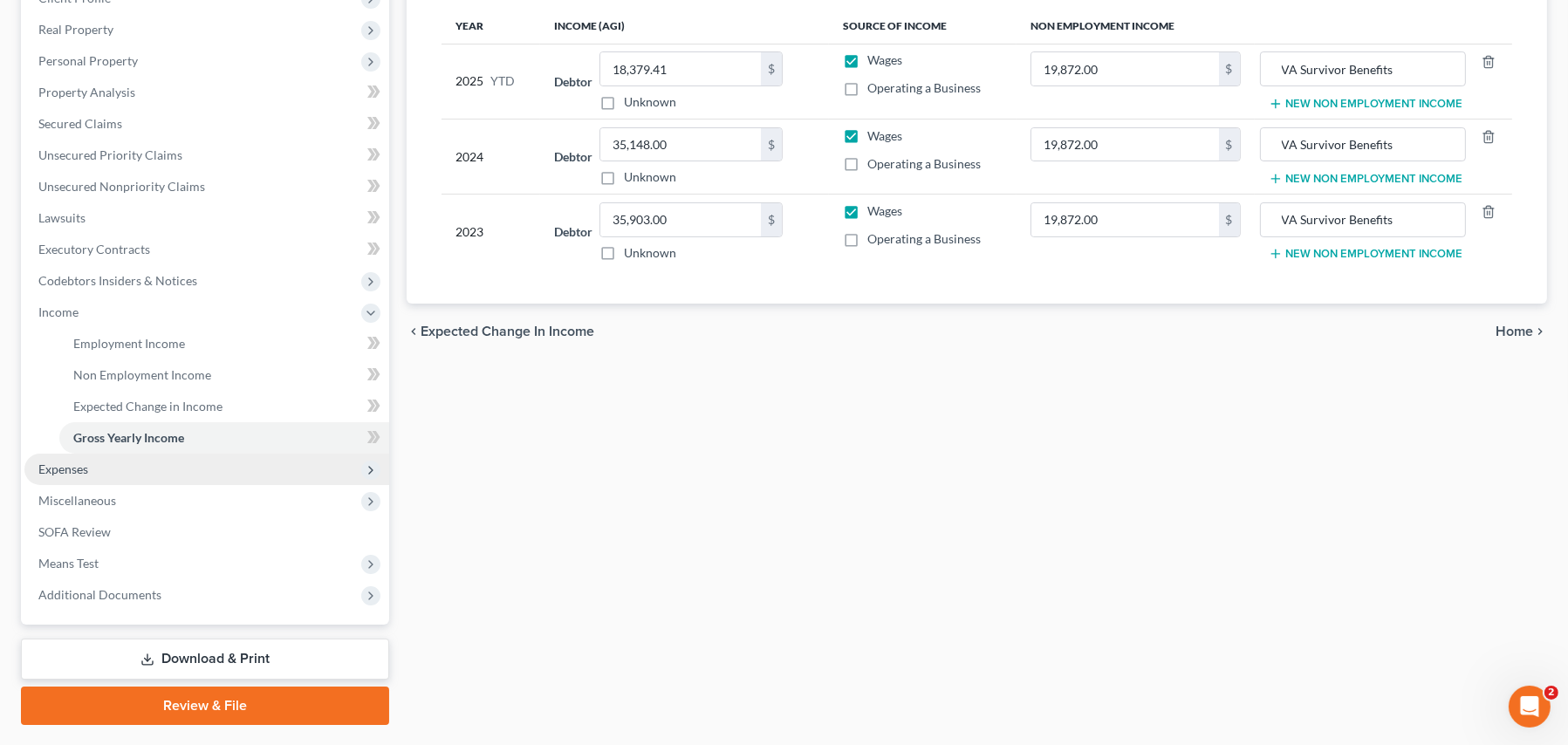
click at [97, 468] on span "Expenses" at bounding box center [207, 470] width 365 height 32
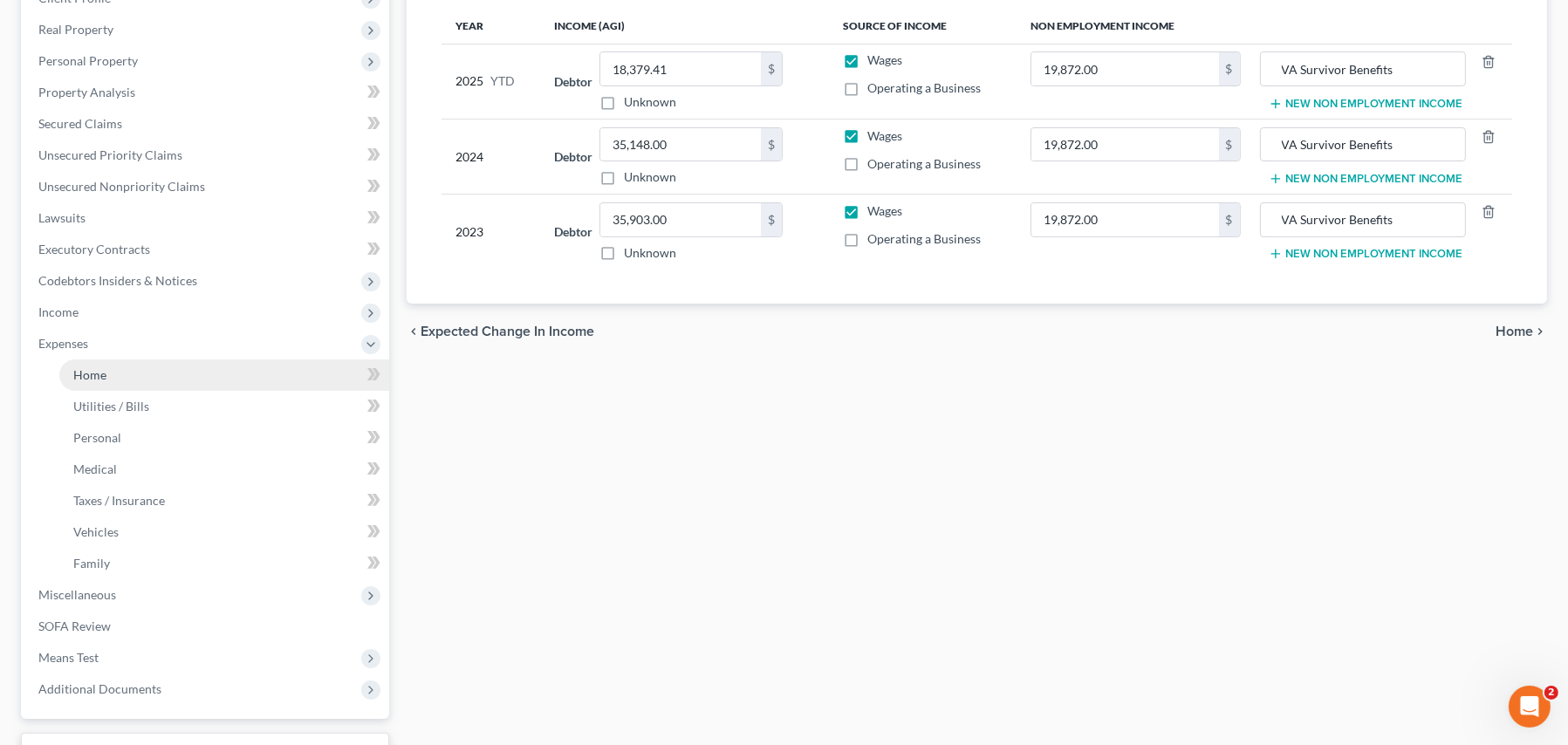
click at [118, 376] on link "Home" at bounding box center [224, 375] width 330 height 32
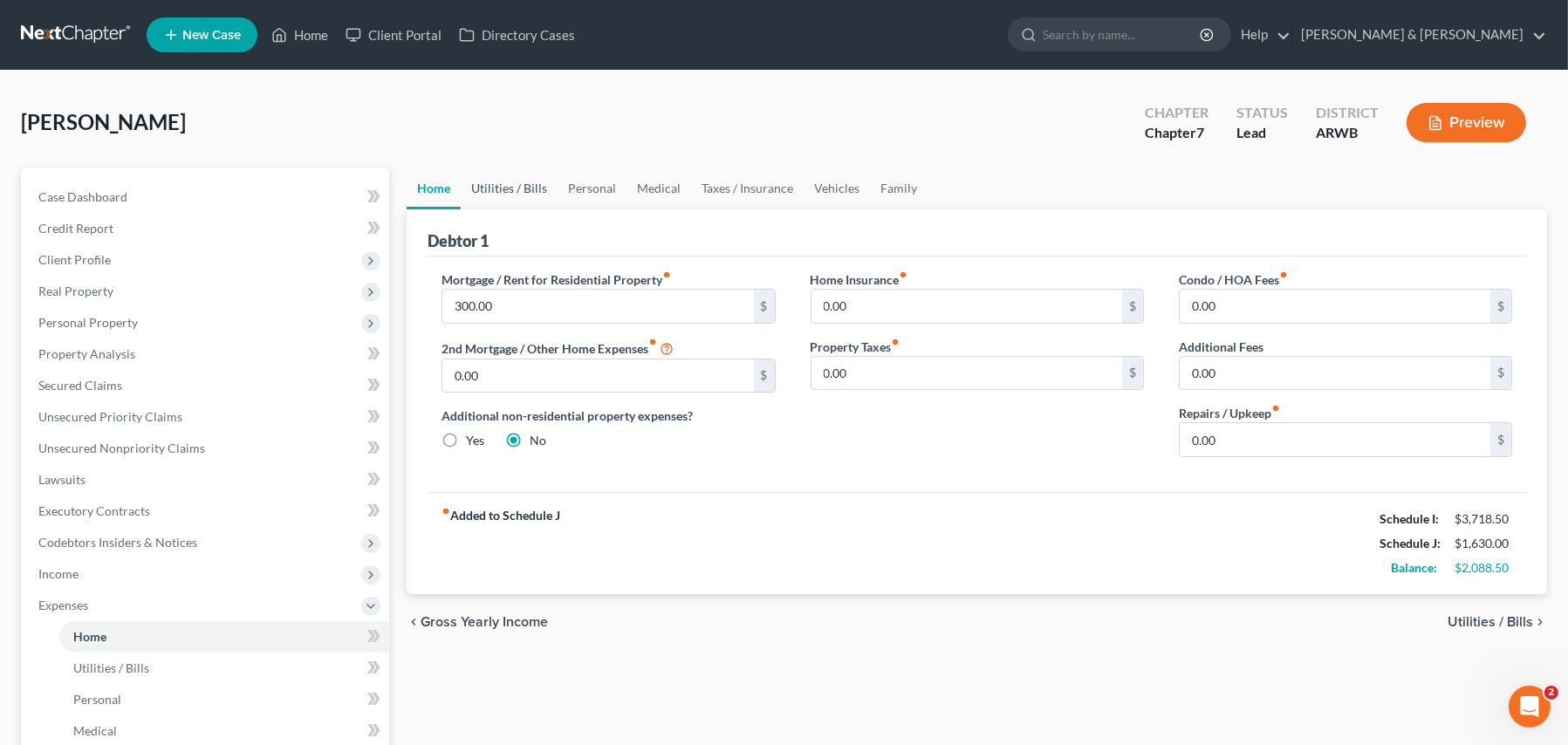
click at [494, 184] on link "Utilities / Bills" at bounding box center [509, 188] width 97 height 42
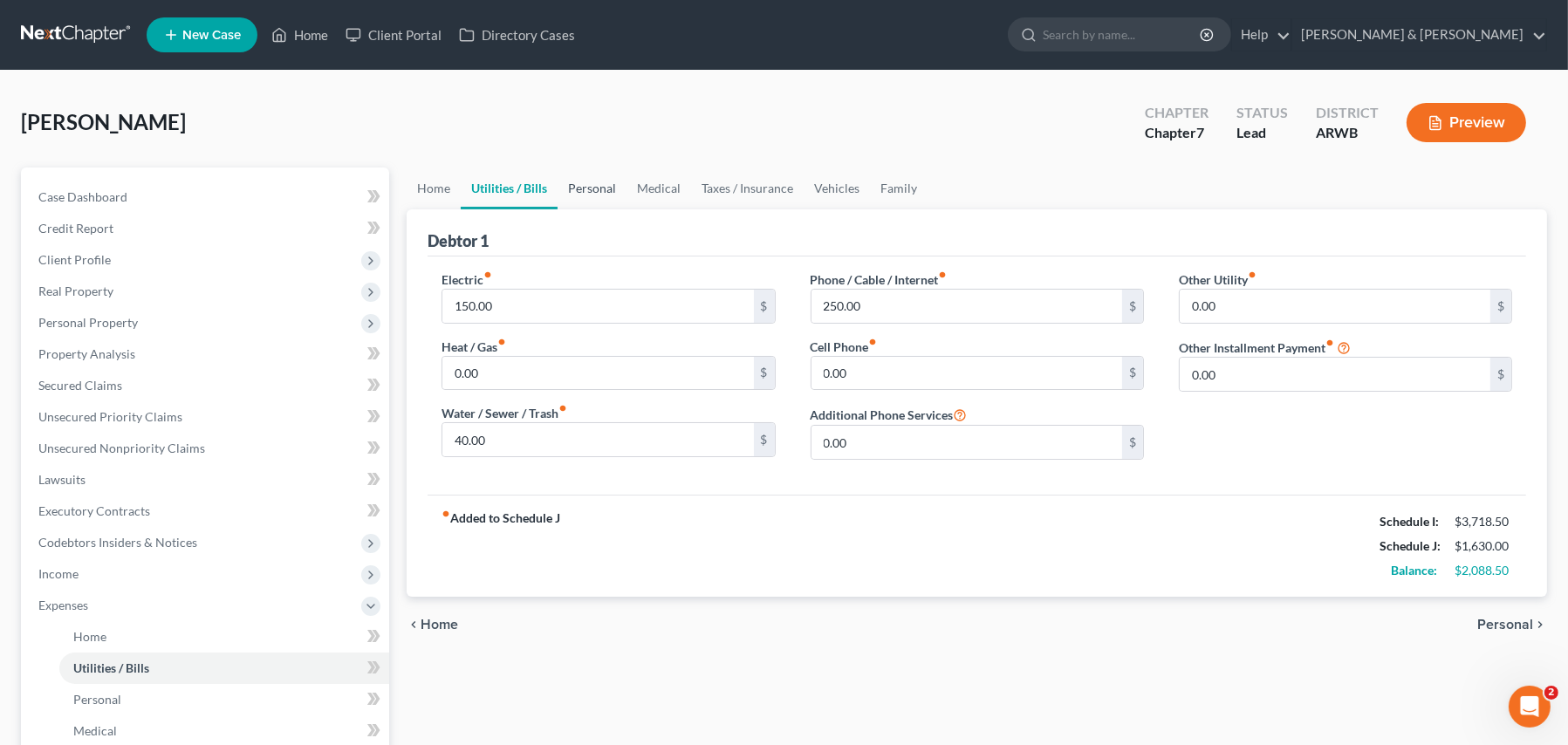
click at [616, 187] on link "Personal" at bounding box center [592, 188] width 69 height 42
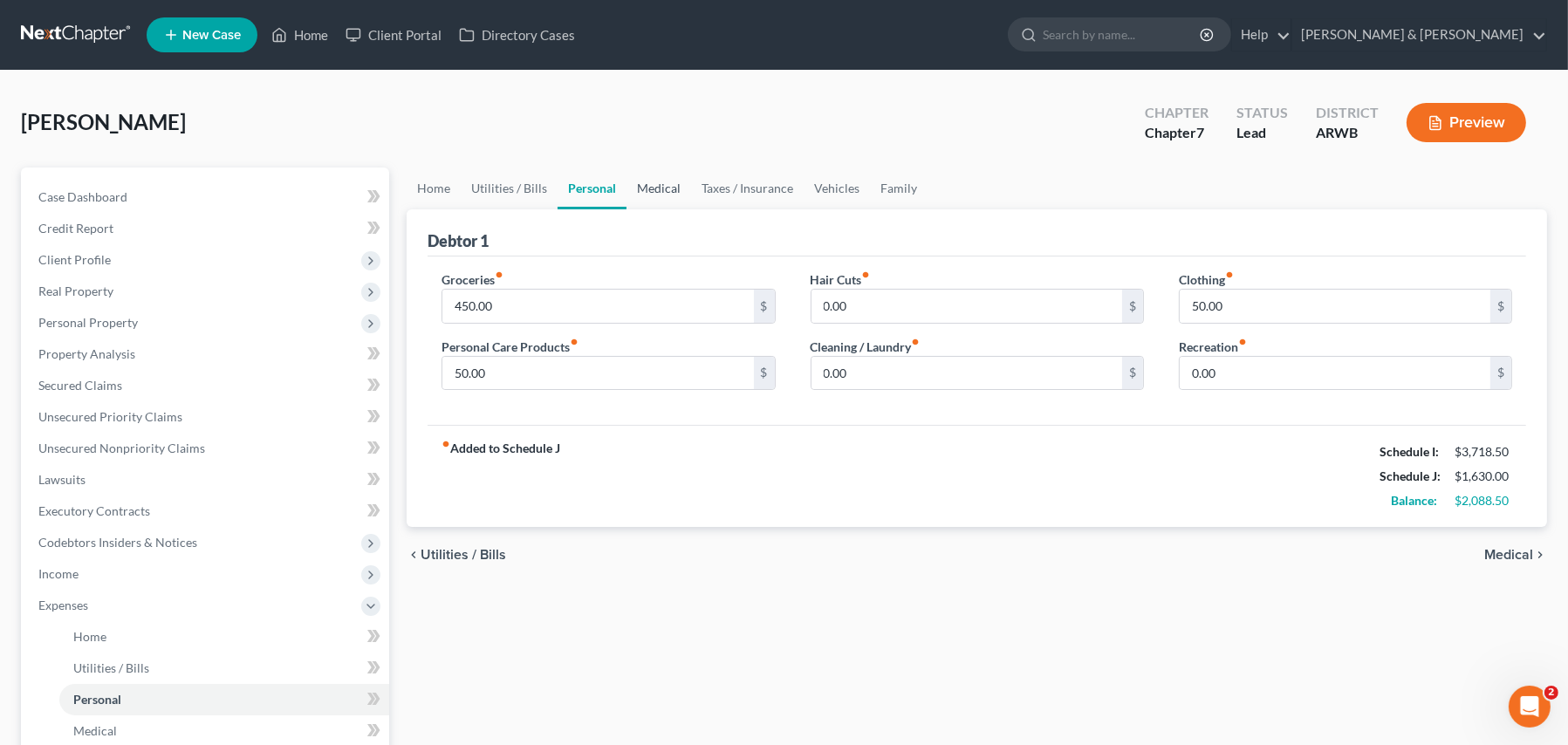
click at [651, 187] on link "Medical" at bounding box center [659, 188] width 65 height 42
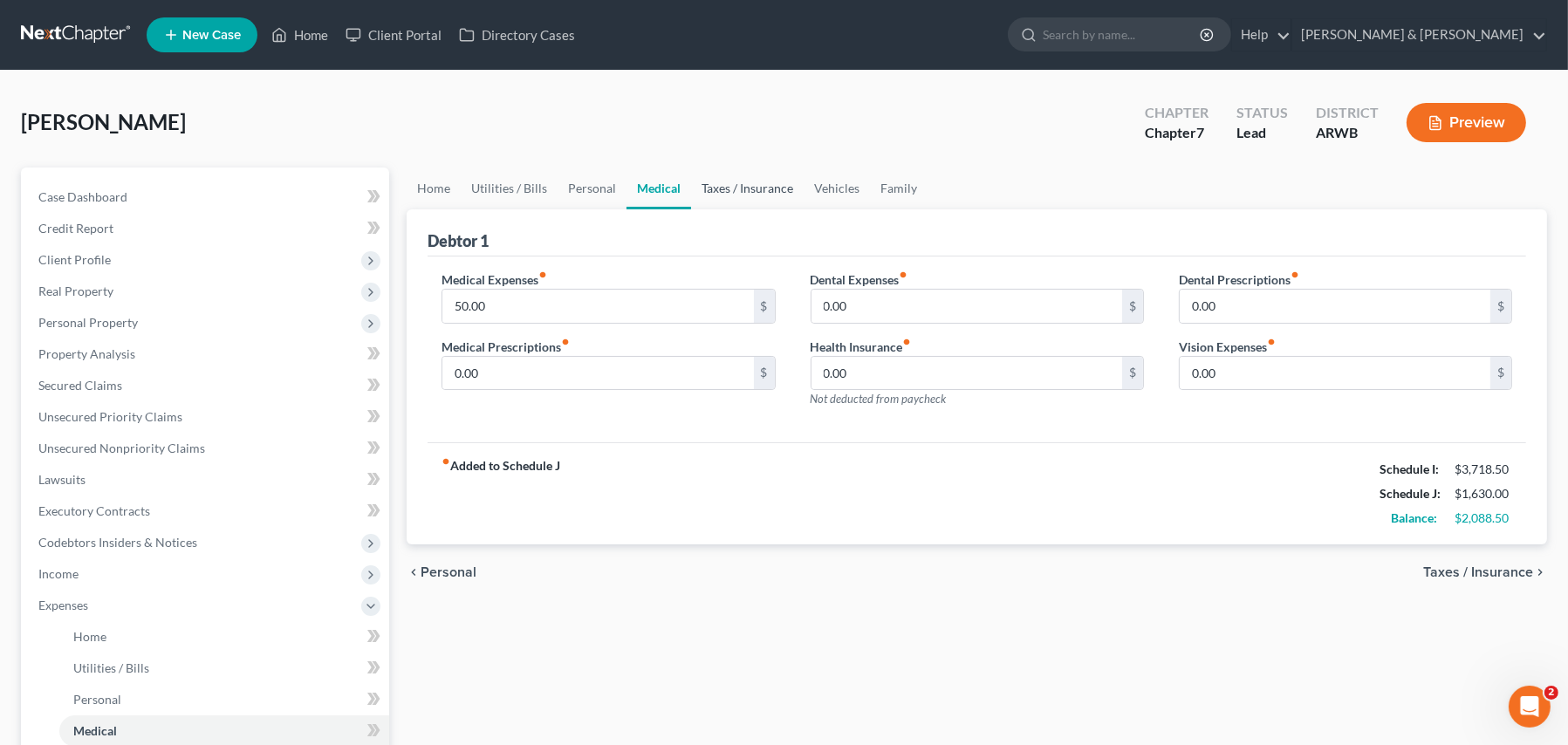
click at [718, 187] on link "Taxes / Insurance" at bounding box center [747, 188] width 112 height 42
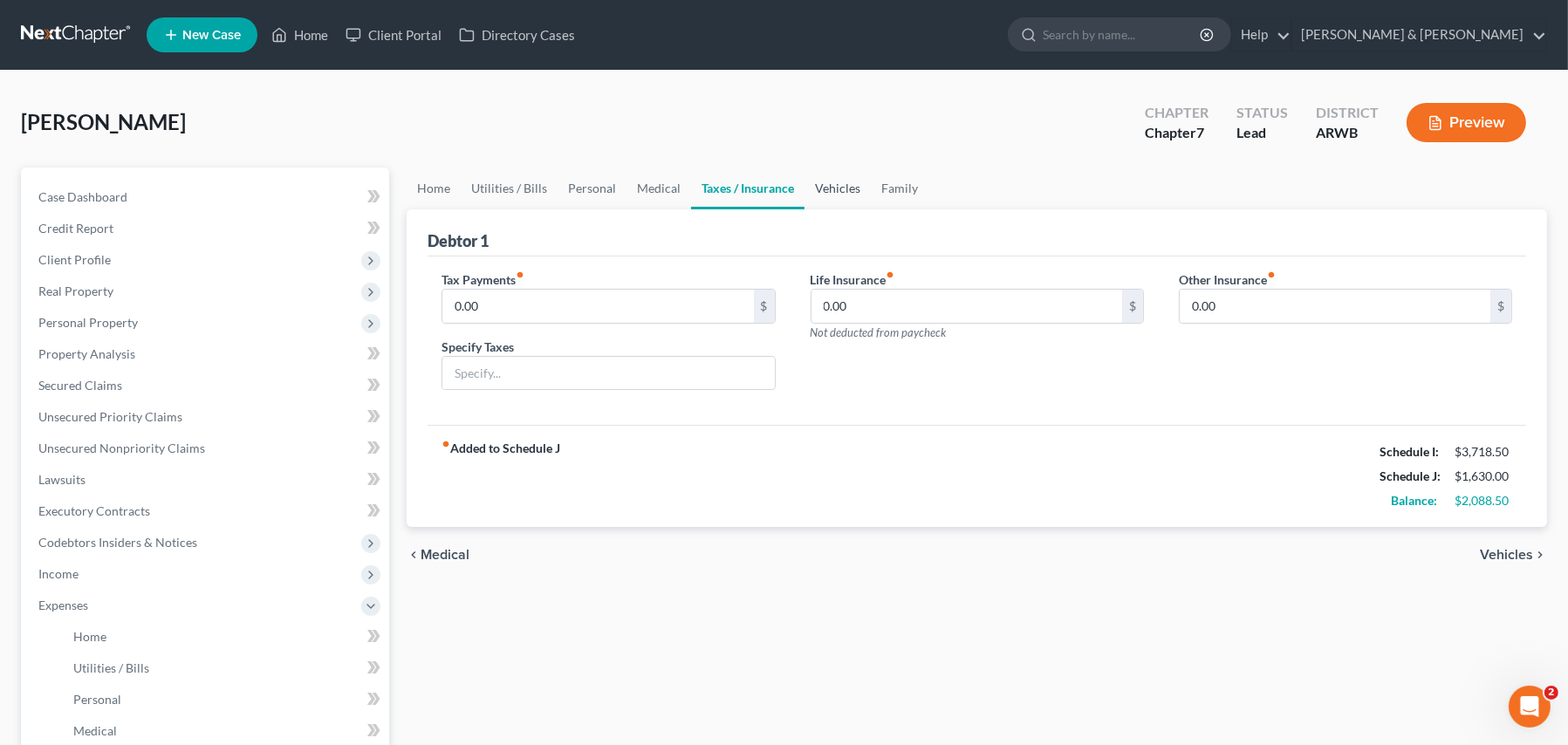
click at [818, 190] on link "Vehicles" at bounding box center [838, 188] width 67 height 42
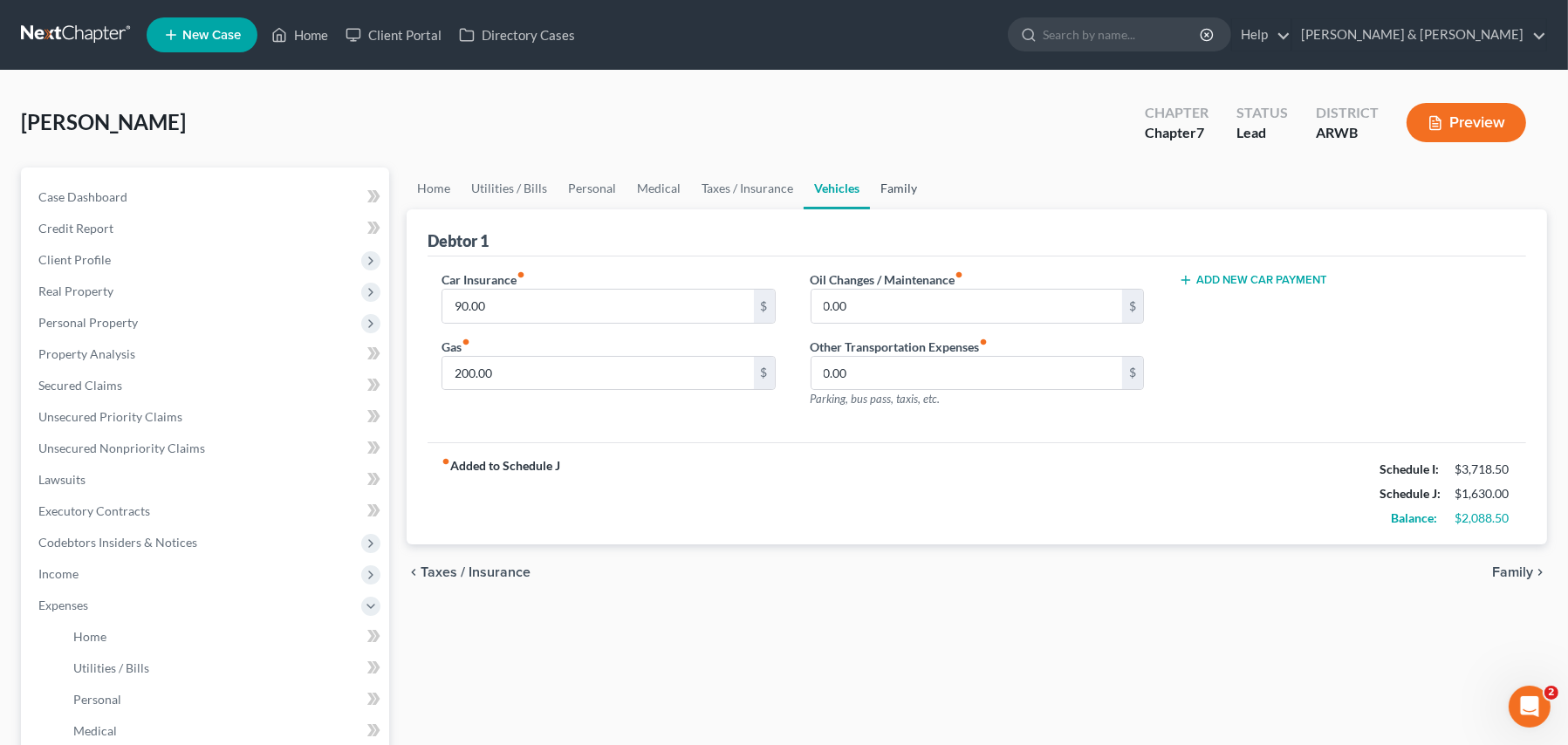
click at [903, 188] on link "Family" at bounding box center [899, 188] width 57 height 42
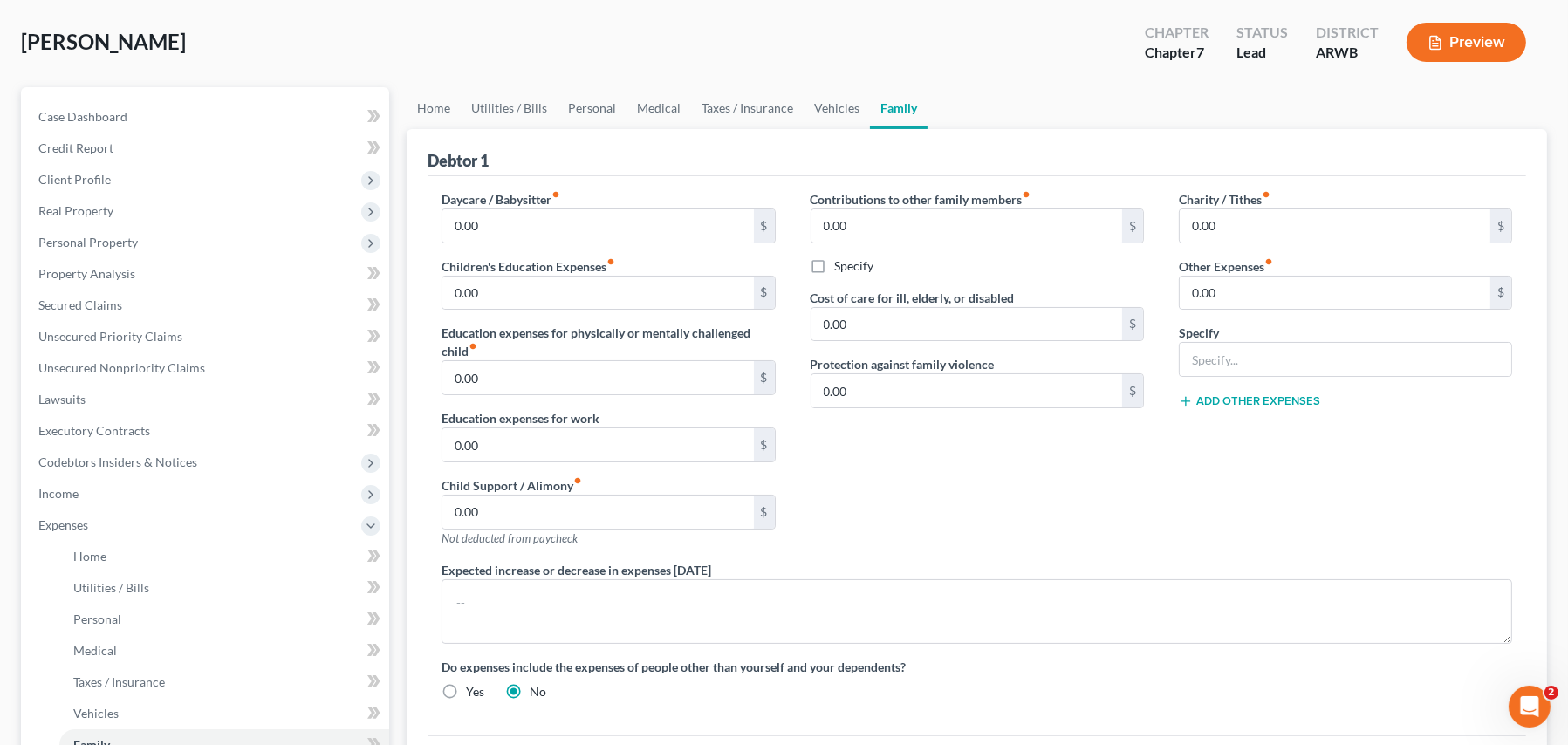
scroll to position [349, 0]
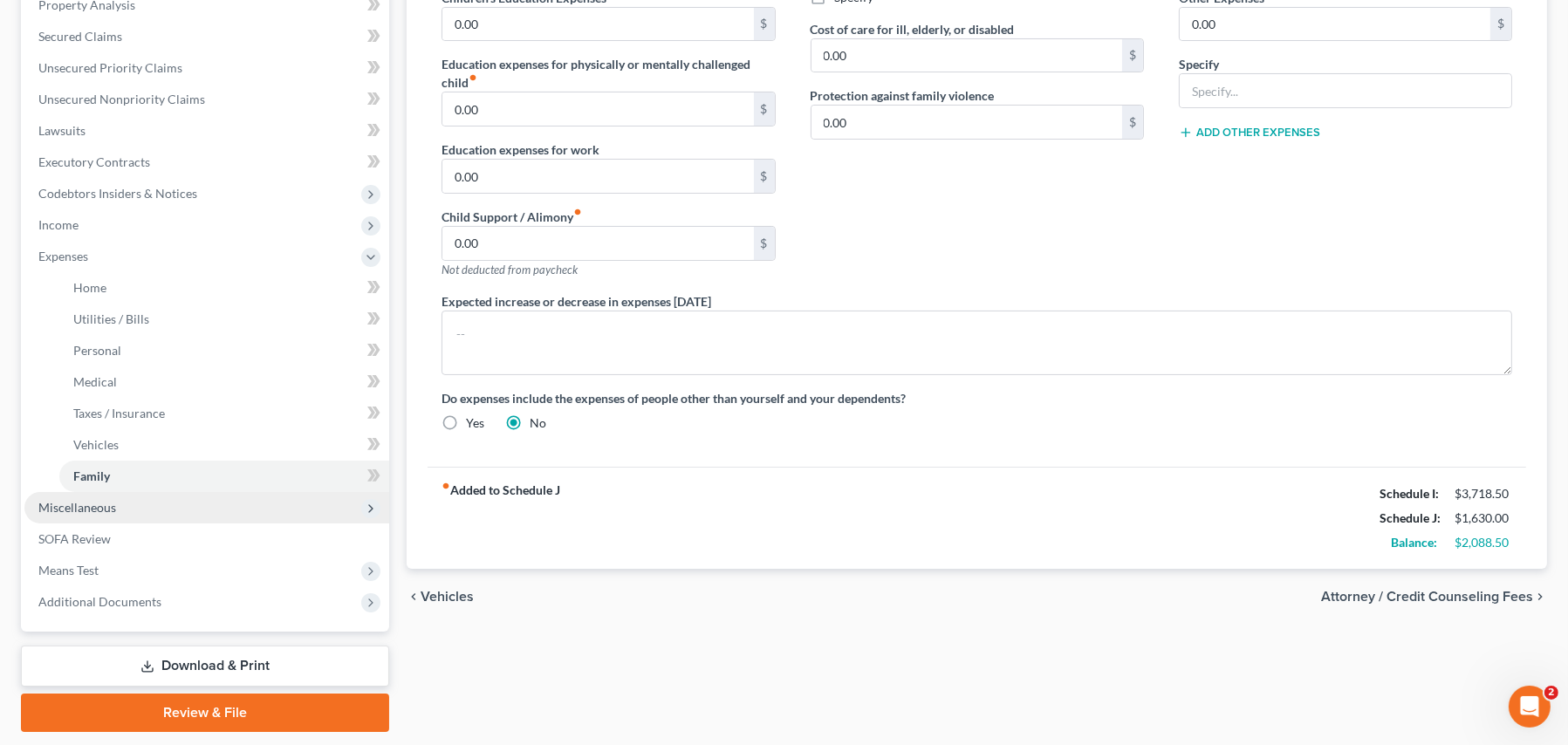
click at [68, 496] on span "Miscellaneous" at bounding box center [207, 508] width 365 height 32
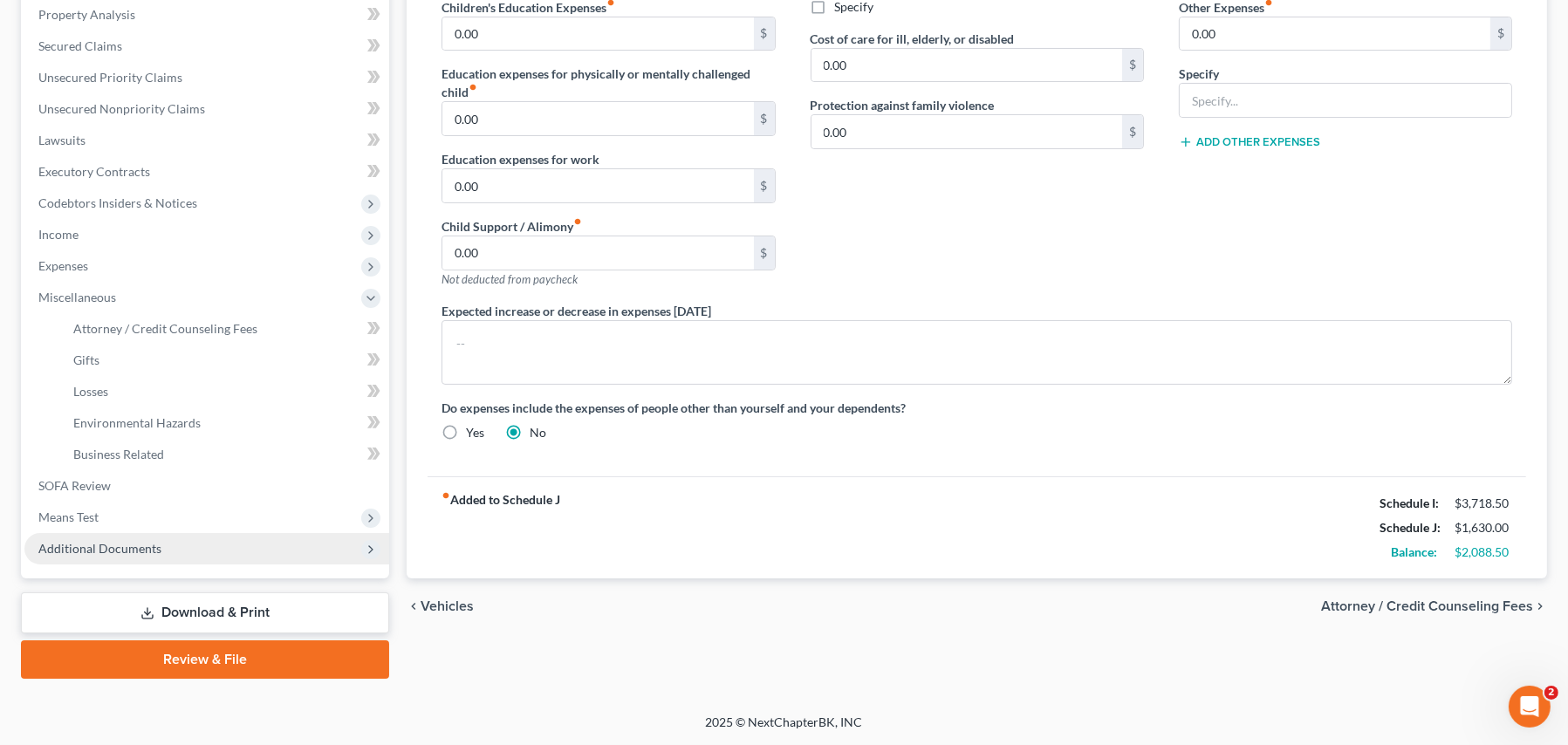
scroll to position [337, 0]
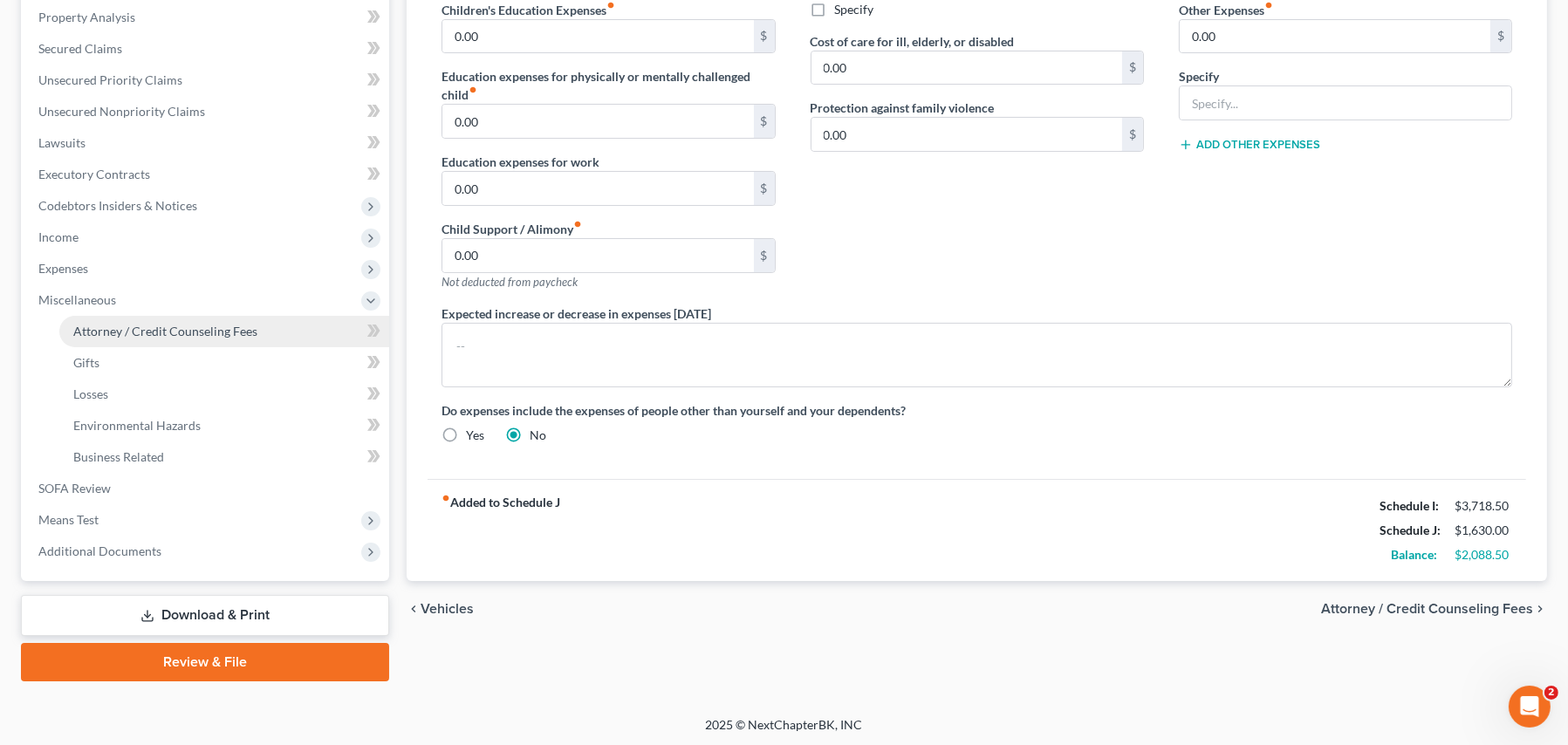
click at [145, 329] on span "Attorney / Credit Counseling Fees" at bounding box center [165, 331] width 184 height 15
select select "0"
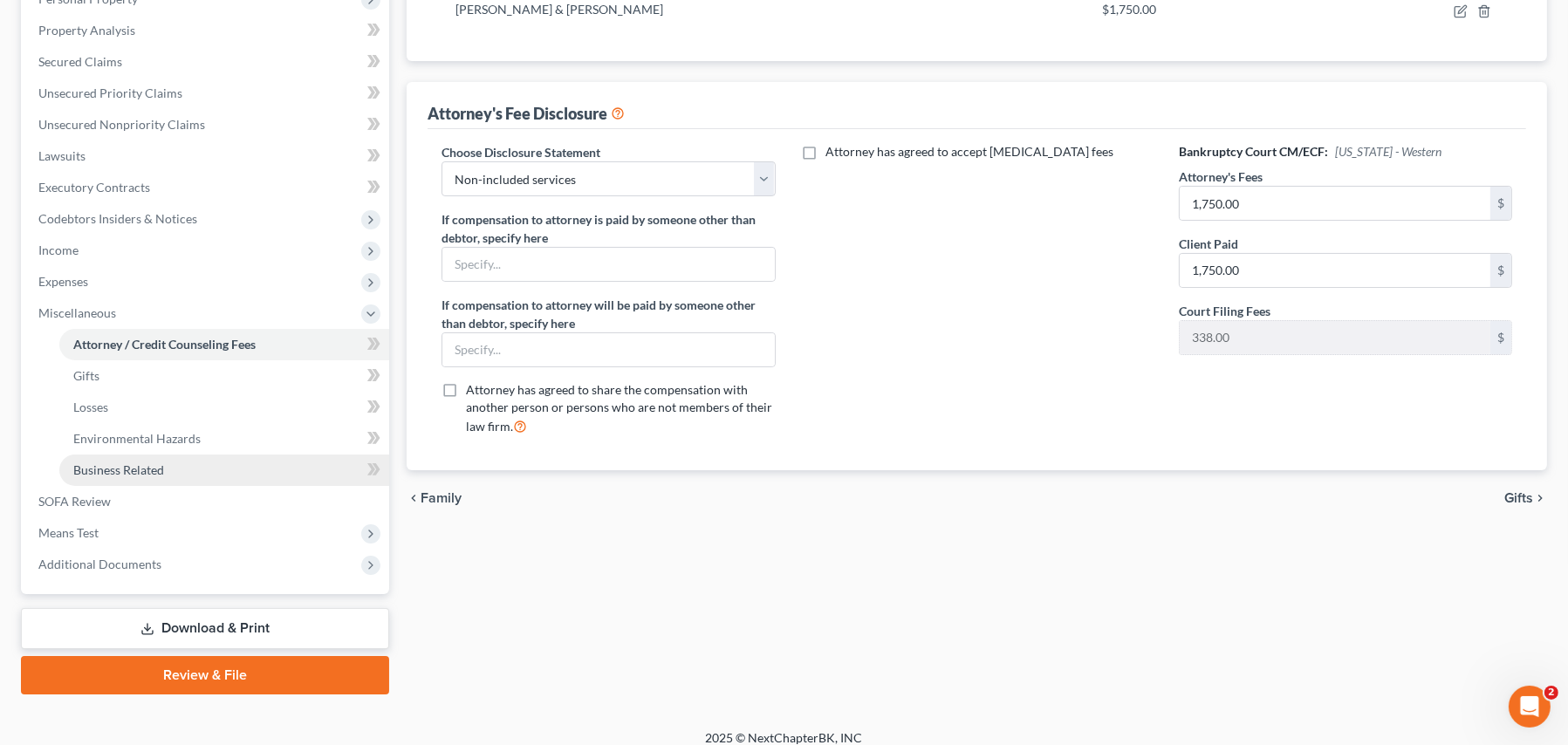
scroll to position [337, 0]
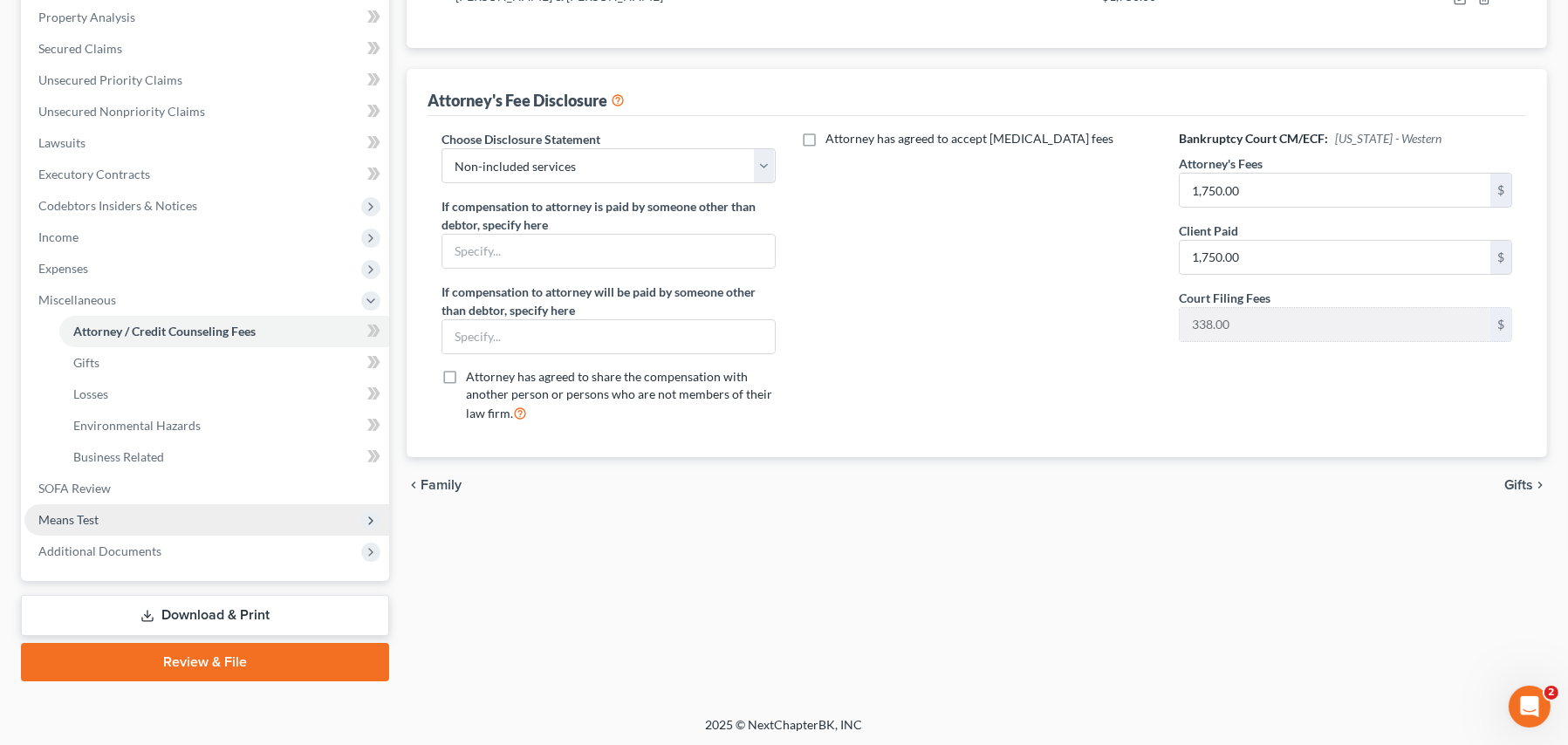
click at [145, 520] on span "Means Test" at bounding box center [207, 520] width 365 height 32
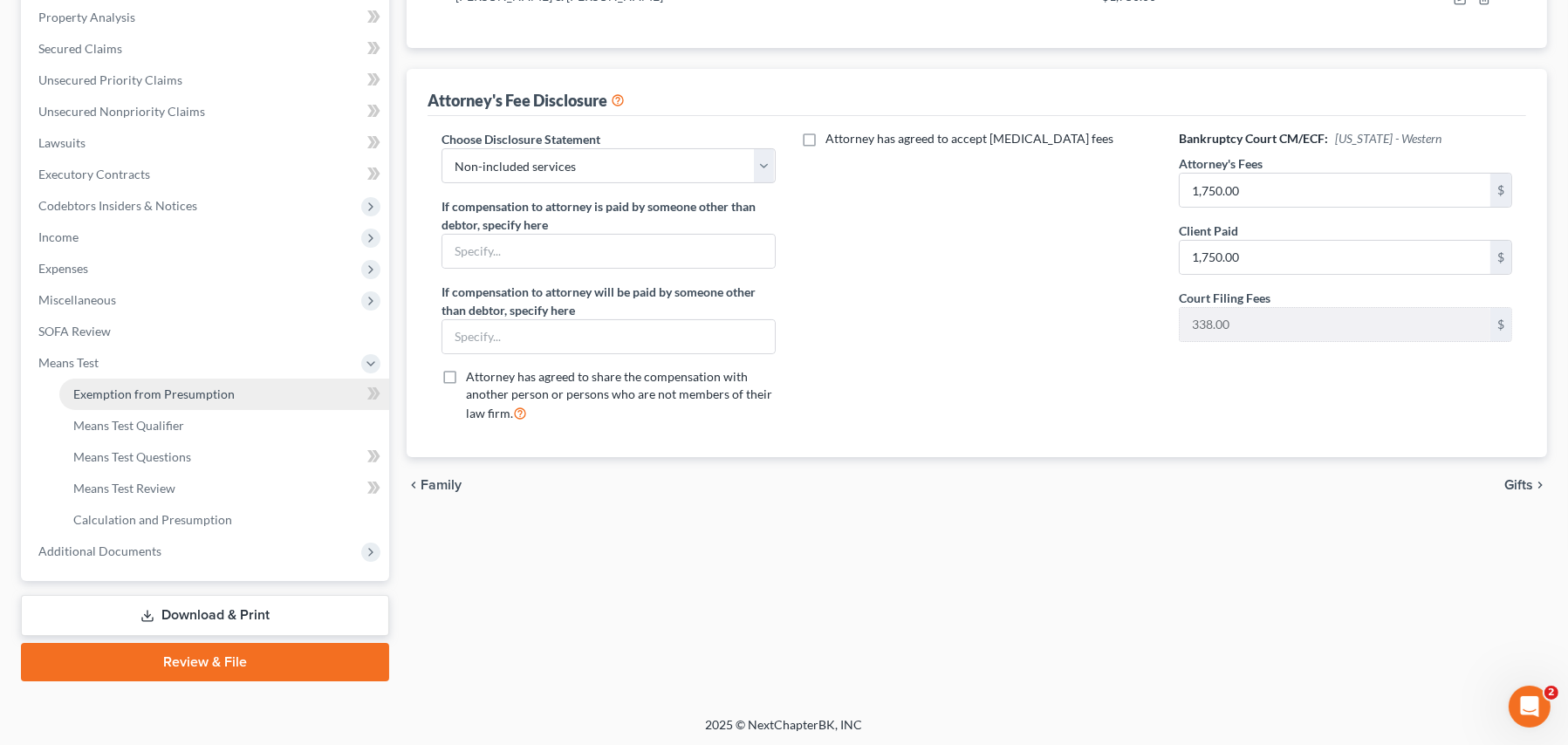
click at [178, 392] on span "Exemption from Presumption" at bounding box center [154, 394] width 161 height 15
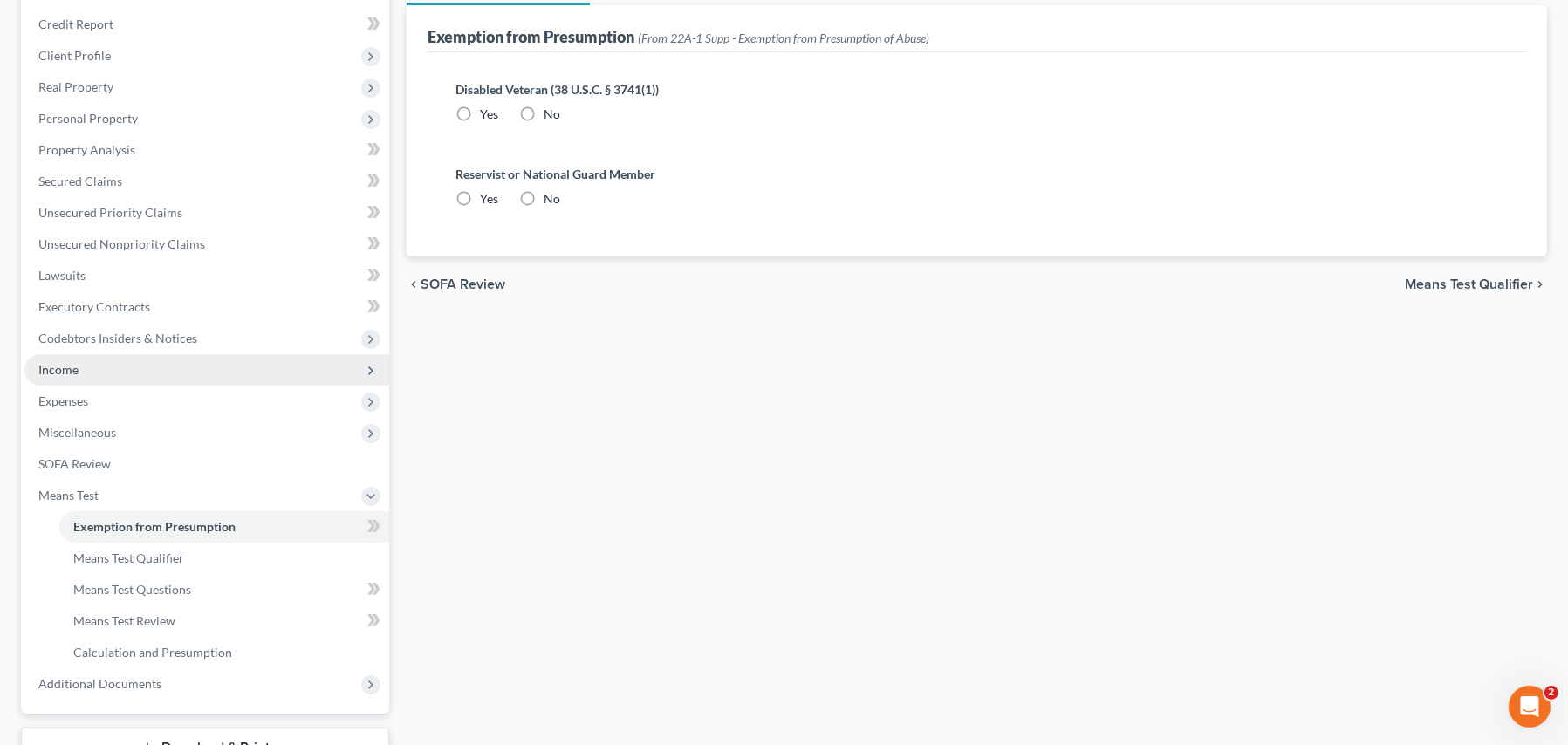
radio input "true"
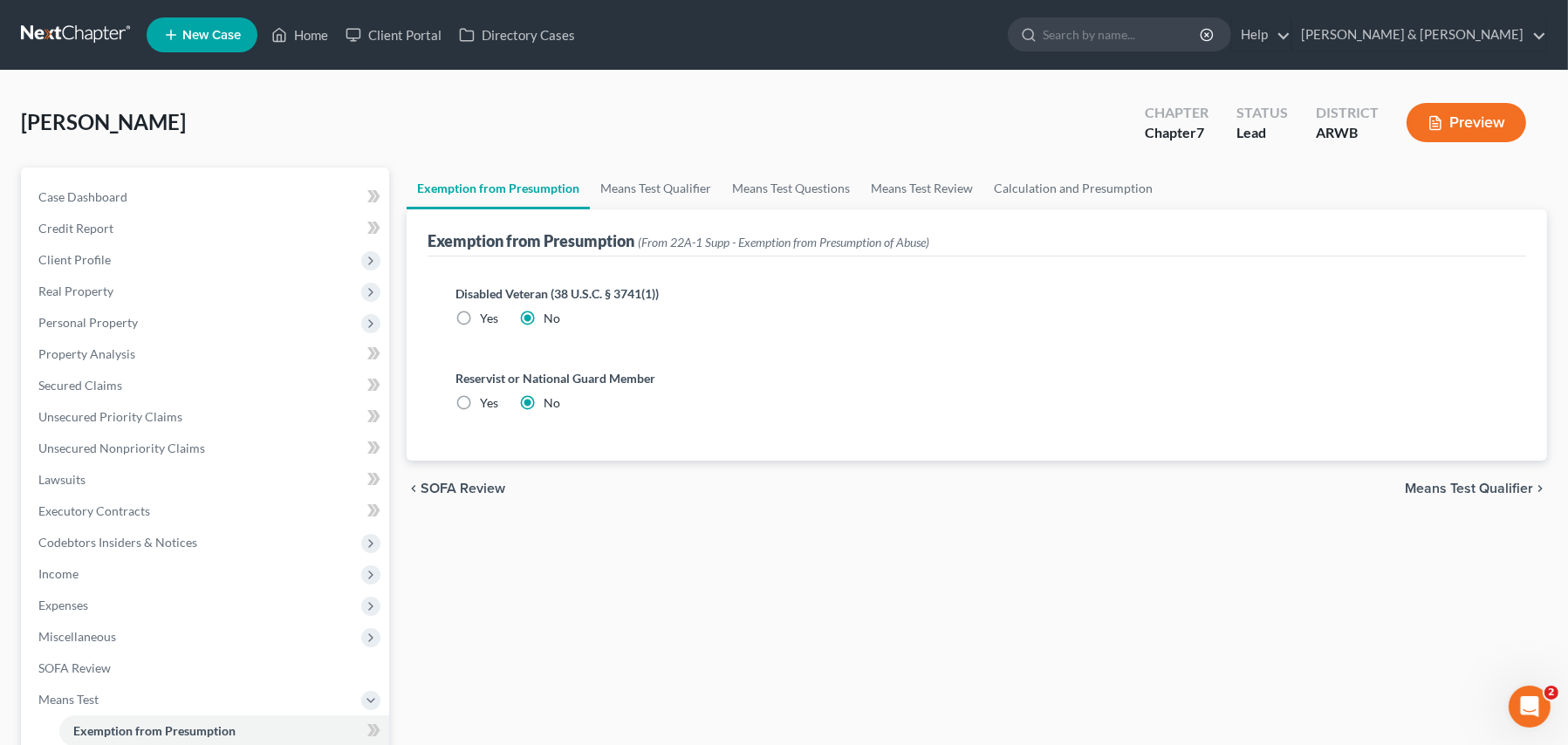
click at [1469, 488] on span "Means Test Qualifier" at bounding box center [1469, 488] width 128 height 14
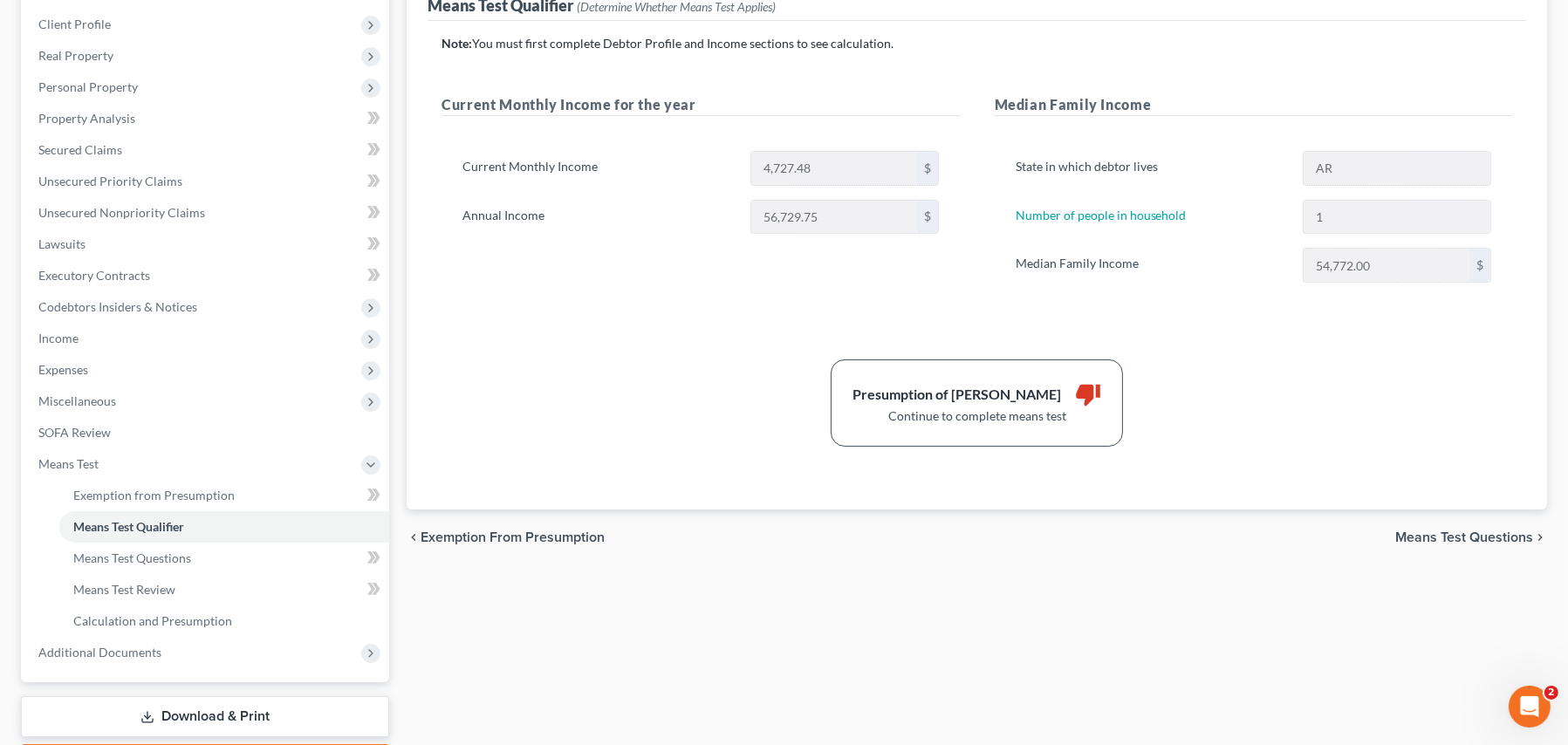
scroll to position [337, 0]
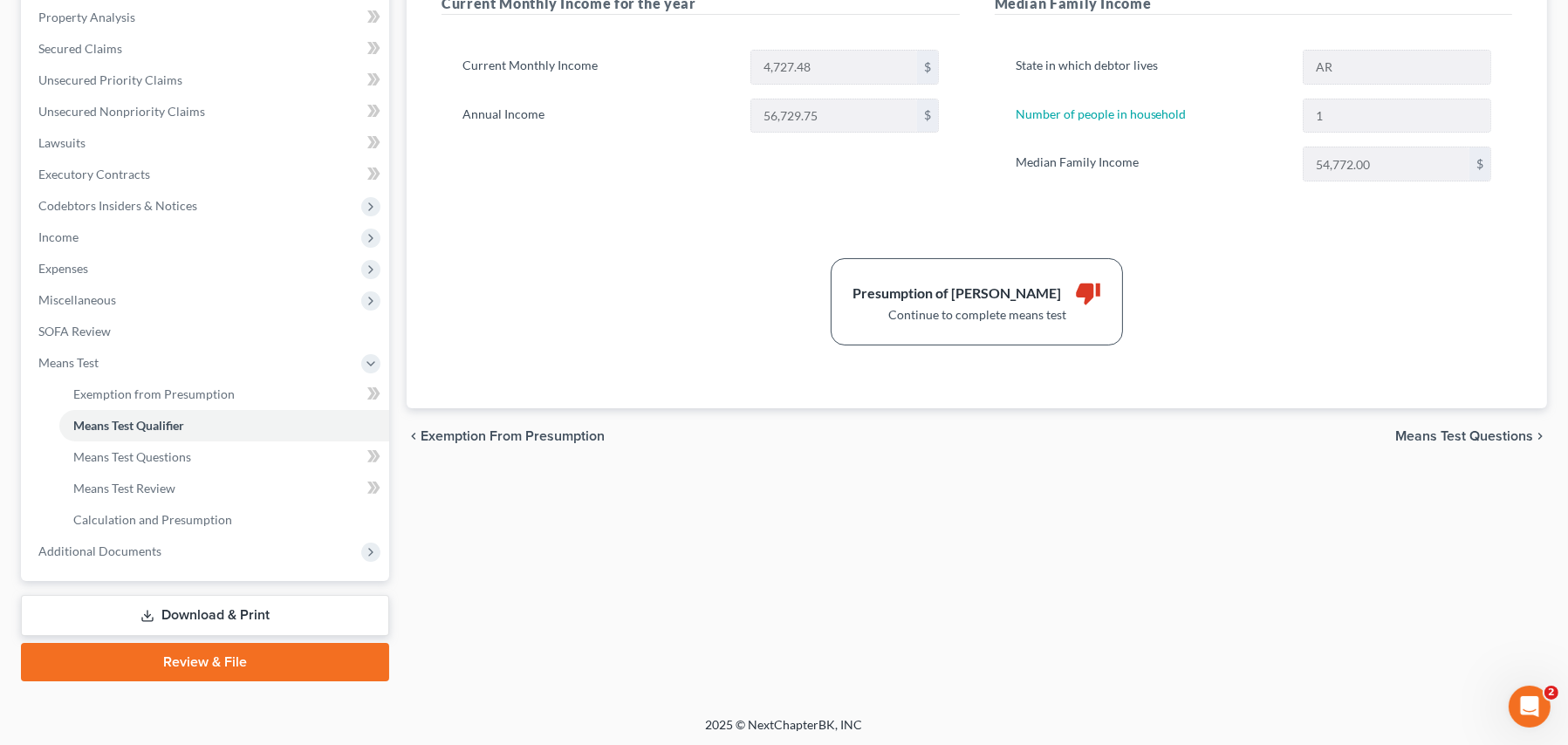
click at [155, 605] on link "Download & Print" at bounding box center [205, 615] width 368 height 41
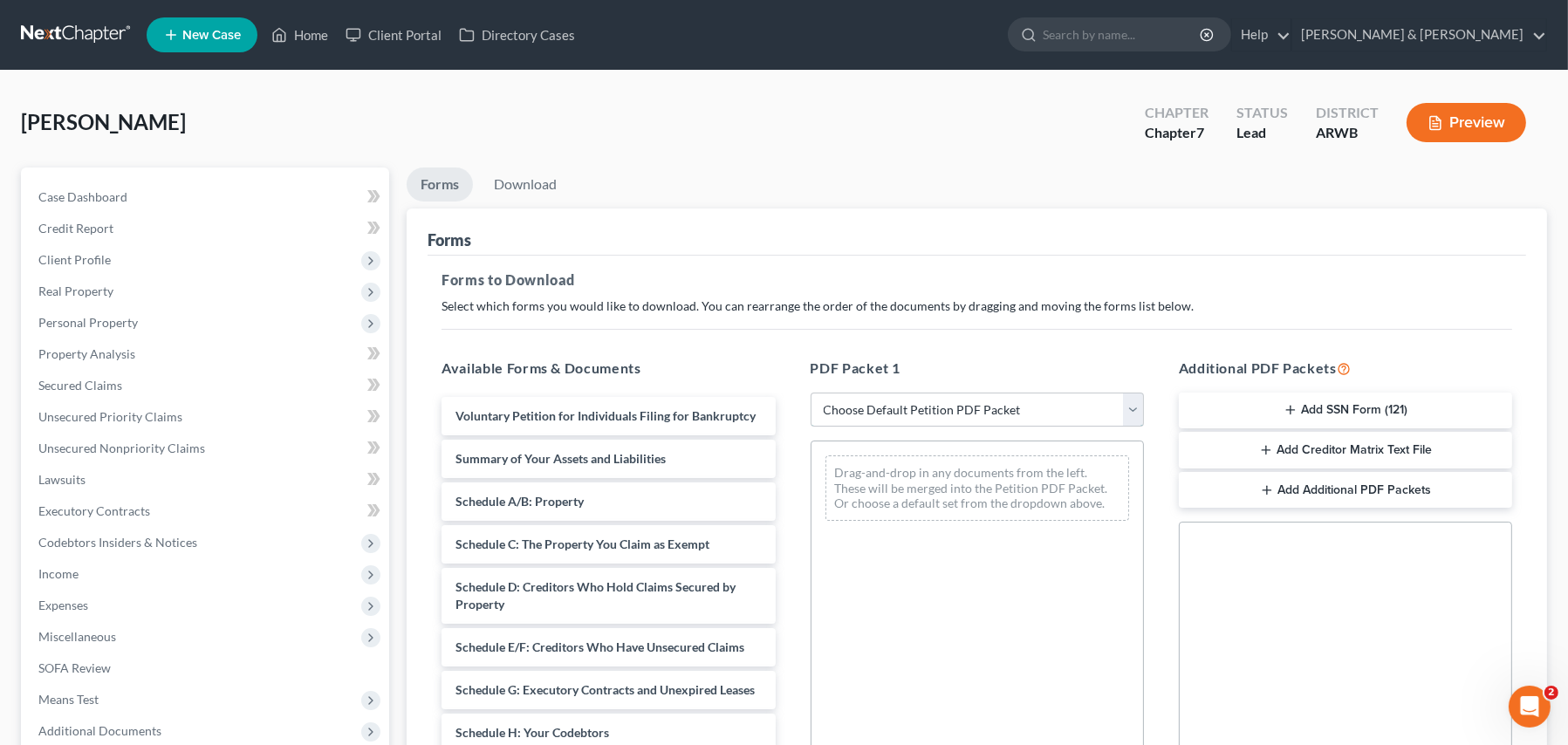
click at [955, 417] on select "Choose Default Petition PDF Packet Complete Bankruptcy Petition (all forms and …" at bounding box center [978, 410] width 334 height 35
select select "4"
click at [811, 393] on select "Choose Default Petition PDF Packet Complete Bankruptcy Petition (all forms and …" at bounding box center [978, 410] width 334 height 35
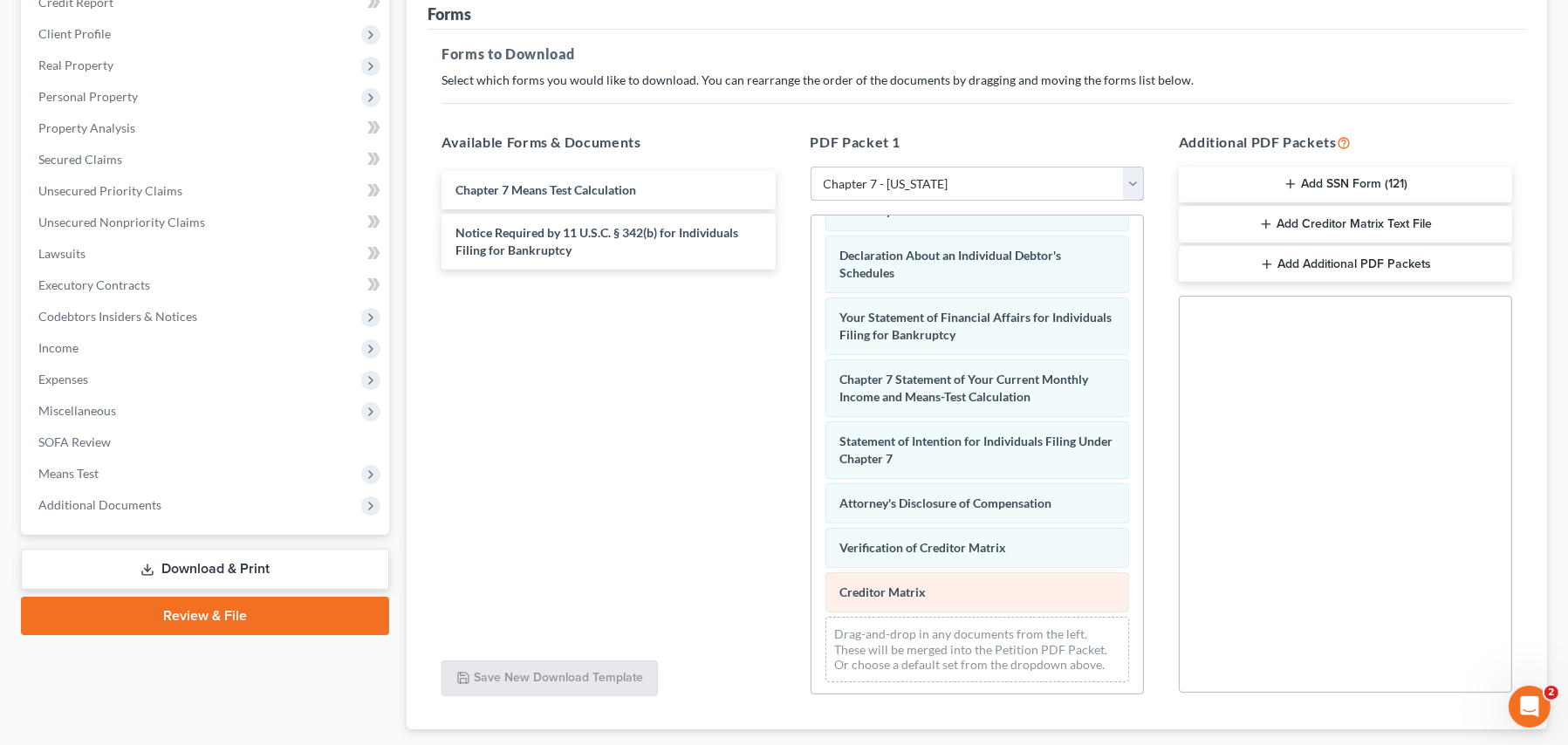
scroll to position [262, 0]
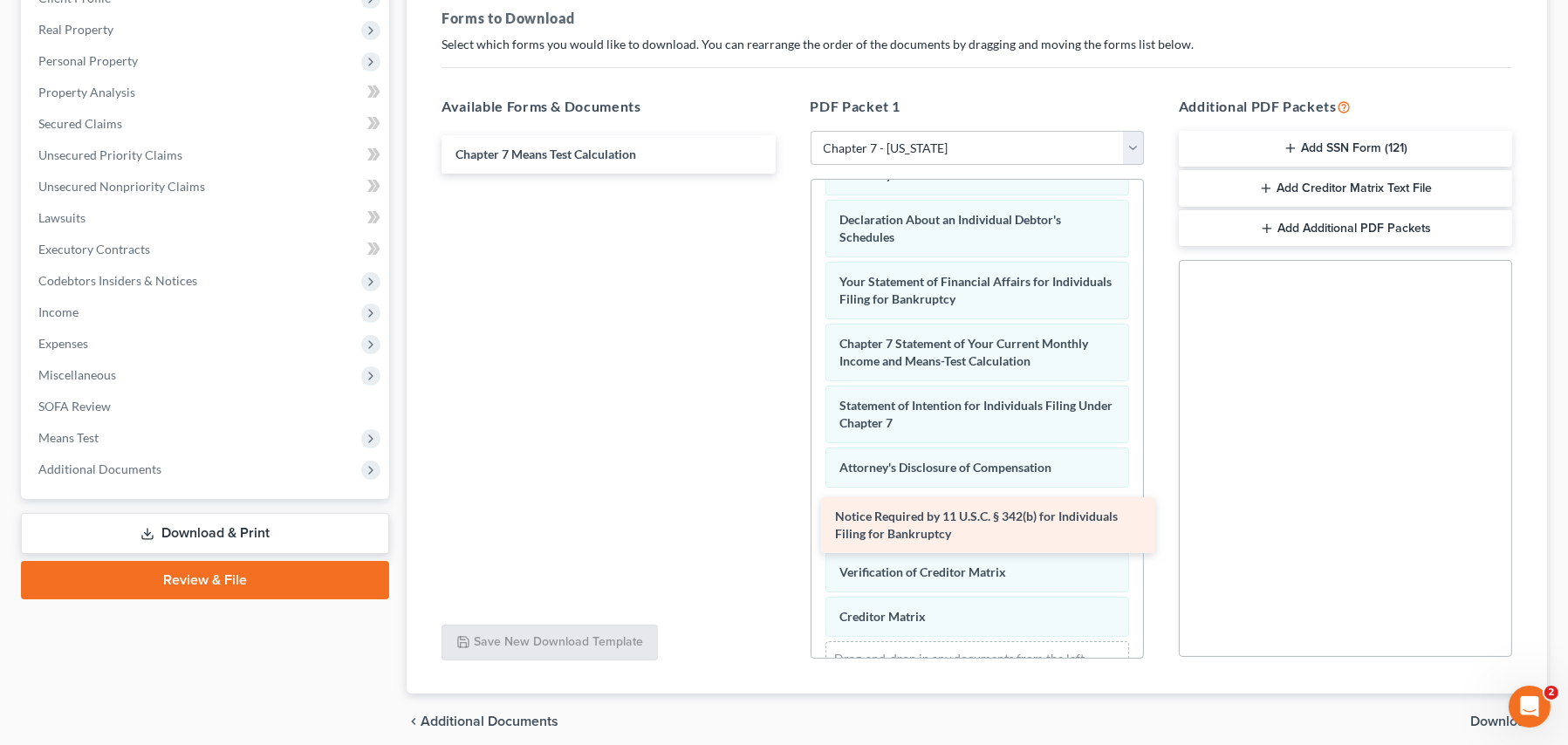
drag, startPoint x: 585, startPoint y: 209, endPoint x: 964, endPoint y: 530, distance: 496.7
click at [789, 173] on div "Notice Required by 11 U.S.C. § 342(b) for Individuals Filing for Bankruptcy Cha…" at bounding box center [609, 154] width 361 height 38
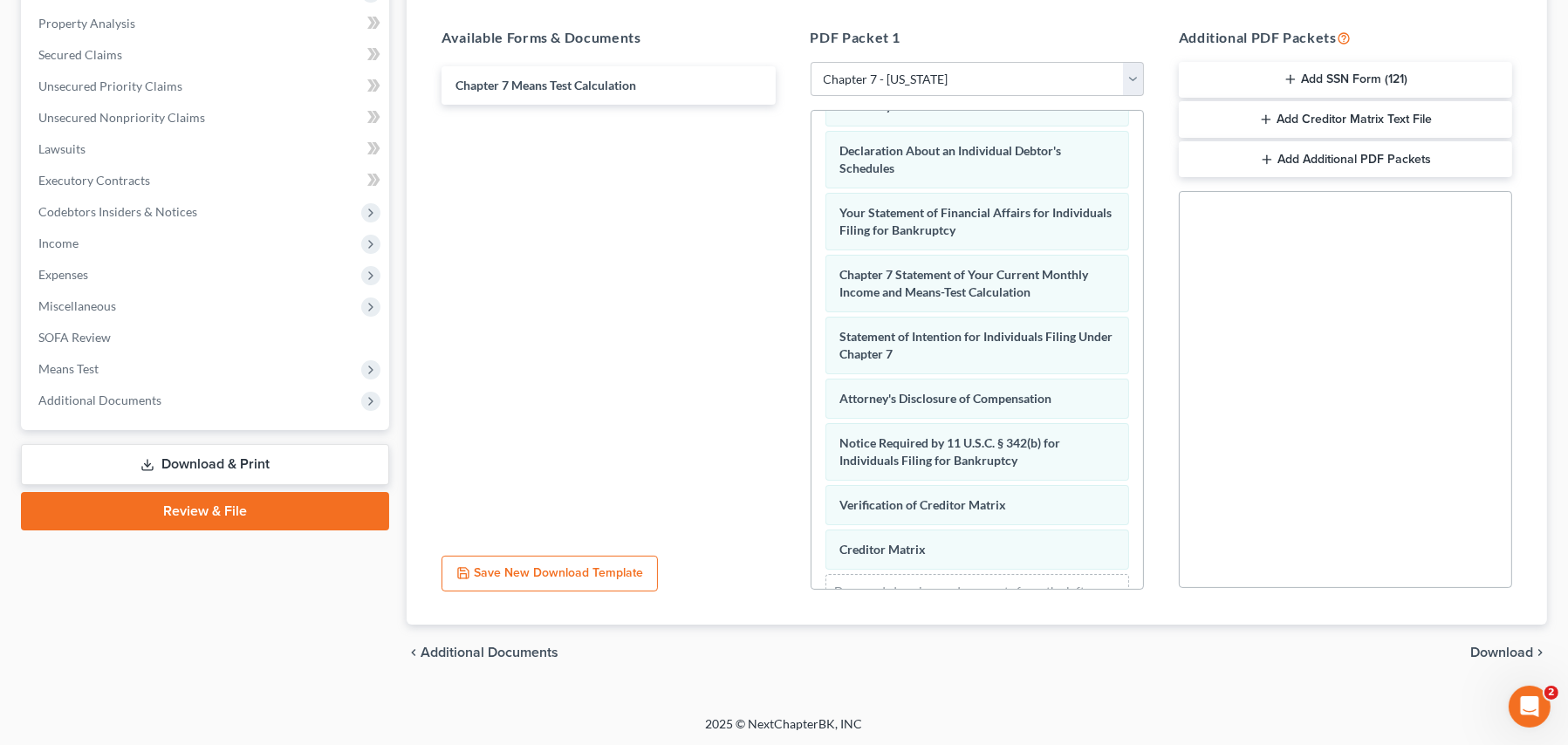
scroll to position [332, 0]
click at [1490, 650] on span "Download" at bounding box center [1502, 651] width 63 height 14
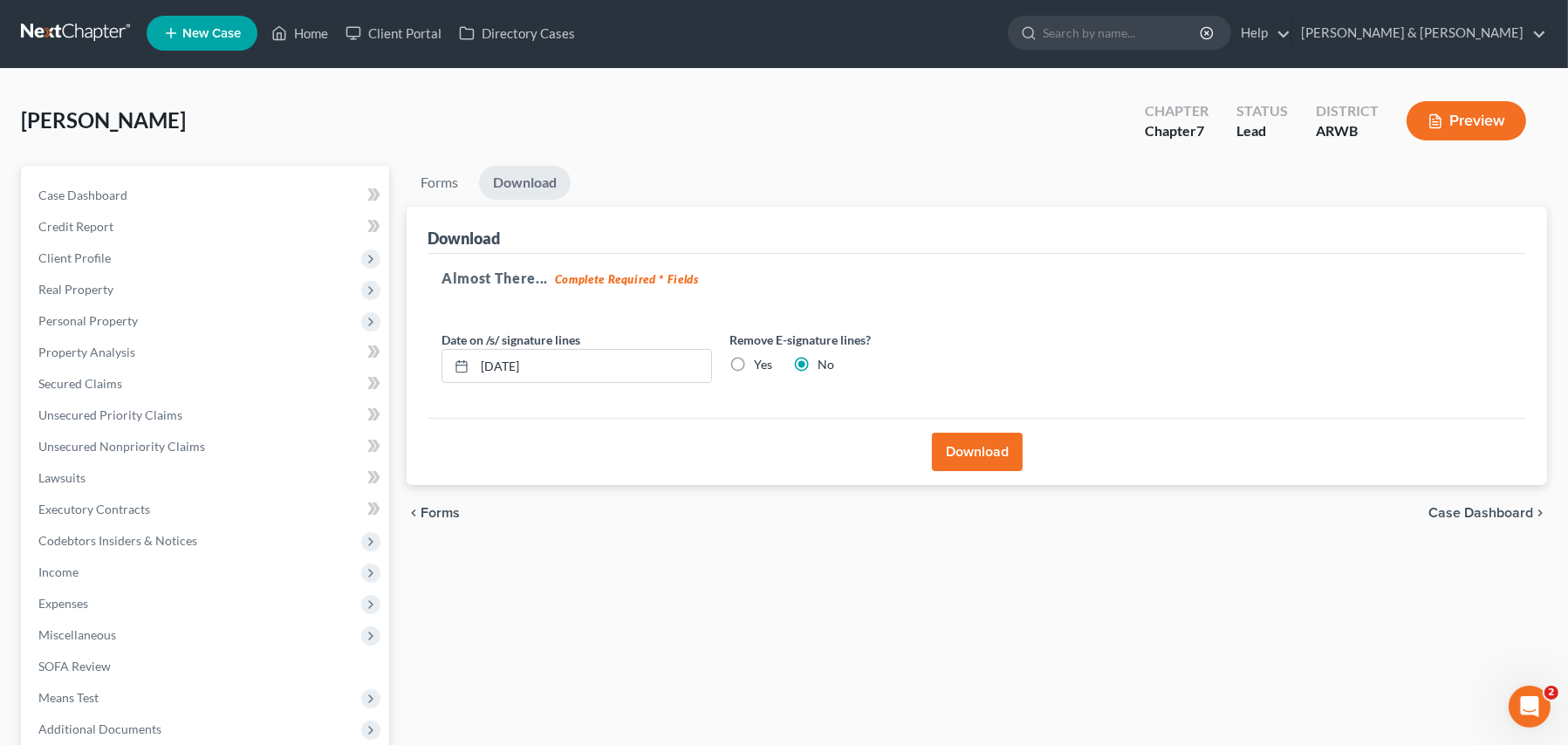
scroll to position [0, 0]
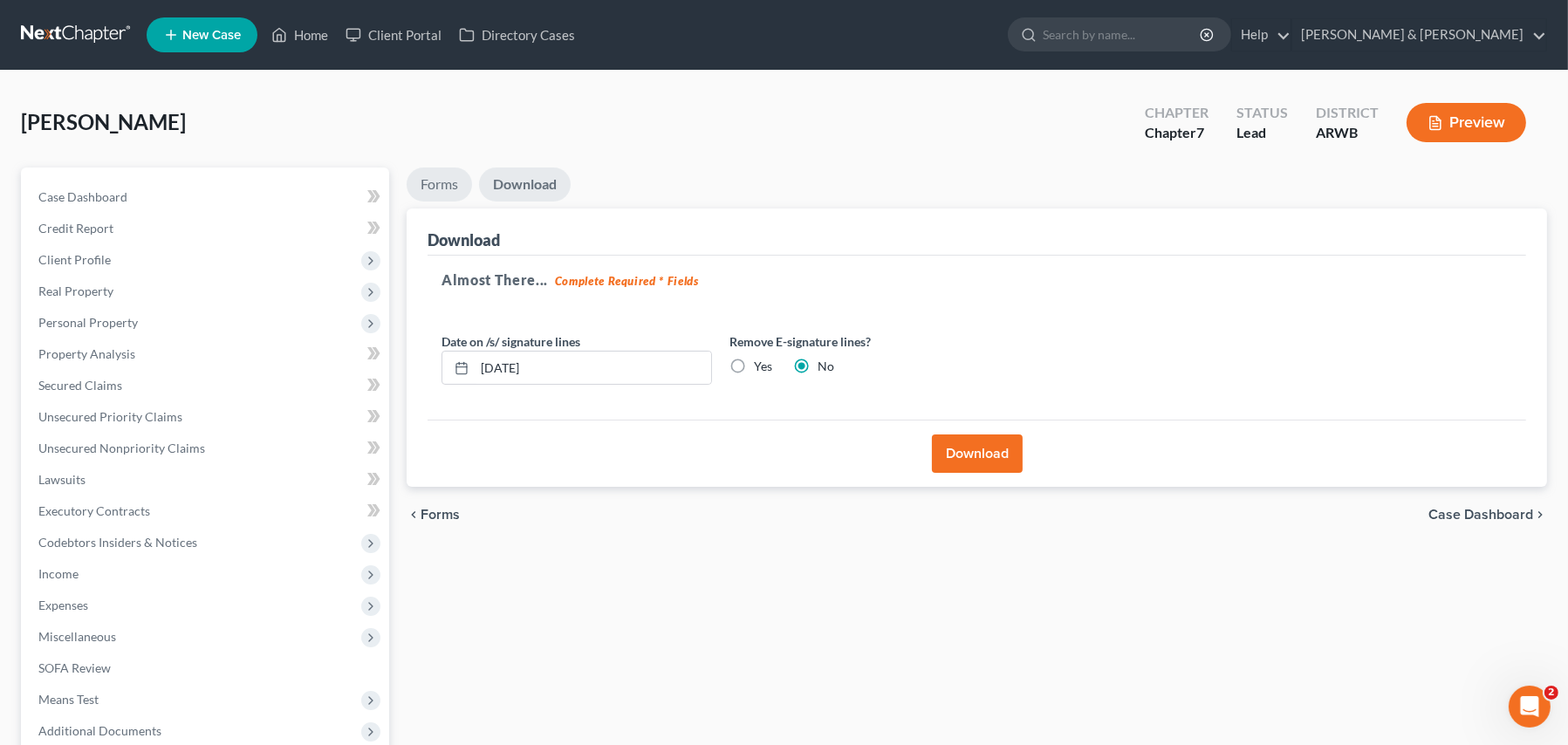
click at [439, 180] on link "Forms" at bounding box center [439, 184] width 66 height 34
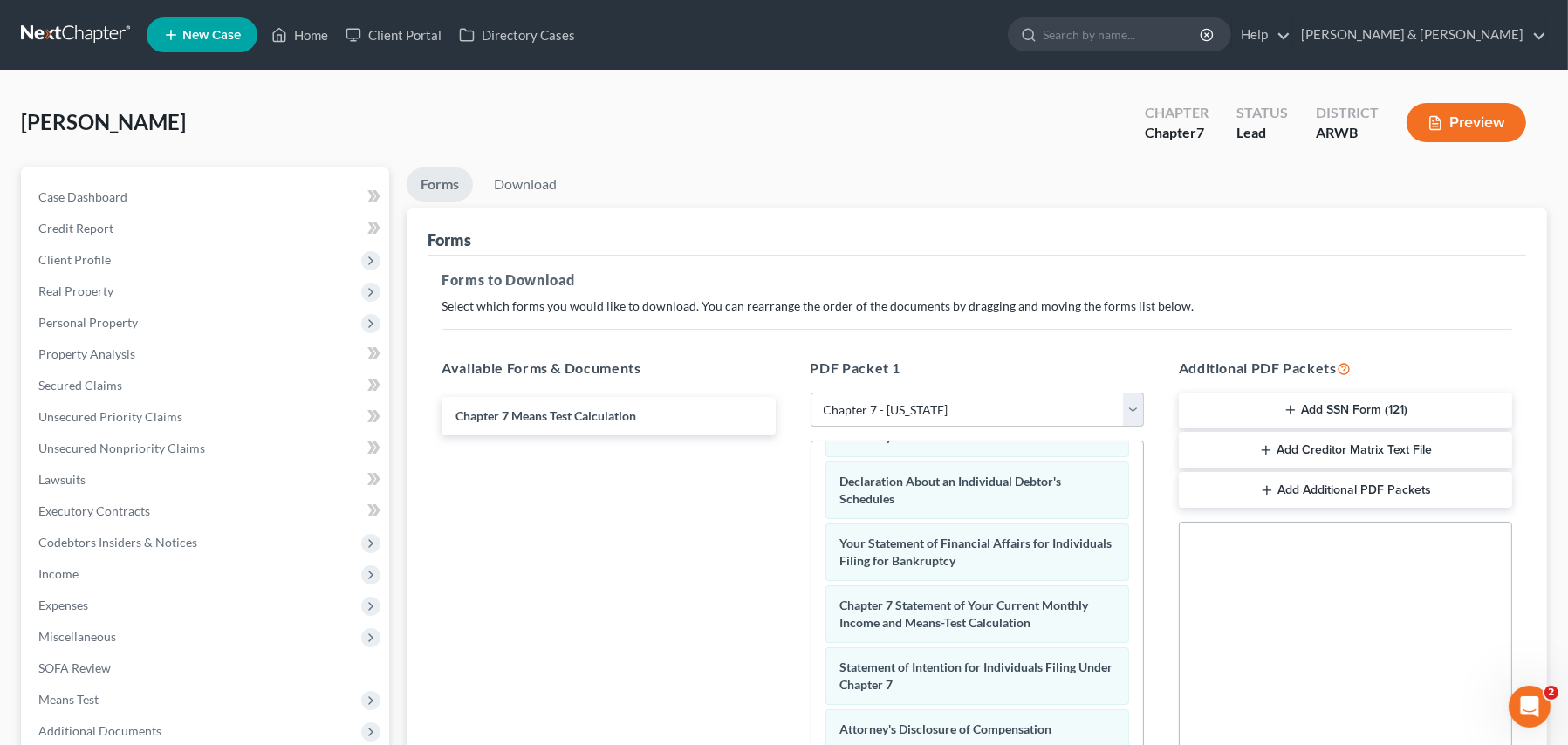
click at [1344, 441] on button "Add Creditor Matrix Text File" at bounding box center [1346, 450] width 334 height 37
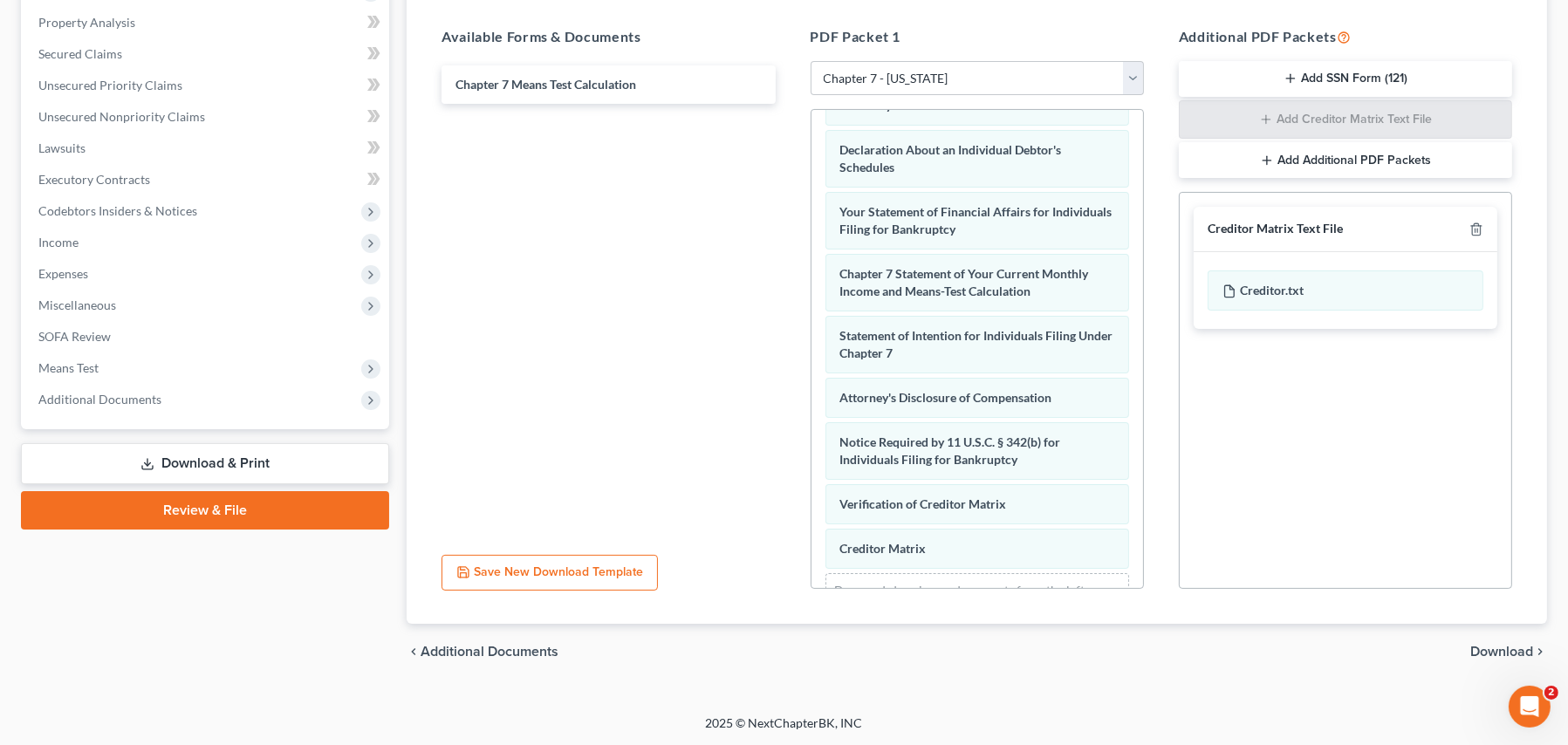
click at [1509, 645] on span "Download" at bounding box center [1502, 651] width 63 height 14
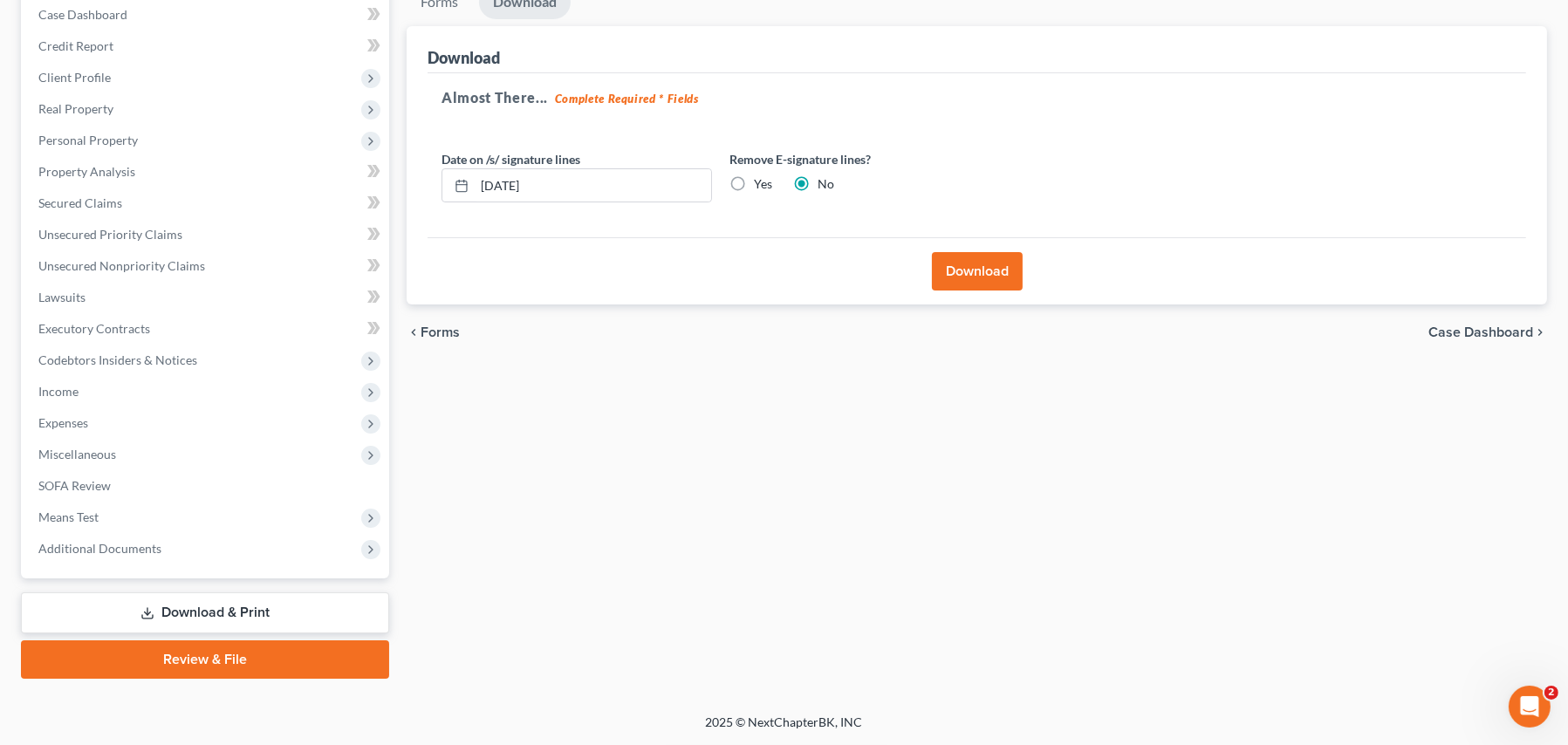
scroll to position [180, 0]
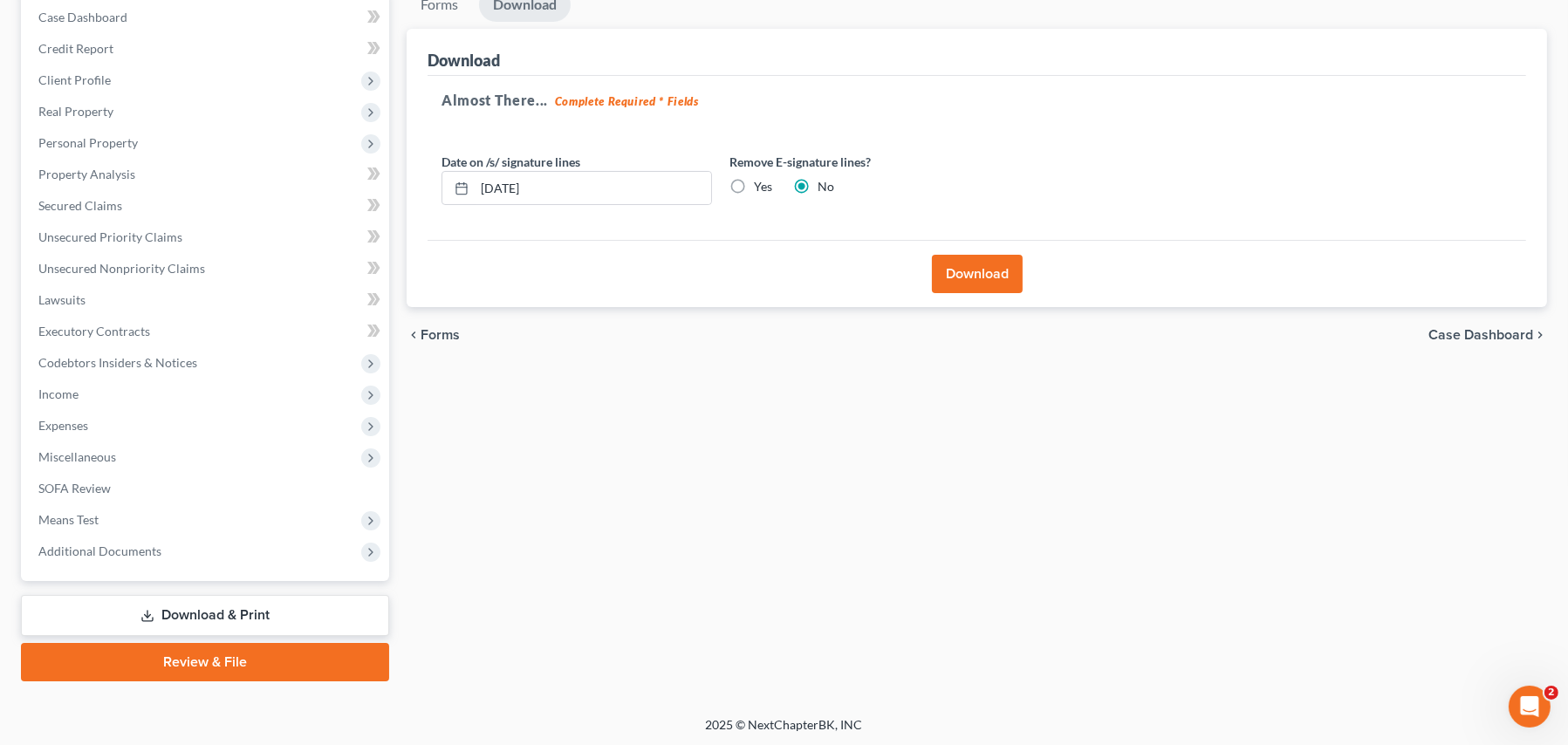
click at [754, 180] on label "Yes" at bounding box center [764, 186] width 19 height 18
click at [761, 180] on input "Yes" at bounding box center [766, 183] width 11 height 11
radio input "true"
radio input "false"
click at [605, 183] on input "[DATE]" at bounding box center [592, 189] width 236 height 33
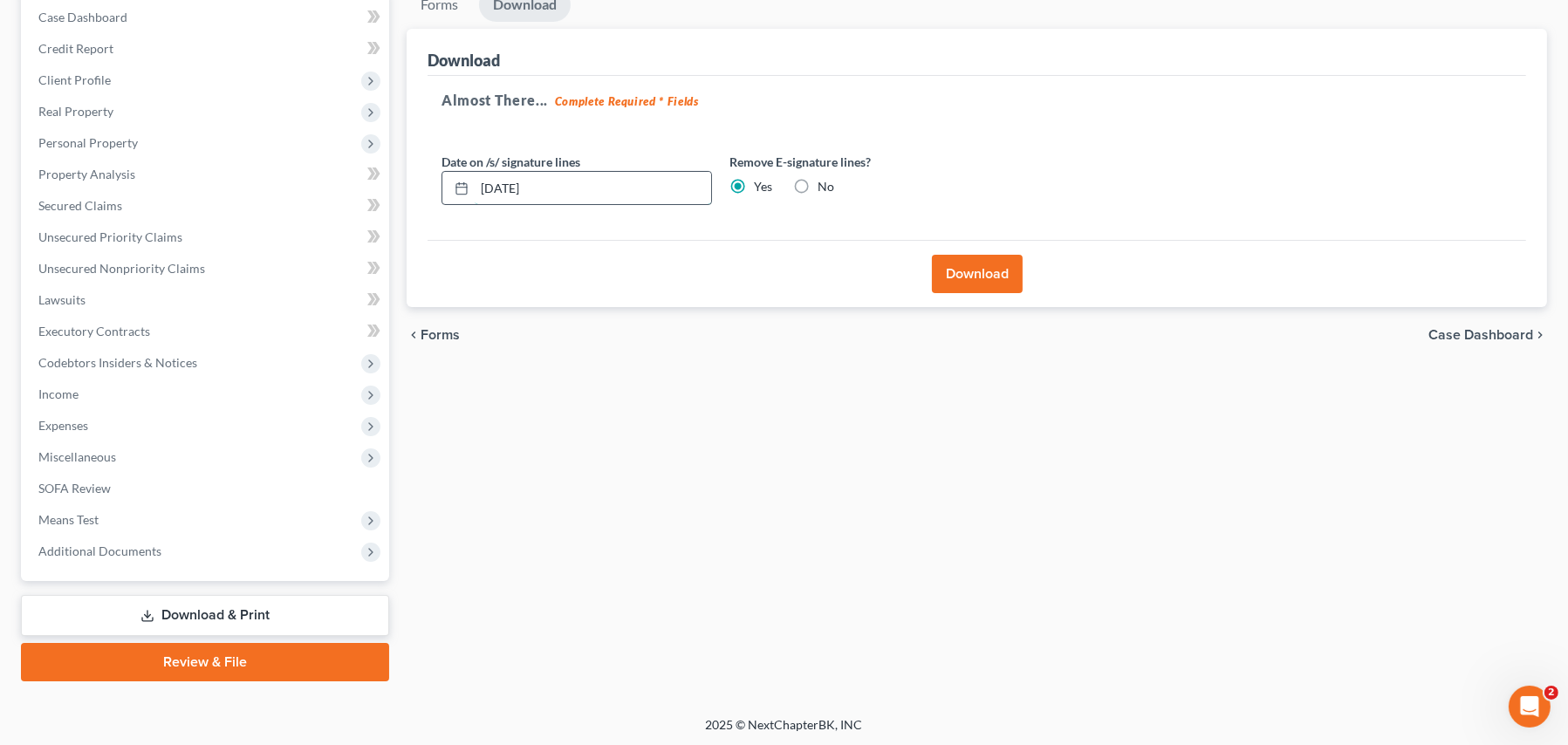
click at [605, 183] on input "[DATE]" at bounding box center [592, 189] width 236 height 33
click at [605, 184] on input "[DATE]" at bounding box center [592, 189] width 236 height 33
click at [998, 275] on button "Download" at bounding box center [978, 273] width 91 height 38
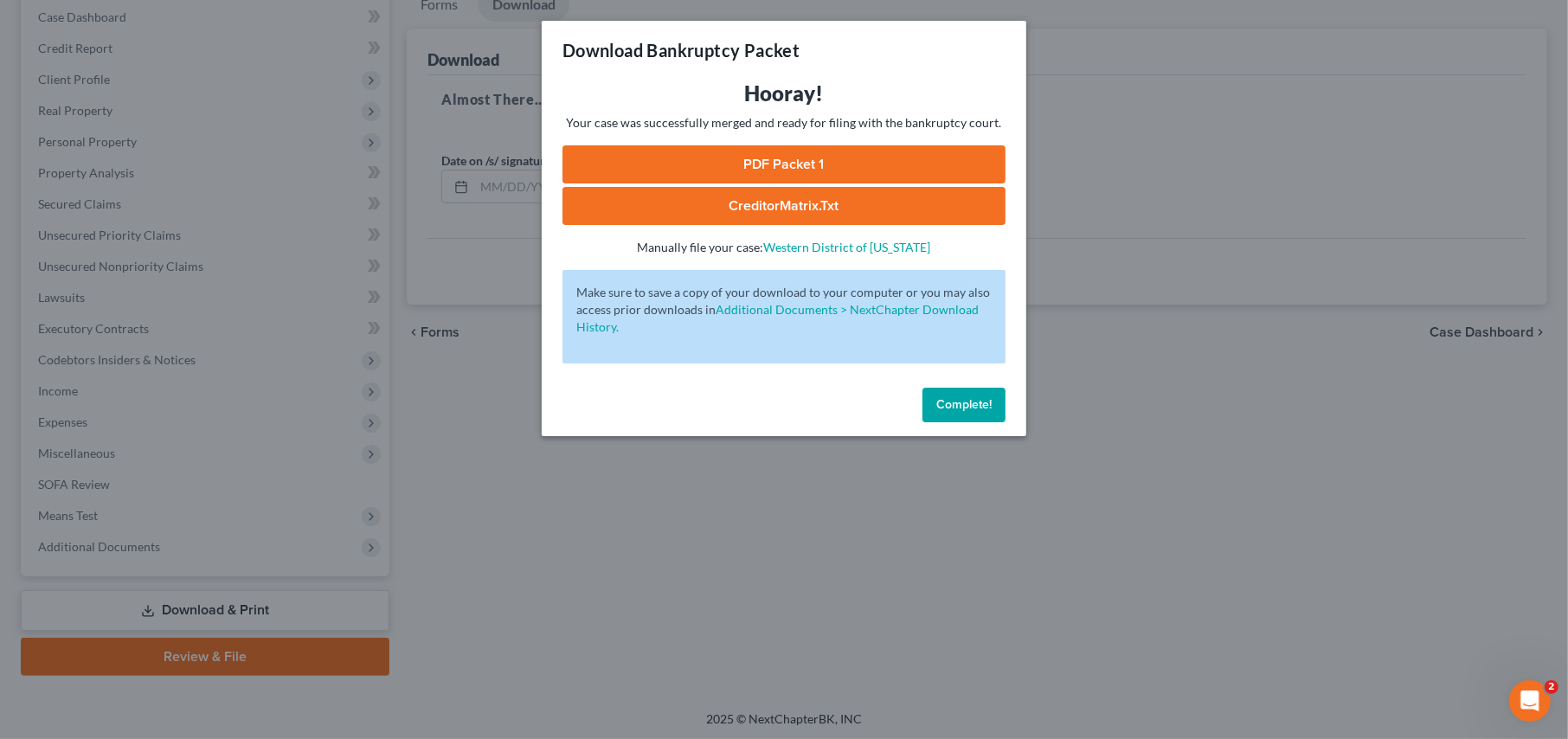
click at [768, 164] on link "PDF Packet 1" at bounding box center [784, 164] width 443 height 38
click at [737, 204] on link "CreditorMatrix.txt" at bounding box center [784, 205] width 443 height 38
click at [966, 406] on span "Complete!" at bounding box center [964, 404] width 55 height 15
